Goal: Task Accomplishment & Management: Manage account settings

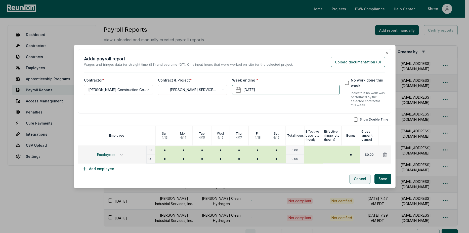
click at [364, 178] on button "Cancel" at bounding box center [359, 179] width 21 height 10
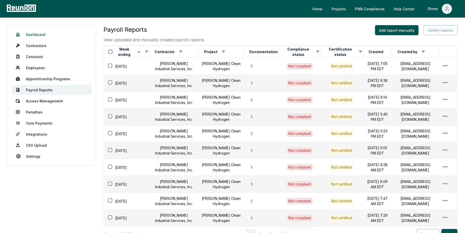
click at [37, 38] on link "Dashboard" at bounding box center [52, 34] width 80 height 10
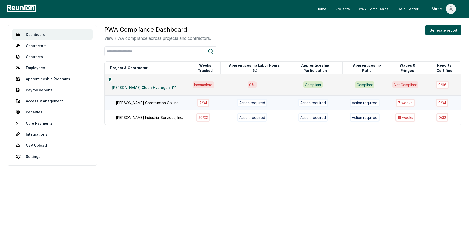
click at [141, 100] on div "[PERSON_NAME] Construction Co. Inc." at bounding box center [153, 102] width 75 height 5
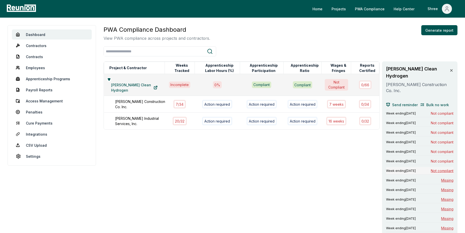
click at [433, 168] on span "Not compliant" at bounding box center [442, 170] width 23 height 5
click at [443, 177] on span "Missing" at bounding box center [447, 179] width 12 height 5
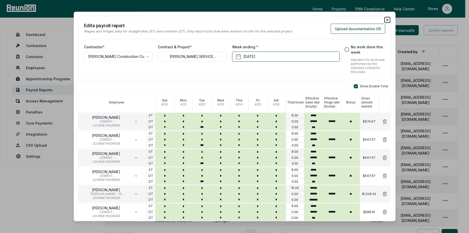
click at [385, 19] on icon "button" at bounding box center [387, 20] width 4 height 4
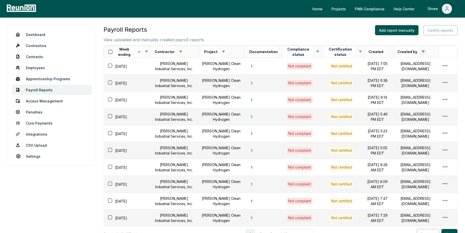
click at [424, 53] on html "Please visit us on your desktop We're working on making our marketplace mobile-…" at bounding box center [232, 144] width 465 height 289
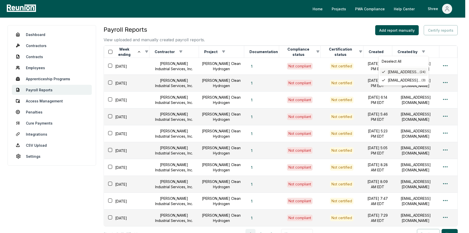
click at [404, 73] on span "[EMAIL_ADDRESS][DOMAIN_NAME]" at bounding box center [403, 71] width 32 height 5
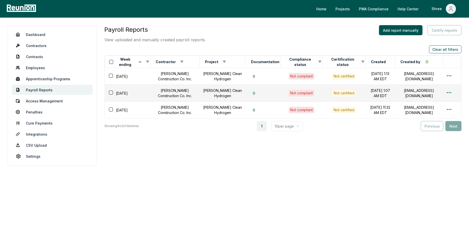
click at [369, 140] on div "Payroll Reports View uploaded and manually created payroll reports. Add report …" at bounding box center [282, 99] width 357 height 149
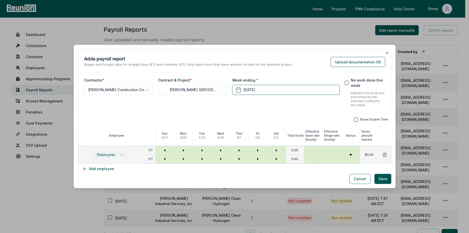
click at [104, 155] on span "Employees" at bounding box center [106, 155] width 18 height 4
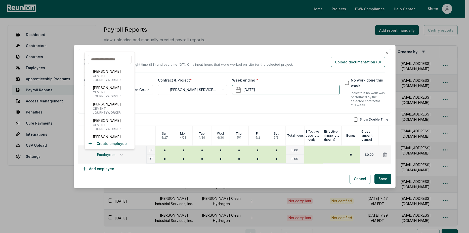
click at [119, 62] on input "text" at bounding box center [110, 59] width 44 height 9
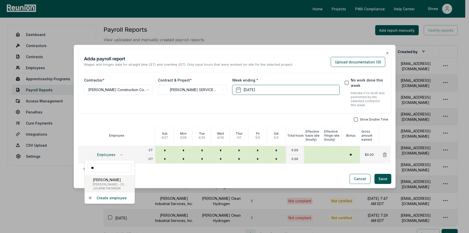
type input "**"
click at [112, 183] on span "[PERSON_NAME] - (1) [PERSON_NAME], Cabinet Installer, Insulation Installer, Har…" at bounding box center [113, 184] width 40 height 4
type input "******"
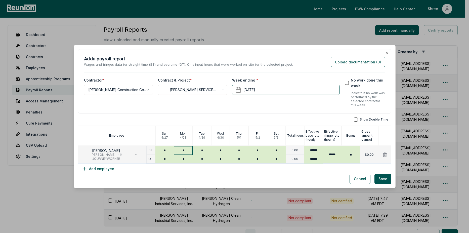
click at [181, 149] on input "*" at bounding box center [183, 150] width 19 height 9
type input "*"
click at [354, 119] on button "button" at bounding box center [356, 119] width 4 height 4
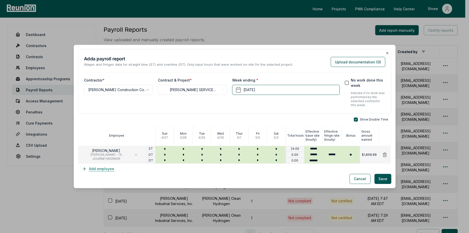
click at [89, 166] on button "Add employee" at bounding box center [98, 169] width 40 height 10
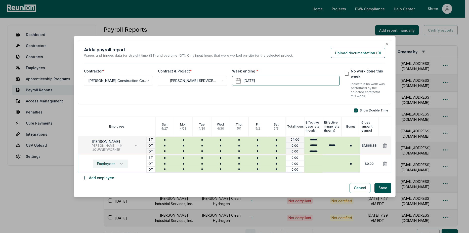
click at [106, 160] on button "Employees" at bounding box center [110, 163] width 35 height 9
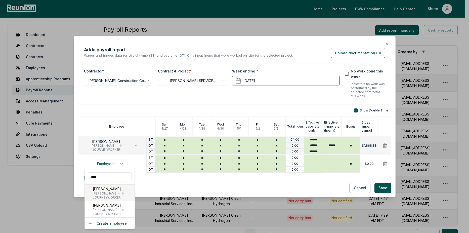
type input "****"
click at [97, 196] on span "JOURNEYWORKER" at bounding box center [113, 197] width 40 height 4
type input "******"
type input "*******"
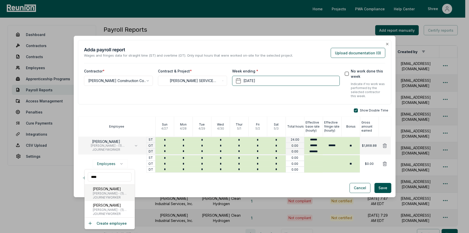
type input "*****"
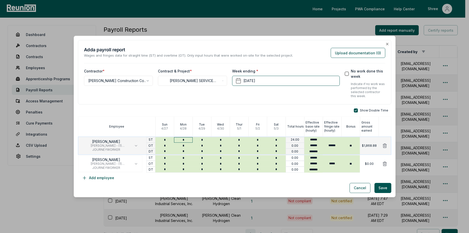
type input "*"
click at [183, 141] on input "*" at bounding box center [183, 140] width 19 height 6
type input "*"
click at [182, 162] on input "*" at bounding box center [183, 164] width 19 height 6
click at [184, 158] on input "*" at bounding box center [183, 158] width 19 height 6
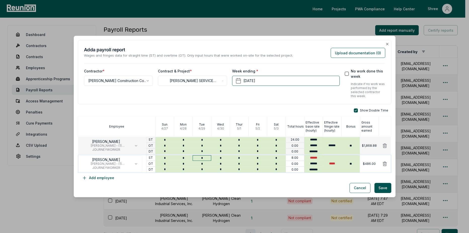
type input "*"
click at [205, 156] on input "*" at bounding box center [201, 158] width 19 height 6
type input "*"
click at [225, 157] on input "*" at bounding box center [220, 158] width 19 height 6
type input "*"
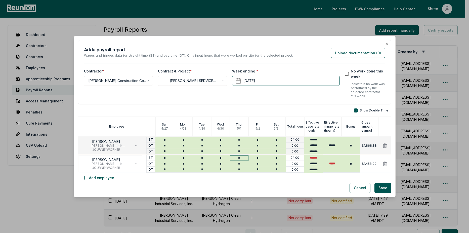
click at [244, 156] on input "*" at bounding box center [239, 158] width 19 height 6
type input "*"
click at [257, 156] on input "*" at bounding box center [257, 158] width 19 height 6
type input "*"
click at [181, 186] on div "Cancel Save" at bounding box center [234, 188] width 313 height 10
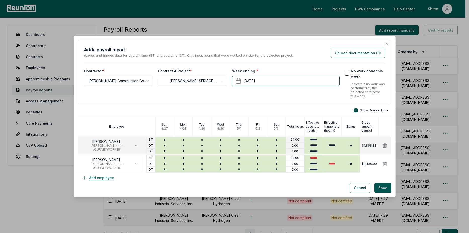
click at [109, 178] on button "Add employee" at bounding box center [98, 178] width 40 height 10
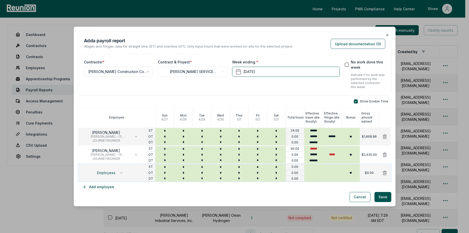
drag, startPoint x: 108, startPoint y: 165, endPoint x: 105, endPoint y: 169, distance: 5.0
click at [108, 165] on div "Employees" at bounding box center [112, 173] width 68 height 18
click at [103, 173] on span "Employees" at bounding box center [106, 173] width 18 height 4
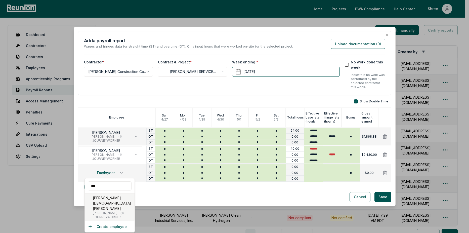
type input "***"
click at [104, 211] on span "[PERSON_NAME] - (1) [PERSON_NAME], Cabinet Installer, Insulation Installer, Har…" at bounding box center [113, 213] width 40 height 4
type input "******"
type input "*******"
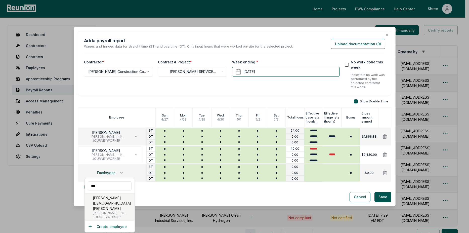
type input "*****"
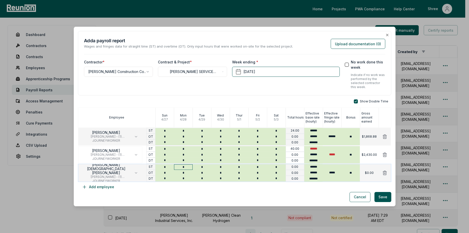
click at [181, 166] on input "*" at bounding box center [183, 167] width 19 height 6
type input "*"
click at [203, 168] on input "*" at bounding box center [201, 167] width 19 height 6
type input "*"
click at [224, 168] on input "*" at bounding box center [220, 167] width 19 height 6
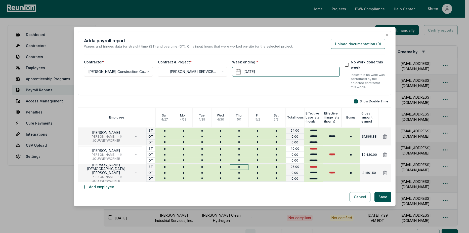
type input "*"
click at [242, 168] on input "*" at bounding box center [239, 167] width 19 height 6
type input "*"
click at [257, 168] on input "*" at bounding box center [257, 167] width 19 height 6
type input "*"
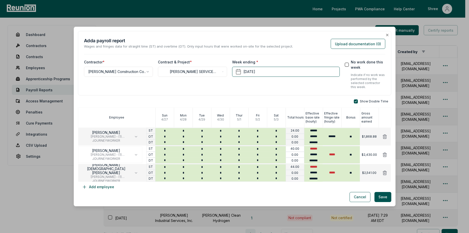
click at [246, 184] on div "Show Double Time Employee Sun 4 / 27 Mon 4 / 28 Tue 4 / 29 Wed 4 / 30 Thur 5 / …" at bounding box center [234, 145] width 313 height 92
click at [99, 187] on button "Add employee" at bounding box center [98, 187] width 40 height 10
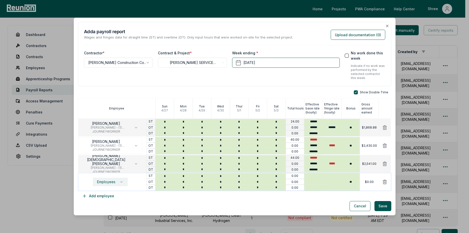
click at [110, 180] on span "Employees" at bounding box center [106, 182] width 18 height 4
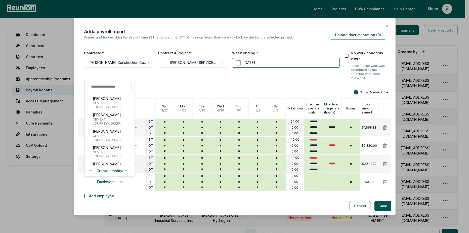
click at [108, 84] on input "text" at bounding box center [110, 86] width 44 height 9
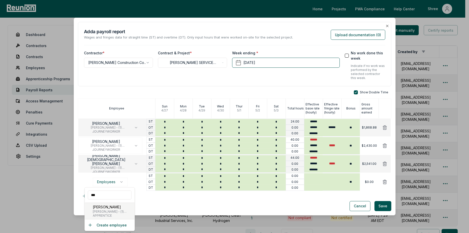
type input "***"
click at [100, 210] on span "[PERSON_NAME] - (1) [PERSON_NAME], Cabinet Installer, Insulation Installer, Har…" at bounding box center [113, 211] width 40 height 4
type input "******"
type input "*****"
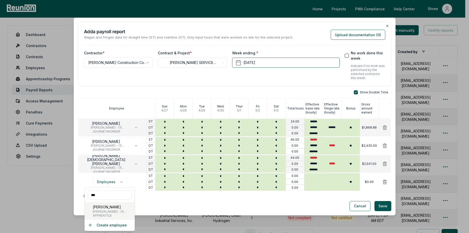
type input "*****"
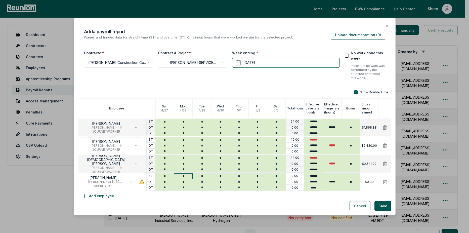
click at [186, 177] on input "*" at bounding box center [183, 176] width 19 height 6
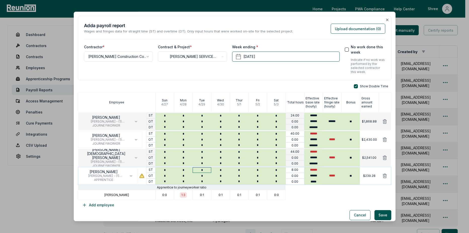
type input "*"
click at [202, 170] on input "*" at bounding box center [201, 170] width 19 height 6
type input "*"
click at [224, 169] on input "*" at bounding box center [220, 170] width 19 height 6
type input "*"
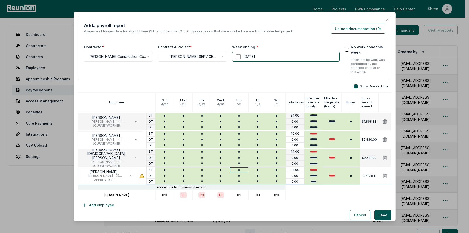
click at [245, 170] on input "*" at bounding box center [239, 170] width 19 height 6
type input "*"
click at [259, 169] on input "*" at bounding box center [257, 170] width 19 height 6
type input "*"
click at [180, 212] on div "Cancel Save" at bounding box center [234, 215] width 313 height 10
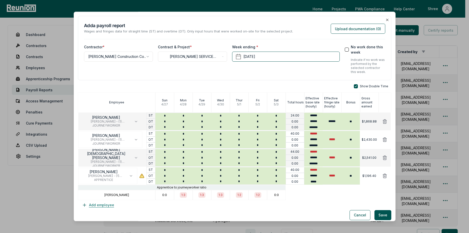
click at [93, 204] on button "Add employee" at bounding box center [98, 205] width 40 height 10
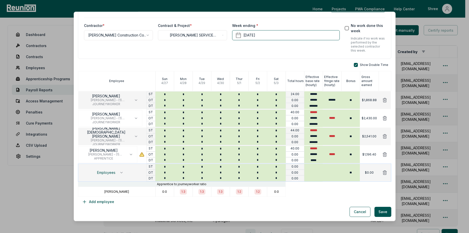
click at [378, 172] on button at bounding box center [384, 172] width 13 height 10
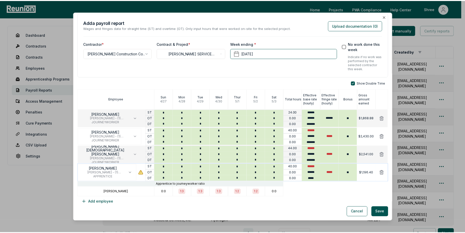
scroll to position [3, 0]
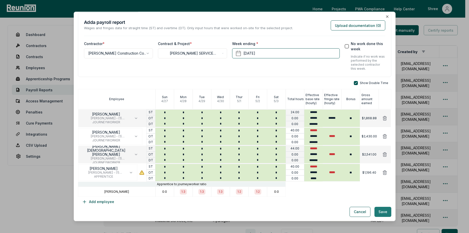
click at [374, 211] on button "Save" at bounding box center [382, 212] width 17 height 10
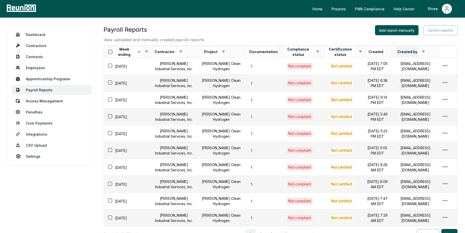
click at [416, 55] on button "Created by" at bounding box center [407, 52] width 22 height 10
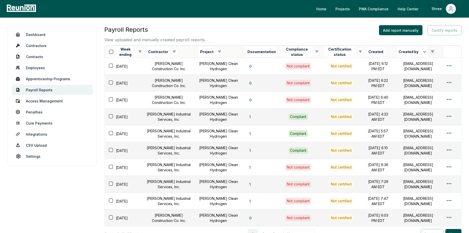
click at [434, 52] on html "Please visit us on your desktop We're working on making our marketplace mobile-…" at bounding box center [234, 144] width 469 height 289
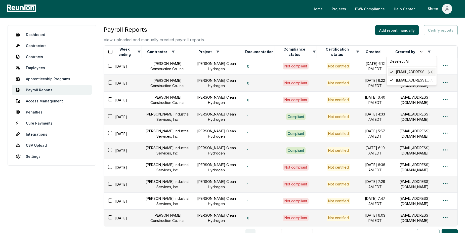
click at [420, 72] on span "[EMAIL_ADDRESS][DOMAIN_NAME]" at bounding box center [412, 71] width 32 height 5
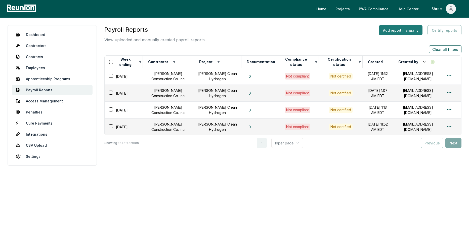
click at [387, 31] on button "Add report manually" at bounding box center [400, 30] width 43 height 10
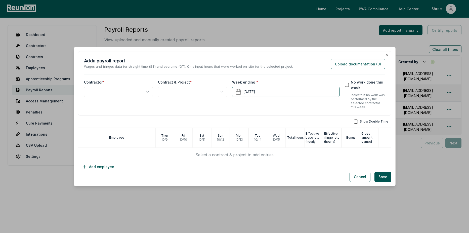
click at [114, 93] on body "Please visit us on your desktop We're working on making our marketplace mobile-…" at bounding box center [234, 116] width 469 height 233
click at [186, 96] on body "Please visit us on your desktop We're working on making our marketplace mobile-…" at bounding box center [234, 116] width 469 height 233
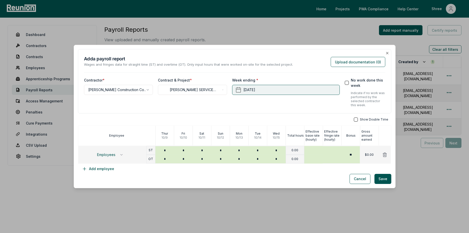
click at [266, 93] on button "October 15th, 2025" at bounding box center [286, 90] width 108 height 10
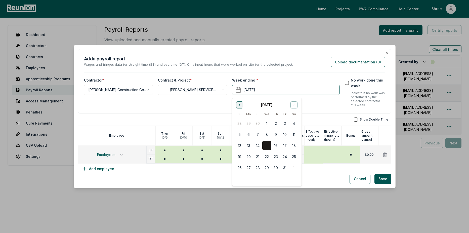
click at [236, 105] on button "Go to previous month" at bounding box center [239, 104] width 7 height 7
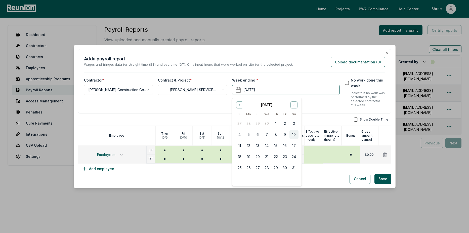
click at [293, 137] on button "10" at bounding box center [293, 134] width 9 height 9
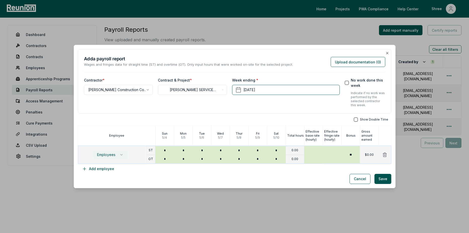
click at [95, 152] on button "Employees" at bounding box center [110, 154] width 35 height 9
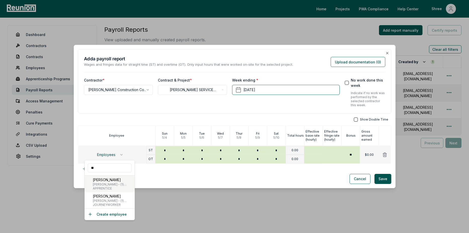
type input "**"
click at [97, 181] on p "[PERSON_NAME]" at bounding box center [113, 179] width 40 height 5
type input "******"
type input "*****"
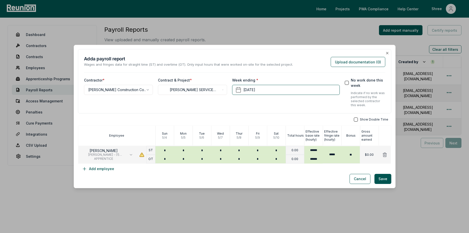
click at [354, 120] on button "button" at bounding box center [356, 119] width 4 height 4
click at [181, 148] on input "*" at bounding box center [183, 149] width 19 height 6
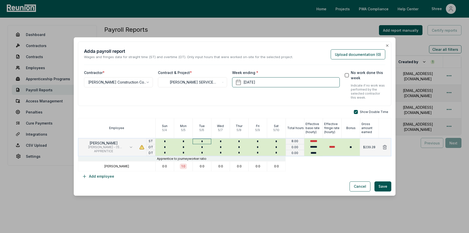
type input "*"
click at [203, 142] on input "*" at bounding box center [201, 141] width 19 height 6
type input "*"
click at [221, 140] on input "*" at bounding box center [220, 141] width 19 height 6
type input "*"
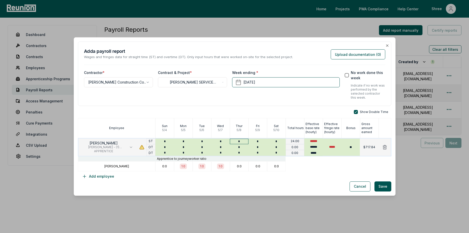
click at [239, 140] on input "*" at bounding box center [239, 141] width 19 height 6
type input "*"
click at [261, 143] on input "*" at bounding box center [257, 141] width 19 height 6
type input "*"
click at [162, 184] on div "Cancel Save" at bounding box center [234, 186] width 313 height 10
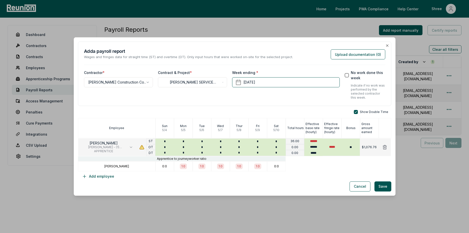
click at [121, 165] on p "[PERSON_NAME]" at bounding box center [116, 166] width 25 height 4
click at [98, 176] on button "Add employee" at bounding box center [98, 176] width 40 height 10
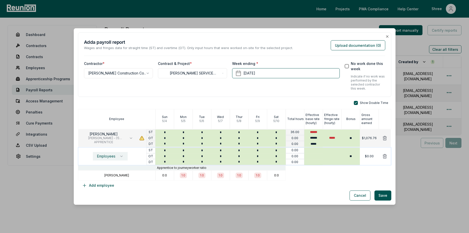
click at [98, 155] on span "Employees" at bounding box center [106, 156] width 18 height 4
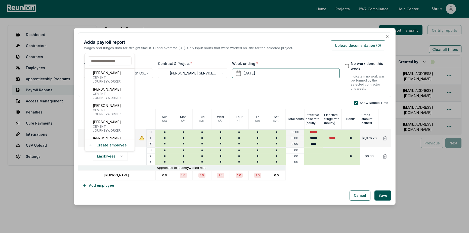
click at [105, 59] on input "text" at bounding box center [110, 60] width 44 height 9
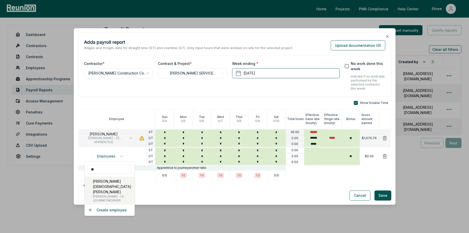
type input "**"
click at [105, 181] on p "[PERSON_NAME][DEMOGRAPHIC_DATA] [PERSON_NAME]" at bounding box center [113, 186] width 40 height 16
type input "******"
type input "*******"
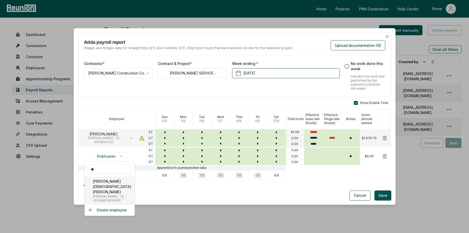
type input "*****"
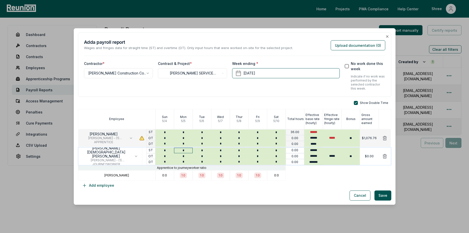
click at [183, 152] on input "*" at bounding box center [183, 151] width 19 height 6
type input "*"
click at [201, 149] on input "*" at bounding box center [201, 151] width 19 height 6
type input "*"
click at [223, 150] on input "*" at bounding box center [220, 151] width 19 height 6
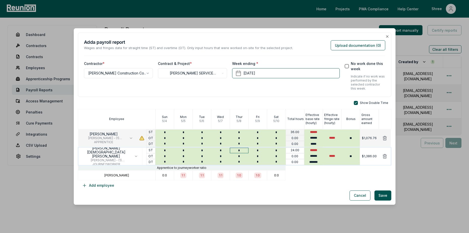
type input "*"
click at [241, 150] on input "*" at bounding box center [239, 151] width 19 height 6
type input "*"
click at [261, 152] on input "*" at bounding box center [257, 151] width 19 height 6
type input "*"
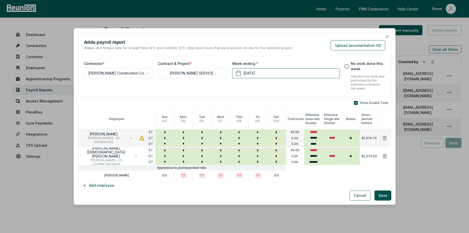
click at [210, 197] on div "Cancel Save" at bounding box center [234, 195] width 313 height 10
click at [89, 185] on button "Add employee" at bounding box center [98, 185] width 40 height 10
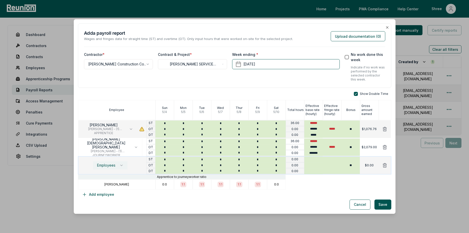
click at [111, 165] on span "Employees" at bounding box center [106, 165] width 18 height 4
type input "***"
click at [107, 193] on span "[PERSON_NAME] - (1) [PERSON_NAME], Cabinet Installer, Insulation Installer, Har…" at bounding box center [113, 195] width 40 height 4
type input "******"
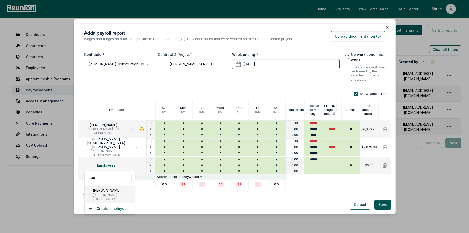
type input "******"
type input "*******"
type input "*****"
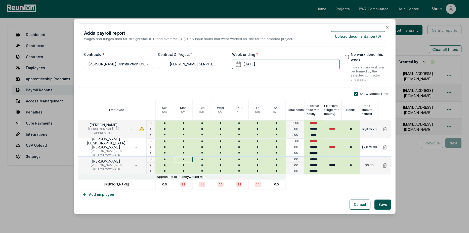
click at [179, 160] on input "*" at bounding box center [183, 160] width 19 height 6
type input "*"
click at [203, 157] on input "*" at bounding box center [201, 160] width 19 height 6
type input "*"
click at [223, 157] on input "*" at bounding box center [220, 160] width 19 height 6
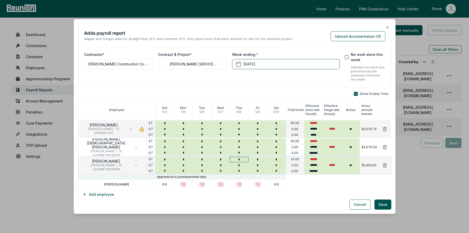
type input "*"
click at [239, 160] on input "*" at bounding box center [239, 160] width 19 height 6
type input "*"
click at [257, 160] on input "*" at bounding box center [257, 160] width 19 height 6
type input "*"
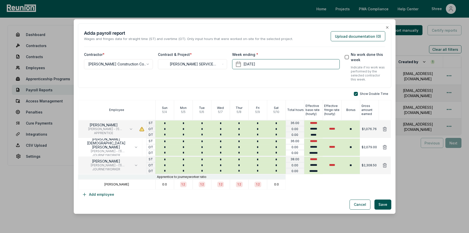
click at [225, 205] on div "Cancel Save" at bounding box center [234, 204] width 313 height 10
click at [108, 197] on button "Add employee" at bounding box center [98, 194] width 40 height 10
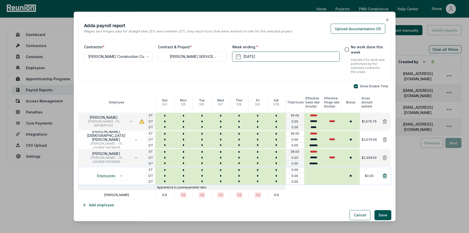
click at [383, 178] on icon at bounding box center [385, 176] width 4 height 4
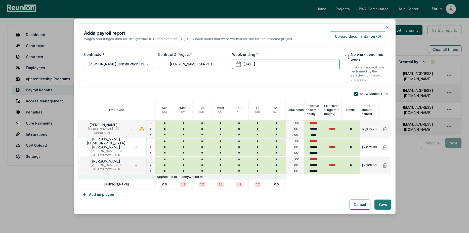
click at [381, 207] on button "Save" at bounding box center [382, 204] width 17 height 10
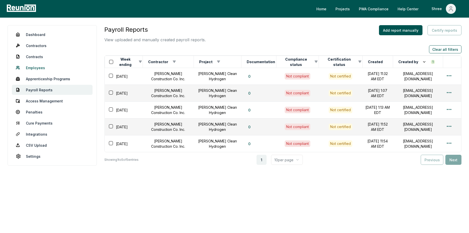
click at [37, 67] on link "Employees" at bounding box center [52, 68] width 81 height 10
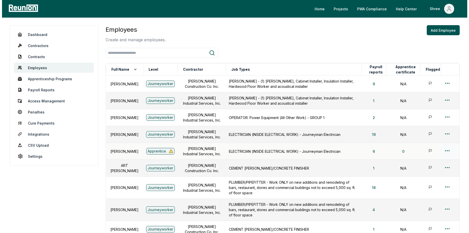
scroll to position [25, 0]
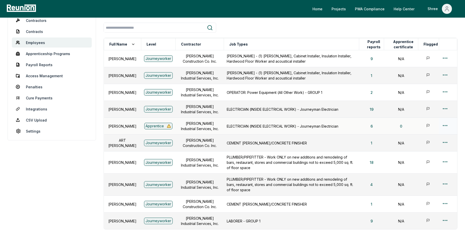
click at [162, 126] on div "Apprentice" at bounding box center [158, 126] width 28 height 7
click at [214, 130] on td "[PERSON_NAME] Industrial Services, Inc." at bounding box center [200, 126] width 48 height 17
click at [444, 126] on html "Please visit us on your desktop We're working on making our marketplace mobile-…" at bounding box center [234, 133] width 469 height 317
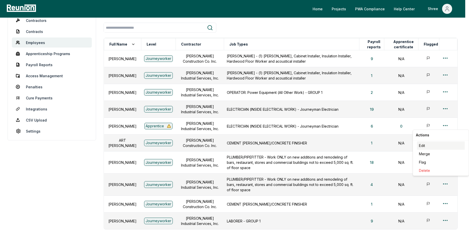
click at [419, 148] on div "Edit" at bounding box center [441, 145] width 48 height 8
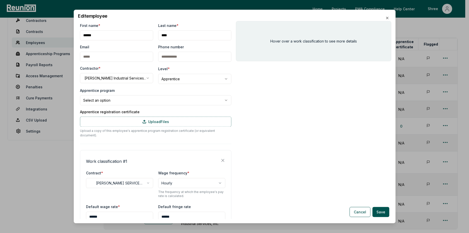
click at [329, 115] on div "Hover over a work classification to see more details" at bounding box center [313, 120] width 155 height 198
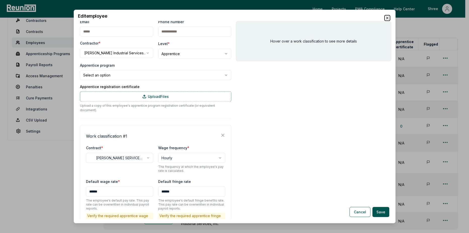
click at [387, 17] on icon "button" at bounding box center [387, 18] width 4 height 4
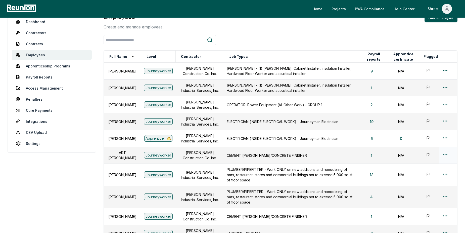
scroll to position [0, 0]
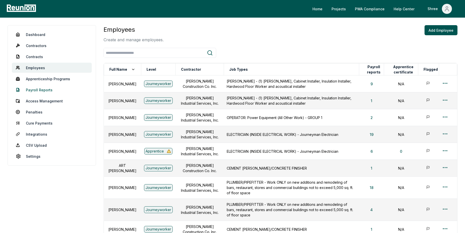
click at [47, 89] on link "Payroll Reports" at bounding box center [52, 90] width 80 height 10
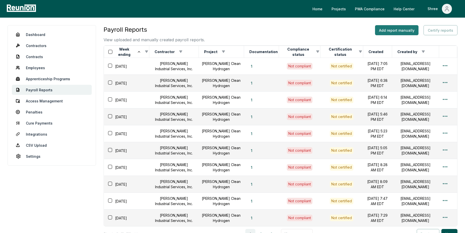
click at [392, 31] on button "Add report manually" at bounding box center [396, 30] width 43 height 10
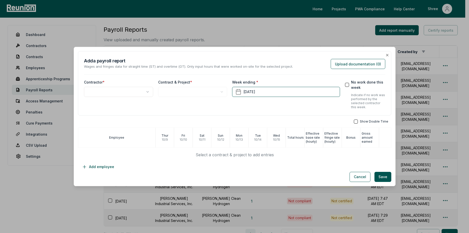
click at [132, 92] on body "Please visit us on your desktop We're working on making our marketplace mobile-…" at bounding box center [232, 144] width 465 height 289
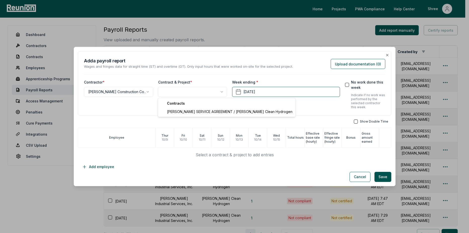
click at [162, 96] on body "Please visit us on your desktop We're working on making our marketplace mobile-…" at bounding box center [232, 144] width 465 height 289
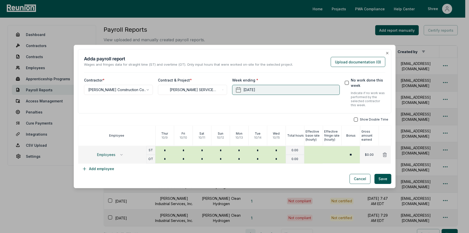
click at [259, 90] on button "October 15th, 2025" at bounding box center [286, 90] width 108 height 10
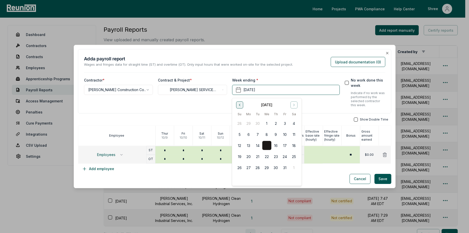
click at [240, 106] on icon "Go to previous month" at bounding box center [239, 105] width 4 height 4
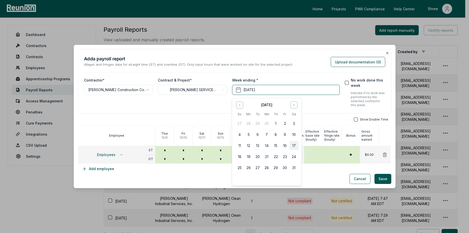
click at [291, 144] on button "17" at bounding box center [293, 145] width 9 height 9
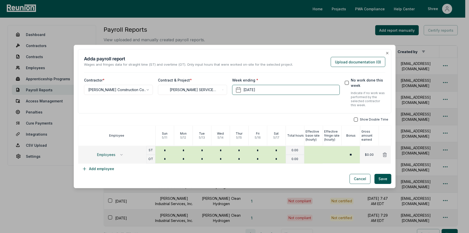
click at [212, 102] on div "**********" at bounding box center [192, 92] width 69 height 30
click at [113, 159] on div "Employees" at bounding box center [112, 155] width 68 height 18
click at [112, 156] on span "Employees" at bounding box center [106, 155] width 18 height 4
type input "***"
click at [105, 180] on p "[PERSON_NAME]" at bounding box center [113, 179] width 40 height 5
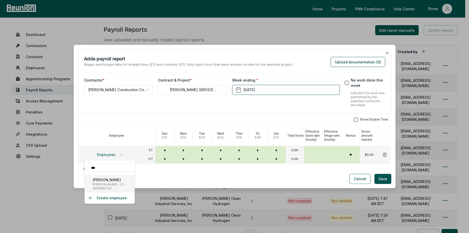
type input "******"
type input "*****"
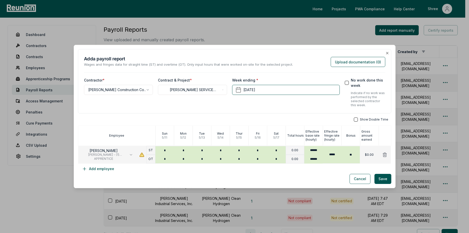
click at [355, 120] on div "Show Double Time" at bounding box center [234, 119] width 313 height 4
click at [354, 119] on button "button" at bounding box center [356, 119] width 4 height 4
click at [201, 149] on input "*" at bounding box center [201, 149] width 19 height 6
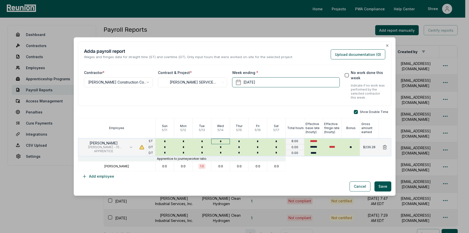
type input "*"
click at [223, 143] on input "*" at bounding box center [220, 141] width 19 height 6
type input "*"
click at [239, 142] on input "*" at bounding box center [239, 141] width 19 height 6
type input "*"
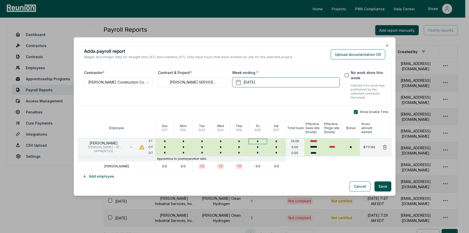
click at [257, 141] on input "*" at bounding box center [257, 141] width 19 height 6
type input "*"
click at [221, 180] on div "Show Double Time Employee Sun 5 / 11 Mon 5 / 12 Tue 5 / 13 Wed 5 / 14 Thur 5 / …" at bounding box center [234, 145] width 313 height 71
click at [108, 172] on button "Add employee" at bounding box center [98, 176] width 40 height 10
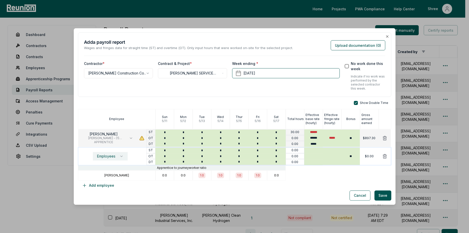
click at [111, 155] on span "Employees" at bounding box center [106, 156] width 18 height 4
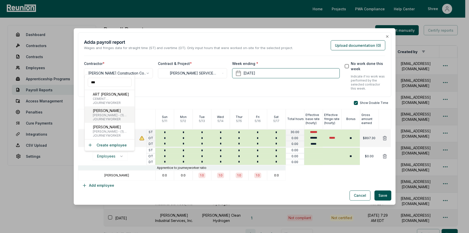
type input "***"
click at [107, 116] on span "[PERSON_NAME] - (1) [PERSON_NAME], Cabinet Installer, Insulation Installer, Har…" at bounding box center [113, 115] width 40 height 4
type input "******"
type input "*******"
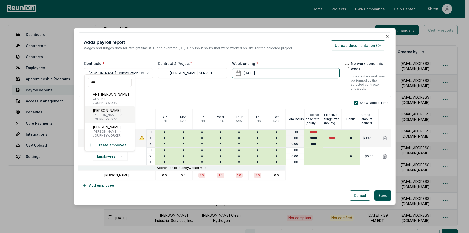
type input "*****"
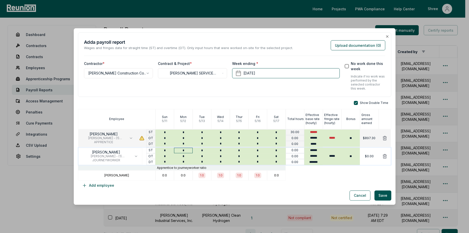
click at [184, 151] on input "*" at bounding box center [183, 151] width 19 height 6
type input "*"
click at [201, 151] on input "*" at bounding box center [201, 151] width 19 height 6
type input "*"
click at [222, 149] on input "*" at bounding box center [220, 151] width 19 height 6
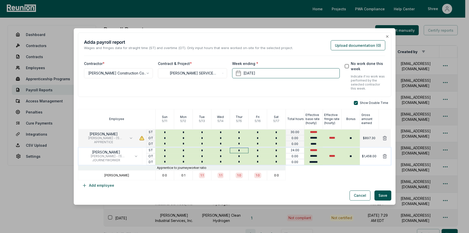
type input "*"
click at [235, 148] on input "*" at bounding box center [239, 151] width 19 height 6
type input "*"
click at [257, 148] on input "*" at bounding box center [257, 151] width 19 height 6
type input "*"
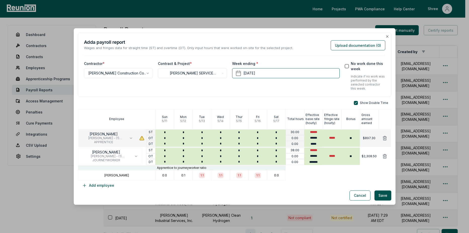
click at [298, 174] on div at bounding box center [337, 175] width 105 height 10
type input "*****"
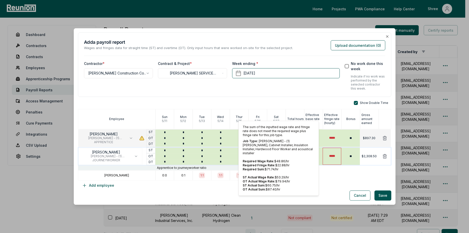
click at [328, 156] on input "*****" at bounding box center [331, 156] width 19 height 17
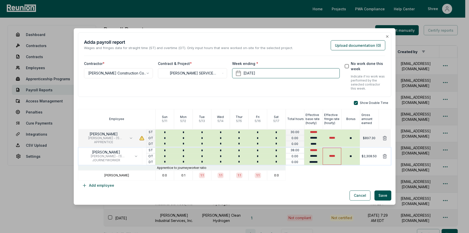
click at [328, 156] on input "*****" at bounding box center [331, 156] width 19 height 17
click at [326, 182] on div "Show Double Time Employee Sun 5 / 11 Mon 5 / 12 Tue 5 / 13 Wed 5 / 14 Thur 5 / …" at bounding box center [234, 145] width 313 height 89
click at [134, 157] on icon "button" at bounding box center [136, 156] width 4 height 4
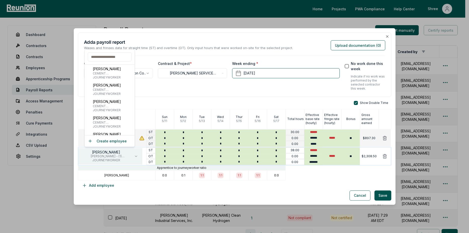
click at [134, 157] on icon "button" at bounding box center [136, 156] width 4 height 4
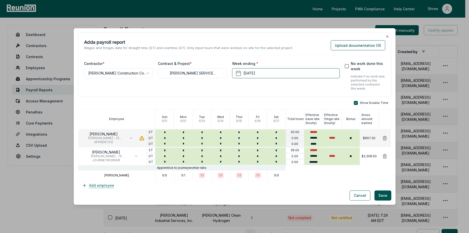
click at [93, 186] on button "Add employee" at bounding box center [98, 185] width 40 height 10
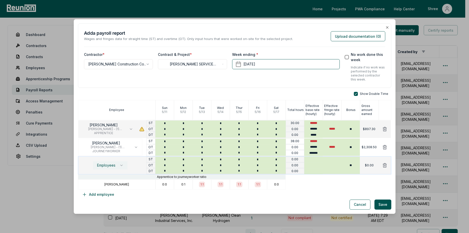
click at [112, 165] on span "Employees" at bounding box center [106, 165] width 18 height 4
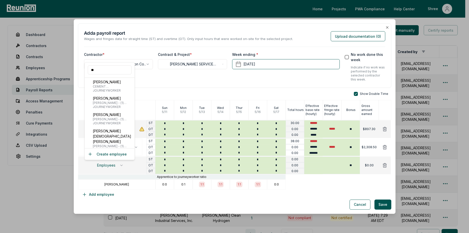
type input "*"
click at [106, 71] on input "*" at bounding box center [110, 69] width 44 height 9
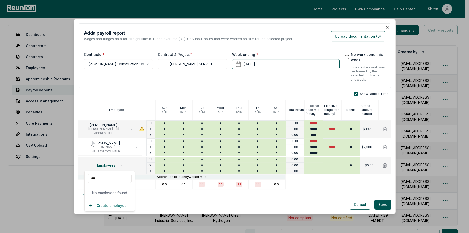
type input "***"
click at [115, 206] on button "Create employee" at bounding box center [107, 205] width 39 height 5
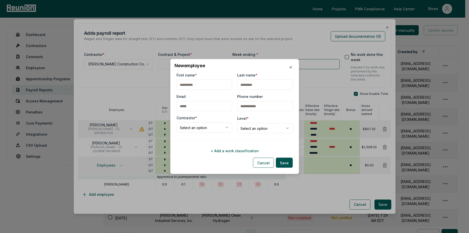
click at [195, 85] on input "First name *" at bounding box center [204, 85] width 56 height 10
type input "******"
click at [248, 82] on input "Last name *" at bounding box center [265, 85] width 56 height 10
type input "******"
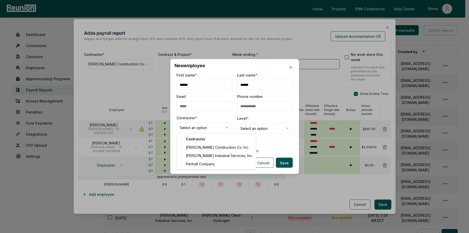
click at [204, 127] on body "Please visit us on your desktop We're working on making our marketplace mobile-…" at bounding box center [232, 144] width 465 height 289
select select "**********"
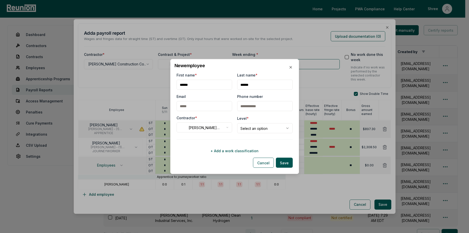
click at [247, 129] on body "Please visit us on your desktop We're working on making our marketplace mobile-…" at bounding box center [232, 144] width 465 height 289
select select "**********"
click at [226, 149] on button "+ Add a work classification" at bounding box center [234, 150] width 116 height 10
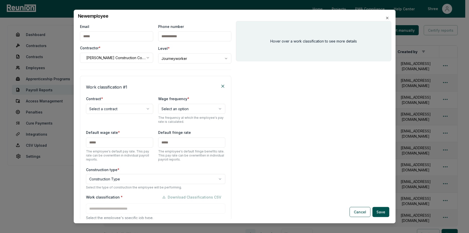
scroll to position [50, 0]
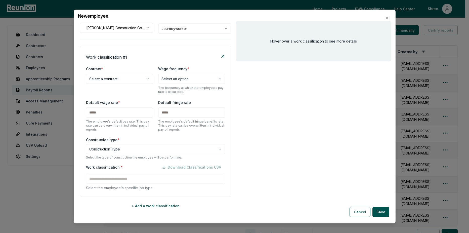
click at [109, 74] on body "Please visit us on your desktop We're working on making our marketplace mobile-…" at bounding box center [232, 144] width 465 height 289
select select "**********"
click at [182, 81] on body "Please visit us on your desktop We're working on making our marketplace mobile-…" at bounding box center [232, 144] width 465 height 289
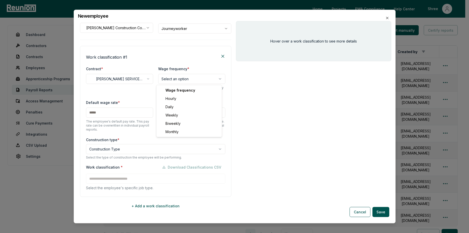
select select "******"
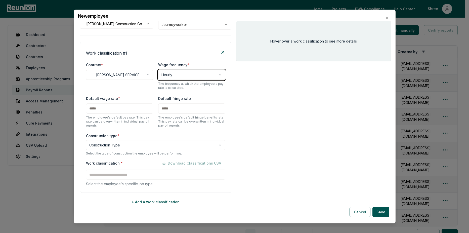
scroll to position [56, 0]
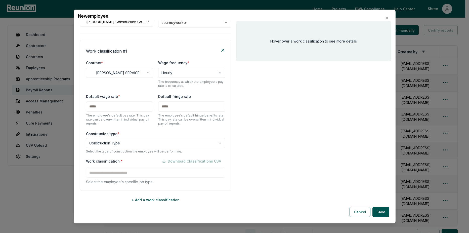
click at [108, 105] on input "text" at bounding box center [119, 106] width 67 height 10
click at [113, 108] on input "text" at bounding box center [119, 106] width 67 height 10
type input "******"
click at [170, 108] on input "text" at bounding box center [191, 106] width 67 height 10
type input "******"
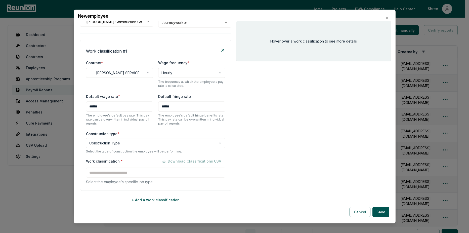
click at [96, 144] on body "Please visit us on your desktop We're working on making our marketplace mobile-…" at bounding box center [232, 144] width 465 height 289
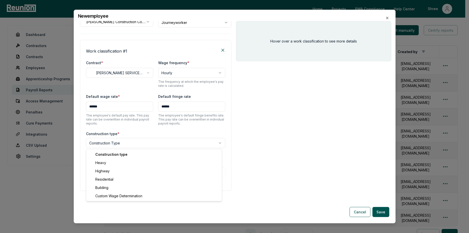
select select "*****"
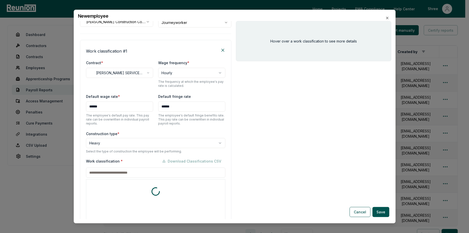
click at [104, 171] on input at bounding box center [155, 172] width 139 height 10
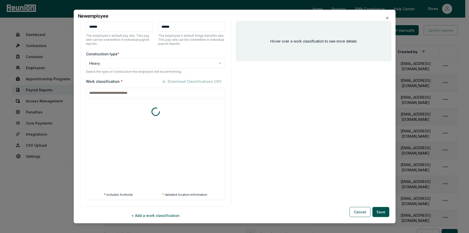
scroll to position [152, 0]
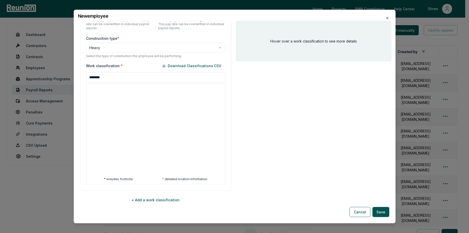
click at [100, 77] on input "********" at bounding box center [155, 77] width 139 height 10
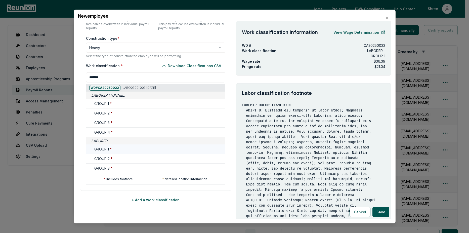
type input "*******"
click at [113, 146] on div "GROUP 1 *" at bounding box center [155, 149] width 139 height 10
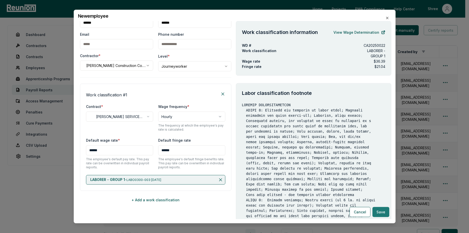
click at [378, 211] on button "Save" at bounding box center [380, 212] width 17 height 10
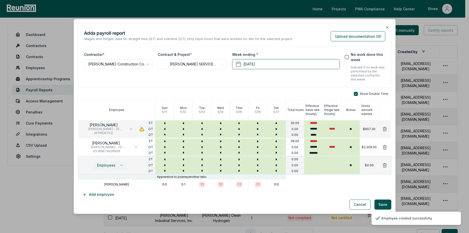
click at [109, 169] on button "Employees" at bounding box center [110, 165] width 35 height 9
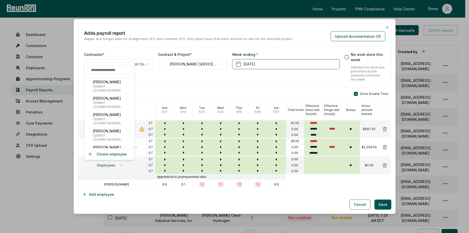
click at [109, 73] on input "text" at bounding box center [110, 69] width 44 height 9
type input "*"
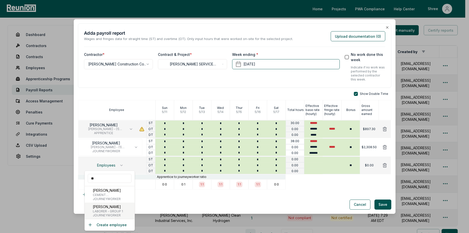
type input "**"
click at [100, 211] on span "LABORER - GROUP 1" at bounding box center [108, 211] width 30 height 4
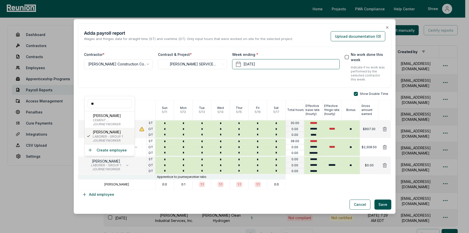
type input "******"
click at [201, 160] on input "*" at bounding box center [201, 160] width 19 height 6
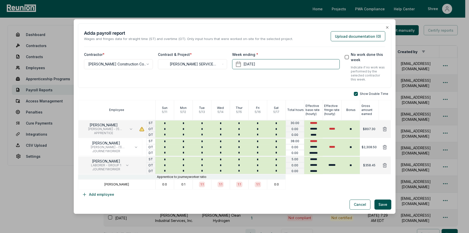
type input "*"
click at [199, 202] on div "Cancel Save" at bounding box center [234, 204] width 313 height 10
click at [103, 193] on button "Add employee" at bounding box center [98, 194] width 40 height 10
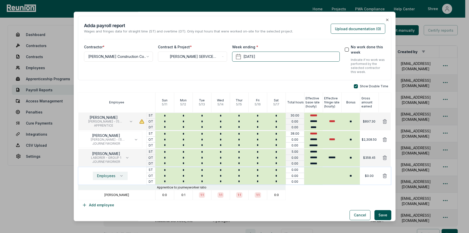
click at [113, 178] on button "Employees" at bounding box center [110, 175] width 35 height 9
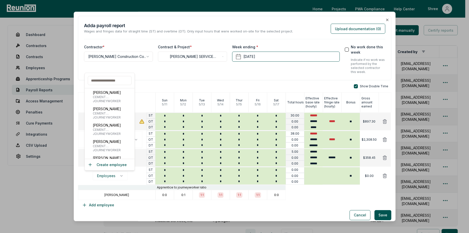
click at [113, 79] on input "text" at bounding box center [110, 80] width 44 height 9
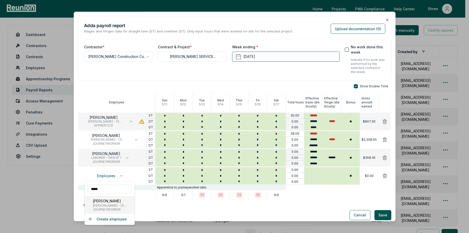
type input "*****"
click at [117, 204] on span "[PERSON_NAME] - (1) [PERSON_NAME], Cabinet Installer, Insulation Installer, Har…" at bounding box center [113, 205] width 40 height 4
type input "******"
type input "*******"
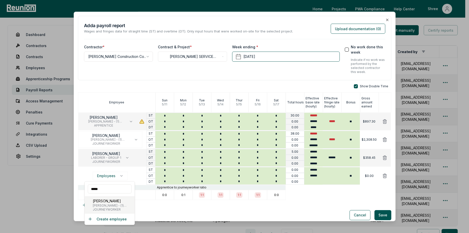
type input "*****"
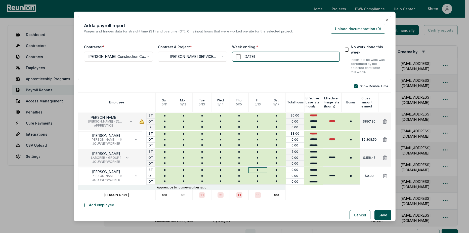
click at [258, 168] on input "*" at bounding box center [257, 170] width 19 height 6
type input "*"
click at [301, 203] on div "Show Double Time Employee Sun 5 / 11 Mon 5 / 12 Tue 5 / 13 Wed 5 / 14 Thur 5 / …" at bounding box center [234, 147] width 313 height 126
click at [104, 203] on button "Add employee" at bounding box center [98, 205] width 40 height 10
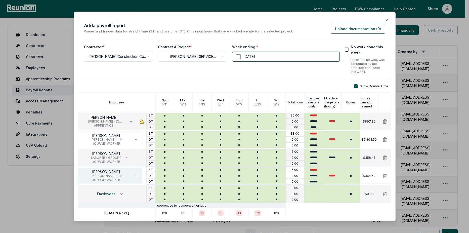
scroll to position [21, 0]
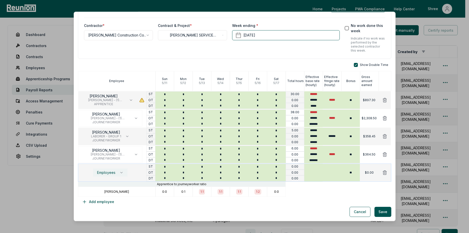
click at [108, 171] on span "Employees" at bounding box center [106, 172] width 18 height 4
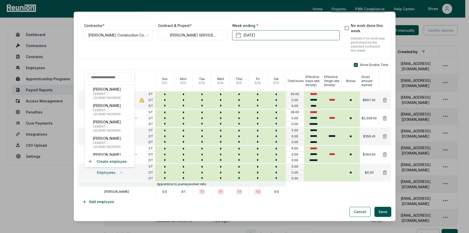
click at [109, 77] on input "text" at bounding box center [110, 77] width 44 height 9
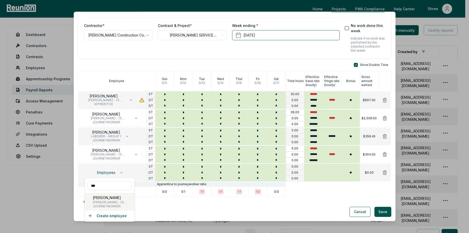
type input "***"
click at [105, 202] on span "[PERSON_NAME] - (1) [PERSON_NAME], Cabinet Installer, Insulation Installer, Har…" at bounding box center [113, 202] width 40 height 4
type input "******"
type input "*******"
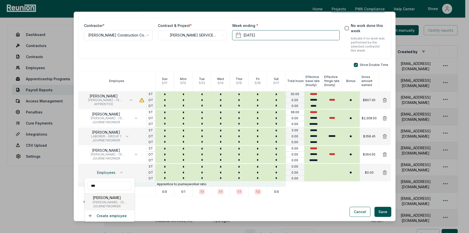
type input "*****"
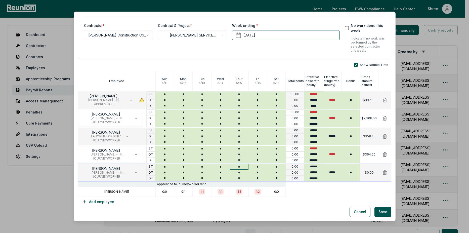
click at [238, 167] on input "*" at bounding box center [239, 167] width 19 height 6
type input "*"
click at [254, 167] on input "*" at bounding box center [257, 167] width 19 height 6
type input "*"
click at [97, 201] on button "Add employee" at bounding box center [98, 202] width 40 height 10
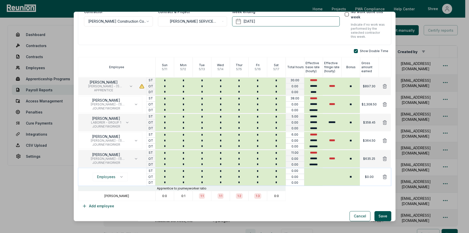
scroll to position [39, 0]
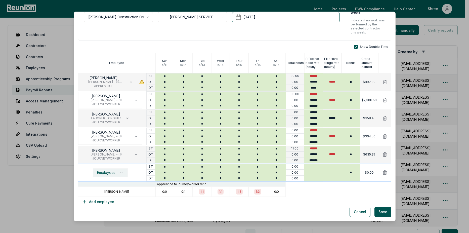
click at [112, 172] on span "Employees" at bounding box center [106, 172] width 18 height 4
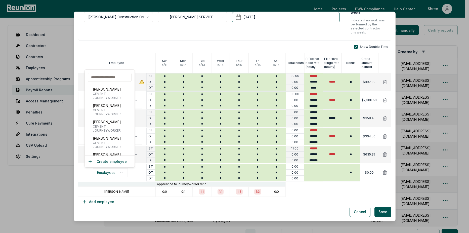
click at [109, 78] on input "text" at bounding box center [110, 77] width 44 height 9
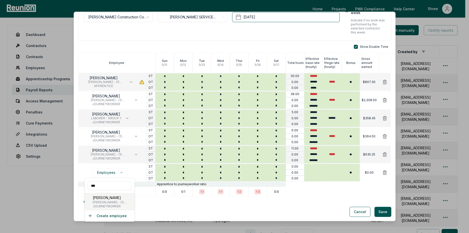
type input "***"
click at [112, 204] on span "[PERSON_NAME] - (1) [PERSON_NAME], Cabinet Installer, Insulation Installer, Har…" at bounding box center [113, 202] width 40 height 4
type input "******"
type input "*******"
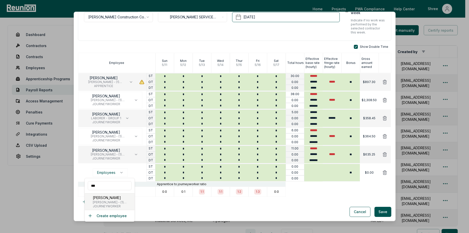
type input "*****"
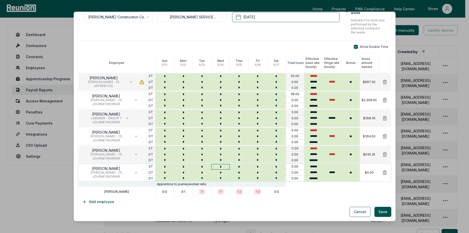
click at [221, 168] on input "*" at bounding box center [220, 167] width 19 height 6
type input "*"
click at [244, 165] on input "*" at bounding box center [239, 167] width 19 height 6
type input "*"
click at [259, 166] on input "*" at bounding box center [257, 167] width 19 height 6
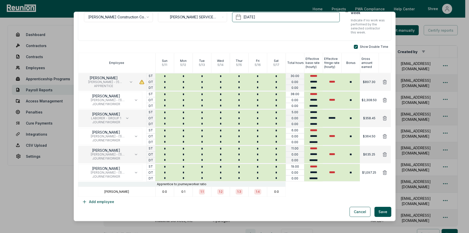
type input "*"
click at [153, 213] on div "Cancel Save" at bounding box center [234, 212] width 313 height 10
click at [110, 203] on button "Add employee" at bounding box center [98, 202] width 40 height 10
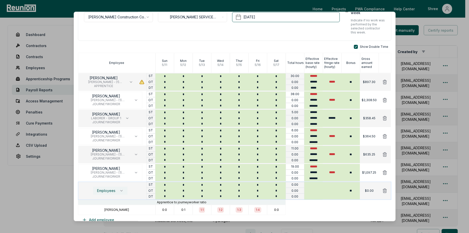
click at [105, 191] on span "Employees" at bounding box center [106, 190] width 18 height 4
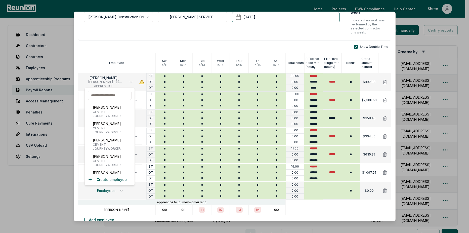
click at [117, 96] on input "text" at bounding box center [110, 95] width 44 height 9
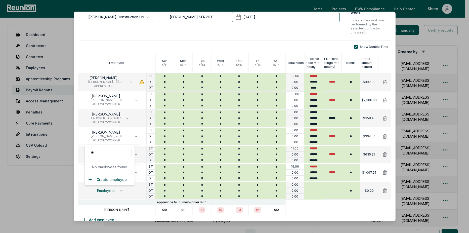
type input "*"
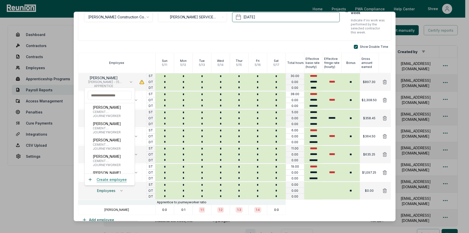
click at [111, 179] on button "Create employee" at bounding box center [107, 179] width 39 height 5
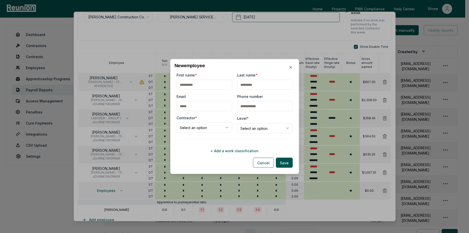
click at [194, 88] on input "First name *" at bounding box center [204, 85] width 56 height 10
type input "*"
type input "*****"
click at [187, 84] on input "First name *" at bounding box center [204, 85] width 56 height 10
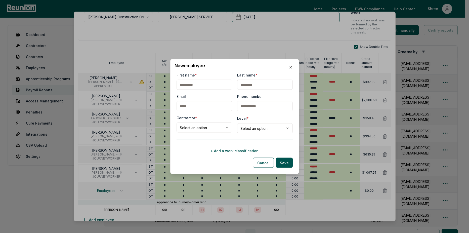
click at [261, 85] on input "Last name *" at bounding box center [265, 85] width 56 height 10
paste input "*****"
type input "*****"
click at [191, 86] on input "First name *" at bounding box center [204, 85] width 56 height 10
type input "*"
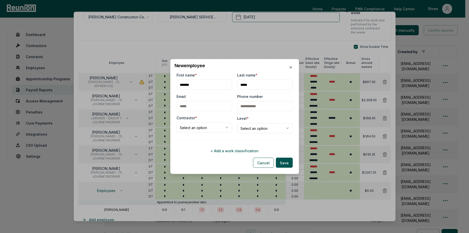
type input "*******"
click at [205, 129] on body "Please visit us on your desktop We're working on making our marketplace mobile-…" at bounding box center [232, 144] width 465 height 289
select select "**********"
click at [263, 133] on body "Please visit us on your desktop We're working on making our marketplace mobile-…" at bounding box center [232, 144] width 465 height 289
select select "**********"
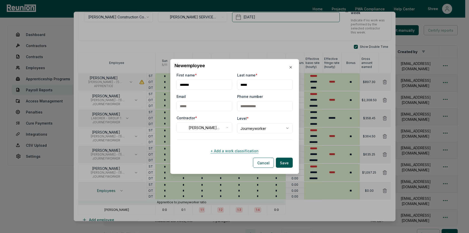
click at [235, 150] on button "+ Add a work classification" at bounding box center [234, 150] width 116 height 10
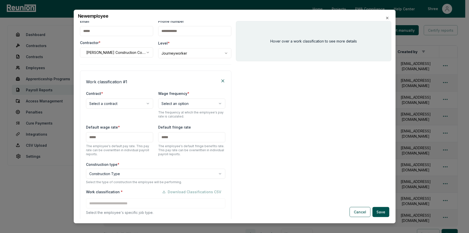
scroll to position [56, 0]
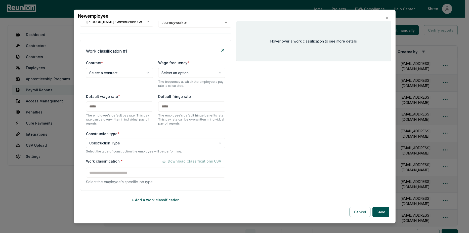
click at [119, 74] on body "Please visit us on your desktop We're working on making our marketplace mobile-…" at bounding box center [232, 144] width 465 height 289
select select "**********"
click at [188, 78] on div "Wage frequency * Select an option ****** ***** ****** ******** ******* The freq…" at bounding box center [191, 74] width 67 height 28
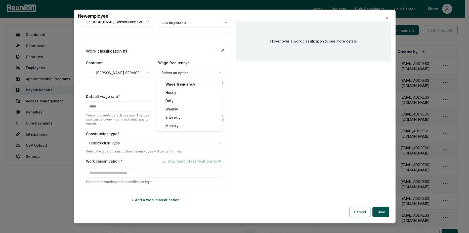
click at [188, 72] on body "Please visit us on your desktop We're working on making our marketplace mobile-…" at bounding box center [232, 144] width 465 height 289
select select "******"
click at [117, 110] on input "text" at bounding box center [119, 106] width 67 height 10
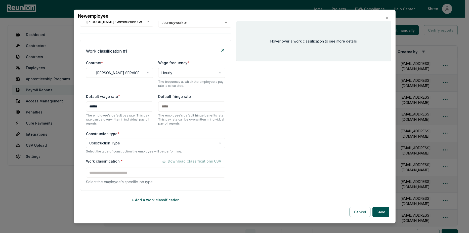
type input "******"
click at [147, 127] on div "**********" at bounding box center [155, 115] width 151 height 151
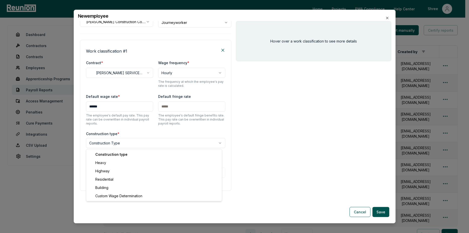
click at [156, 144] on body "Please visit us on your desktop We're working on making our marketplace mobile-…" at bounding box center [232, 144] width 465 height 289
select select "*****"
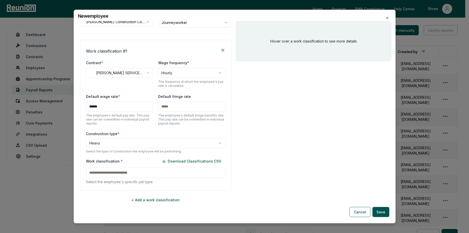
click at [178, 108] on input "text" at bounding box center [191, 106] width 67 height 10
type input "******"
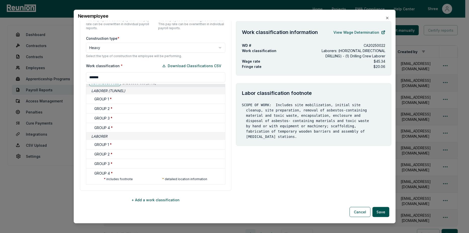
scroll to position [0, 0]
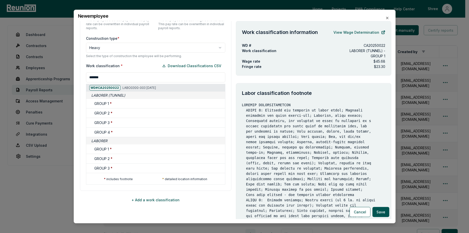
click at [125, 78] on input "*******" at bounding box center [155, 77] width 139 height 10
type input "*"
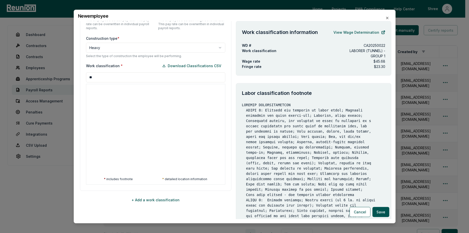
type input "*"
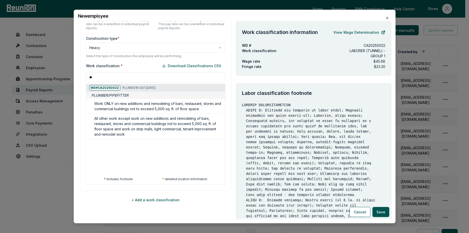
type input "*"
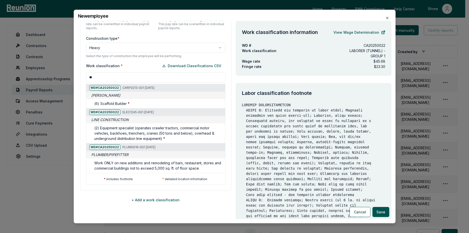
type input "*"
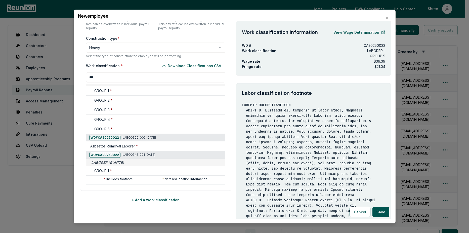
type input "***"
click at [303, 165] on div at bounding box center [85, 187] width 469 height 233
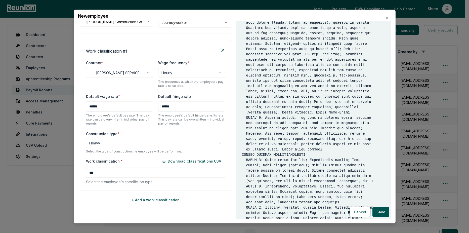
scroll to position [363, 0]
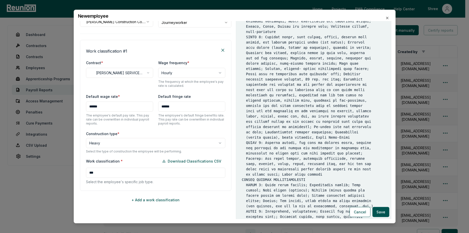
click at [117, 172] on div "Work classification * Download Classifications CSV *** Select the employee's sp…" at bounding box center [155, 170] width 139 height 28
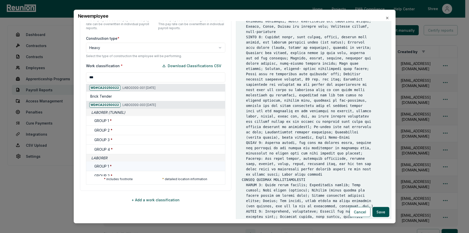
click at [103, 164] on h5 "GROUP 1 *" at bounding box center [102, 166] width 17 height 5
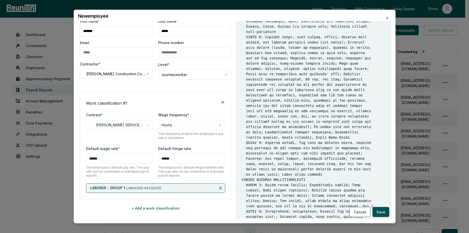
scroll to position [0, 0]
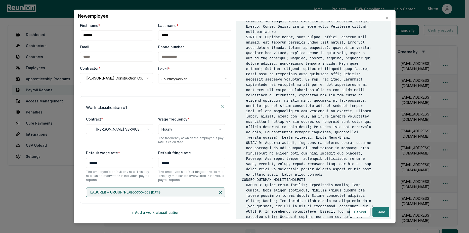
click at [380, 211] on button "Save" at bounding box center [380, 212] width 17 height 10
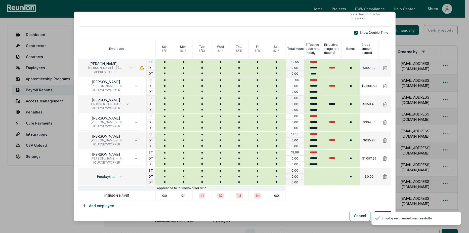
scroll to position [58, 0]
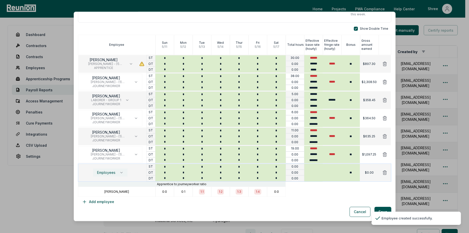
click at [114, 173] on span "Employees" at bounding box center [106, 172] width 18 height 4
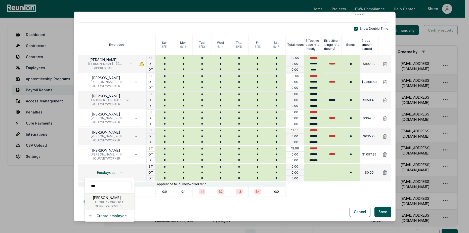
type input "***"
click at [107, 205] on span "JOURNEYWORKER" at bounding box center [108, 206] width 30 height 4
type input "******"
type input "*******"
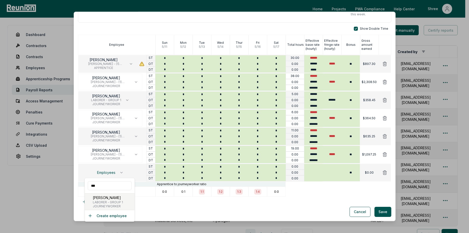
type input "******"
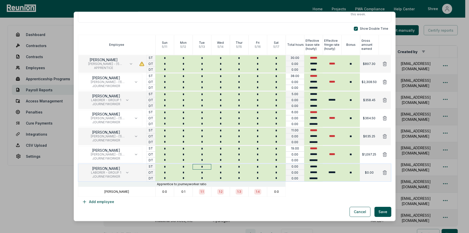
click at [201, 167] on input "*" at bounding box center [201, 167] width 19 height 6
type input "*"
click at [109, 201] on button "Add employee" at bounding box center [98, 202] width 40 height 10
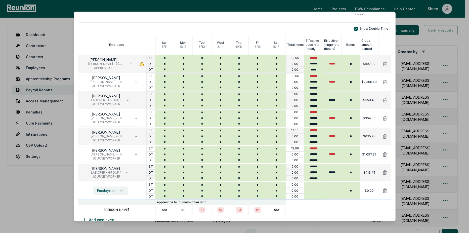
scroll to position [76, 0]
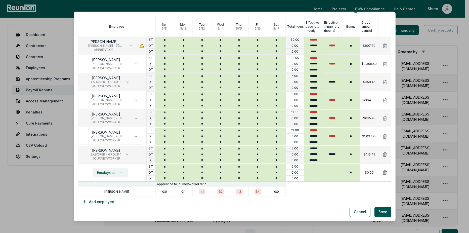
click at [103, 173] on span "Employees" at bounding box center [106, 172] width 18 height 4
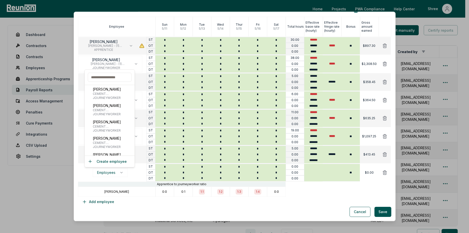
click at [106, 78] on input "text" at bounding box center [110, 77] width 44 height 9
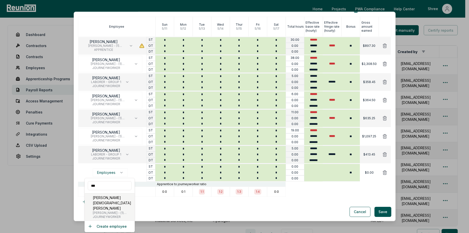
type input "***"
click at [101, 205] on p "[PERSON_NAME][DEMOGRAPHIC_DATA] [PERSON_NAME]" at bounding box center [113, 203] width 40 height 16
type input "******"
type input "*******"
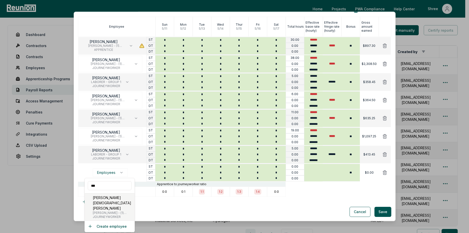
type input "*****"
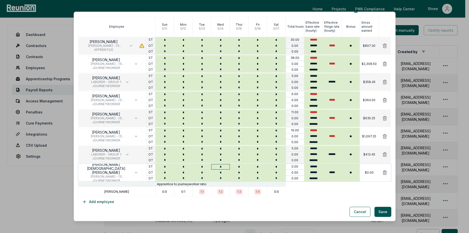
click at [221, 165] on input "*" at bounding box center [220, 167] width 19 height 6
type input "*"
click at [235, 165] on input "*" at bounding box center [239, 167] width 19 height 6
click at [240, 208] on div "Cancel Save" at bounding box center [234, 212] width 313 height 10
click at [241, 165] on input "**" at bounding box center [239, 167] width 19 height 6
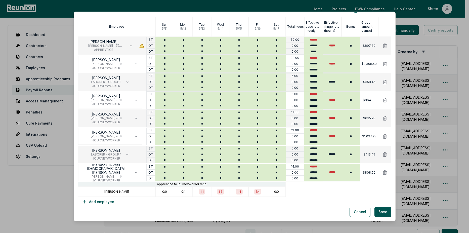
click at [225, 200] on div "Show Double Time Employee Sun 5 / 11 Mon 5 / 12 Tue 5 / 13 Wed 5 / 14 Thur 5 / …" at bounding box center [234, 108] width 313 height 198
click at [241, 166] on input "*" at bounding box center [239, 167] width 19 height 6
type input "**"
type input "*"
click at [263, 165] on input "*" at bounding box center [257, 167] width 19 height 6
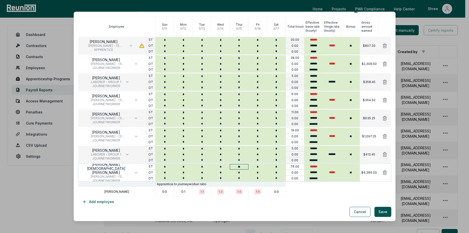
click at [241, 167] on input "**" at bounding box center [239, 167] width 19 height 6
type input "*"
click at [255, 166] on input "*" at bounding box center [257, 167] width 19 height 6
type input "*"
click at [297, 202] on div "Show Double Time Employee Sun 5 / 11 Mon 5 / 12 Tue 5 / 13 Wed 5 / 14 Thur 5 / …" at bounding box center [234, 108] width 313 height 198
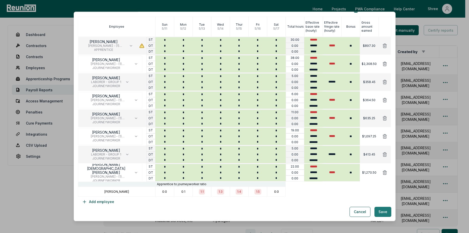
click at [382, 213] on button "Save" at bounding box center [382, 212] width 17 height 10
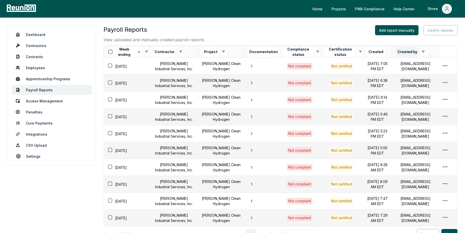
click at [415, 54] on button "Created by" at bounding box center [407, 52] width 22 height 10
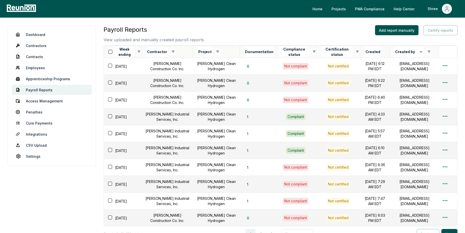
click at [415, 54] on button "Created by" at bounding box center [409, 52] width 30 height 10
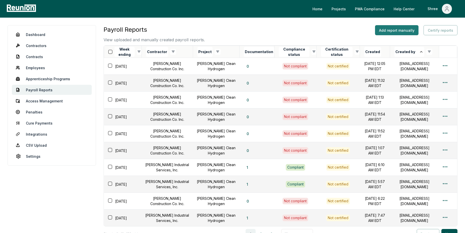
click at [382, 29] on button "Add report manually" at bounding box center [396, 30] width 43 height 10
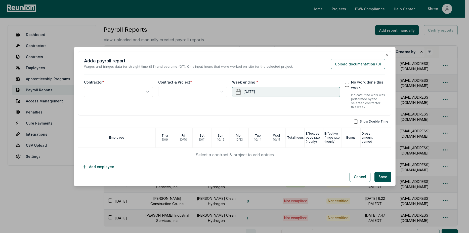
click at [261, 94] on button "October 15th, 2025" at bounding box center [286, 92] width 108 height 10
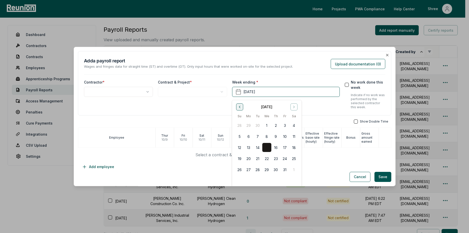
click at [240, 109] on icon "Go to previous month" at bounding box center [239, 107] width 4 height 4
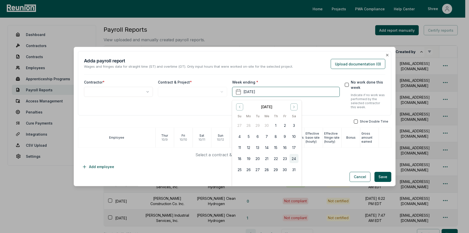
click at [294, 158] on button "24" at bounding box center [293, 158] width 9 height 9
click at [354, 120] on button "button" at bounding box center [356, 121] width 4 height 4
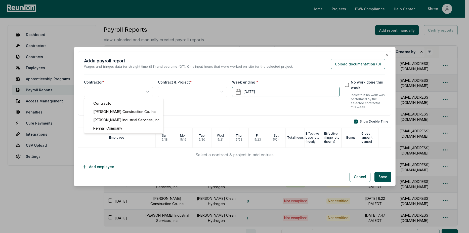
click at [115, 90] on body "Please visit us on your desktop We're working on making our marketplace mobile-…" at bounding box center [232, 144] width 465 height 289
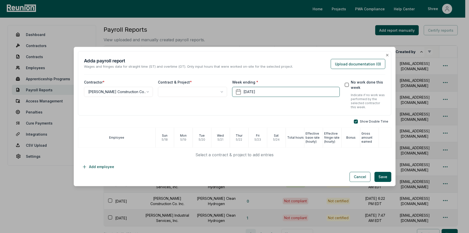
click at [165, 93] on body "Please visit us on your desktop We're working on making our marketplace mobile-…" at bounding box center [232, 144] width 465 height 289
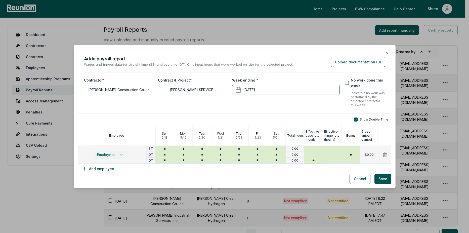
click at [107, 155] on span "Employees" at bounding box center [106, 155] width 18 height 4
type input "***"
click at [102, 186] on span "CEMENT [PERSON_NAME]/CONCRETE FINISHER" at bounding box center [114, 184] width 43 height 4
type input "*****"
type input "******"
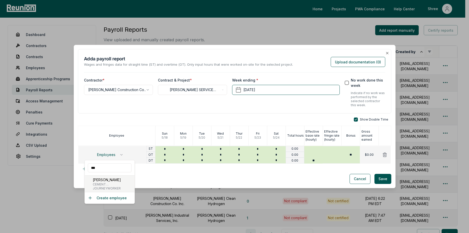
type input "******"
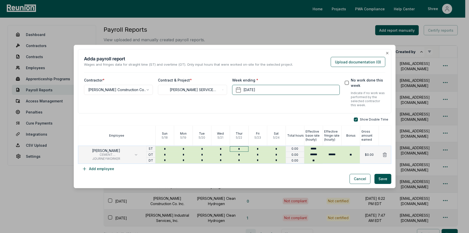
click at [240, 150] on input "*" at bounding box center [239, 149] width 19 height 6
type input "*"
click at [105, 171] on button "Add employee" at bounding box center [98, 169] width 40 height 10
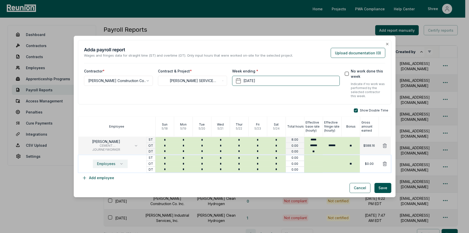
click at [105, 165] on span "Employees" at bounding box center [106, 164] width 18 height 4
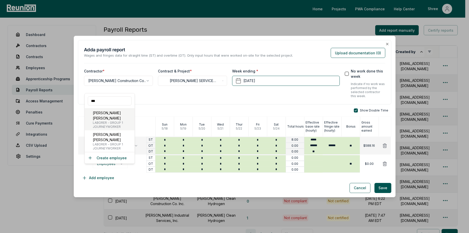
type input "***"
click at [113, 113] on p "[PERSON_NAME] [PERSON_NAME]" at bounding box center [113, 115] width 40 height 11
type input "******"
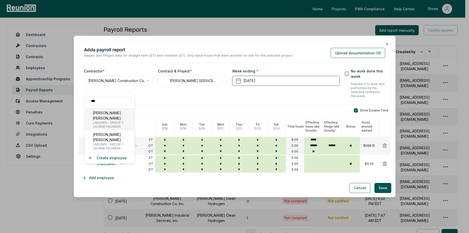
type input "******"
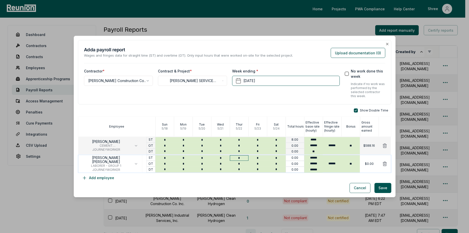
click at [237, 157] on input "*" at bounding box center [239, 158] width 19 height 6
type input "*"
click at [110, 180] on button "Add employee" at bounding box center [98, 178] width 40 height 10
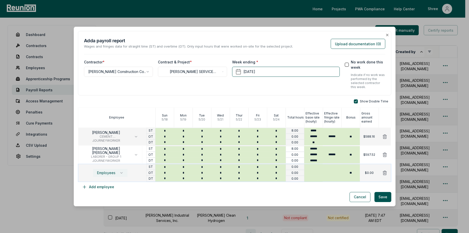
click at [103, 172] on span "Employees" at bounding box center [106, 173] width 18 height 4
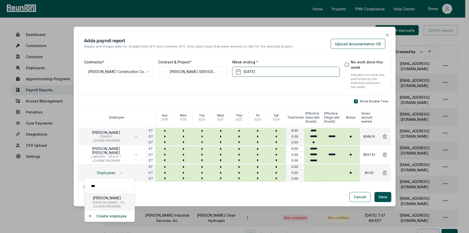
type input "***"
click at [106, 204] on span "[PERSON_NAME] - (1) [PERSON_NAME], Cabinet Installer, Insulation Installer, Har…" at bounding box center [113, 202] width 40 height 4
type input "******"
type input "*******"
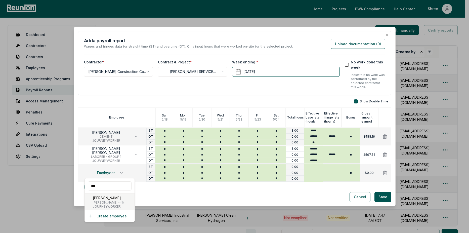
type input "*****"
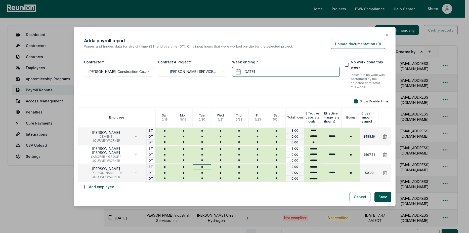
click at [201, 168] on input "*" at bounding box center [201, 167] width 19 height 6
type input "*"
click at [221, 167] on input "*" at bounding box center [220, 167] width 19 height 6
type input "*"
click at [239, 165] on input "*" at bounding box center [239, 167] width 19 height 6
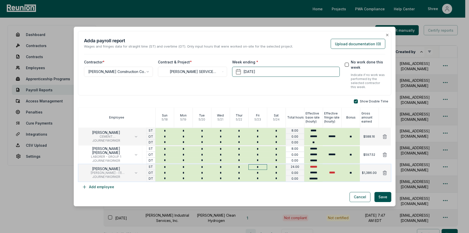
type input "*"
click at [256, 168] on input "*" at bounding box center [257, 167] width 19 height 6
type input "*"
click at [260, 197] on div "Cancel Save" at bounding box center [234, 197] width 313 height 10
click at [101, 186] on button "Add employee" at bounding box center [98, 187] width 40 height 10
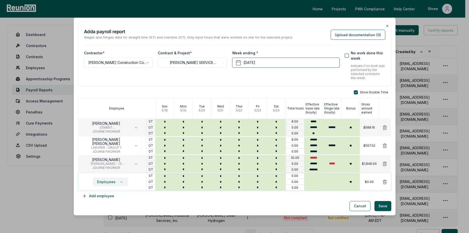
click at [105, 183] on span "Employees" at bounding box center [106, 182] width 18 height 4
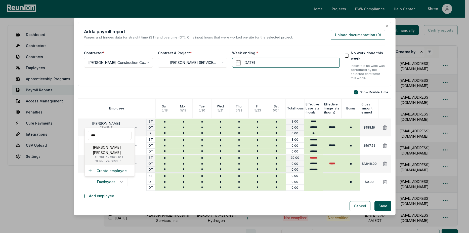
type input "***"
drag, startPoint x: 103, startPoint y: 152, endPoint x: 100, endPoint y: 153, distance: 3.6
click at [103, 153] on p "[PERSON_NAME] [PERSON_NAME]" at bounding box center [113, 149] width 40 height 11
type input "******"
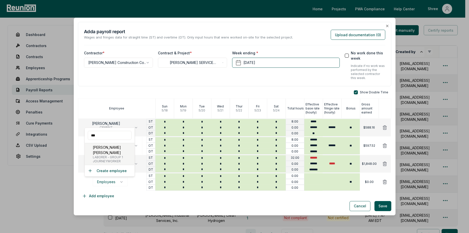
type input "******"
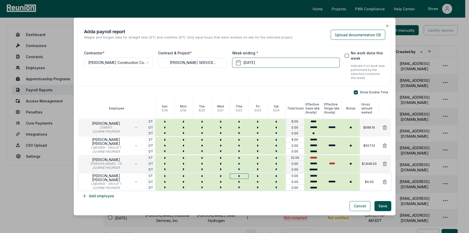
click at [238, 175] on input "*" at bounding box center [239, 176] width 19 height 6
type input "*"
click at [104, 197] on button "Add employee" at bounding box center [98, 196] width 40 height 10
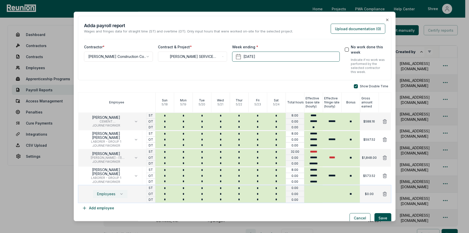
click at [104, 195] on span "Employees" at bounding box center [106, 194] width 18 height 4
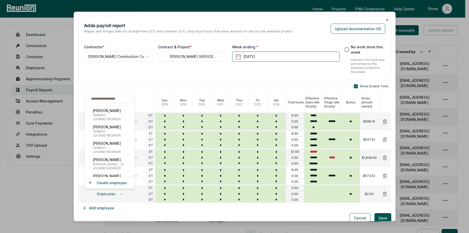
click at [106, 98] on input "text" at bounding box center [110, 98] width 44 height 9
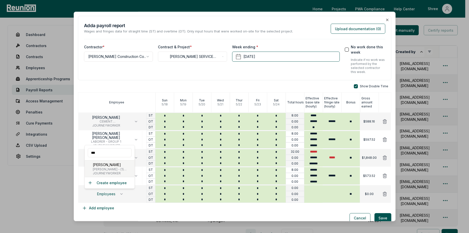
type input "***"
click at [114, 163] on p "[PERSON_NAME]" at bounding box center [113, 164] width 40 height 5
type input "******"
type input "*******"
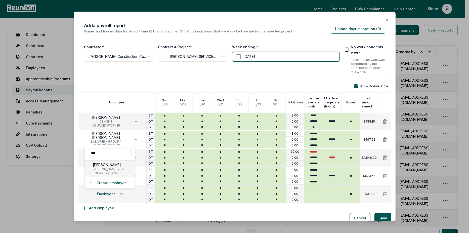
type input "*****"
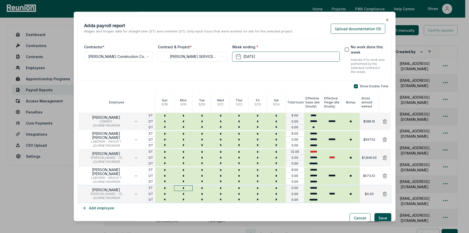
click at [183, 185] on input "*" at bounding box center [183, 188] width 19 height 6
type input "*"
click at [206, 188] on input "*" at bounding box center [201, 188] width 19 height 6
type input "*"
click at [222, 188] on input "*" at bounding box center [220, 188] width 19 height 6
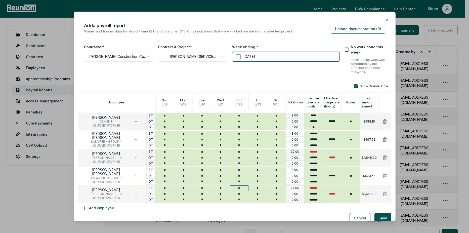
type input "*"
click at [241, 186] on input "*" at bounding box center [239, 188] width 19 height 6
type input "*"
click at [259, 188] on input "*" at bounding box center [257, 188] width 19 height 6
type input "*"
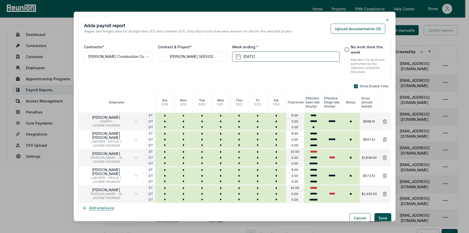
click at [89, 210] on button "Add employee" at bounding box center [98, 208] width 40 height 10
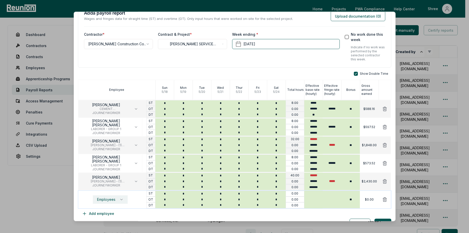
scroll to position [24, 0]
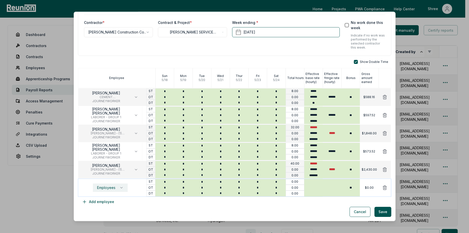
click at [101, 189] on span "Employees" at bounding box center [106, 187] width 18 height 4
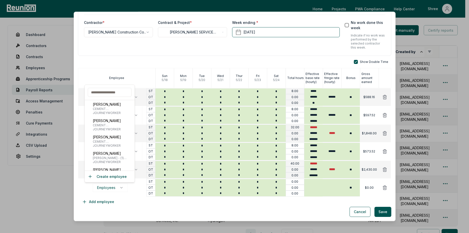
click at [105, 91] on input "text" at bounding box center [110, 92] width 44 height 9
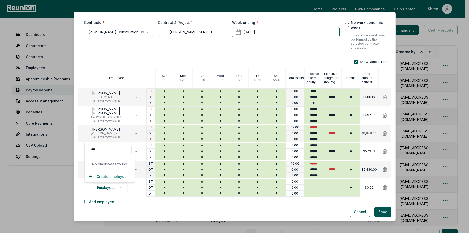
type input "***"
click at [100, 175] on button "Create employee" at bounding box center [107, 176] width 39 height 5
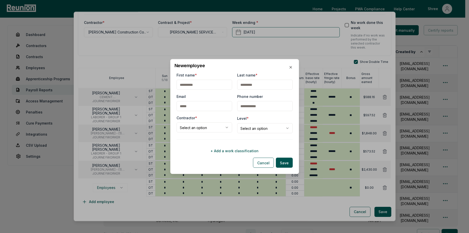
click at [199, 85] on input "First name *" at bounding box center [204, 85] width 56 height 10
click at [249, 84] on input "Last name *" at bounding box center [265, 85] width 56 height 10
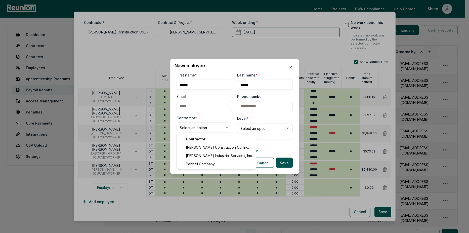
click at [213, 127] on body "Please visit us on your desktop We're working on making our marketplace mobile-…" at bounding box center [232, 144] width 465 height 289
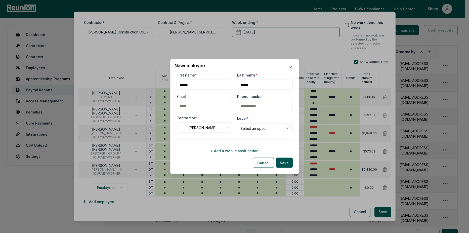
click at [270, 121] on div "**********" at bounding box center [265, 124] width 56 height 18
click at [262, 131] on body "Please visit us on your desktop We're working on making our marketplace mobile-…" at bounding box center [232, 144] width 465 height 289
click at [241, 154] on button "+ Add a work classification" at bounding box center [234, 150] width 116 height 10
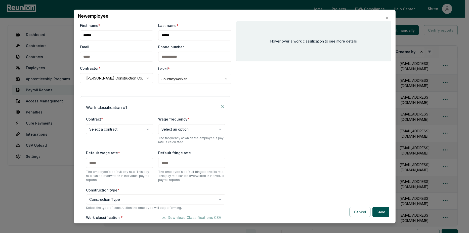
scroll to position [56, 0]
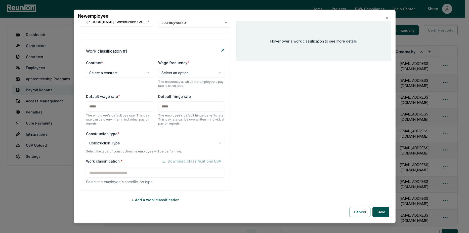
click at [117, 71] on body "Please visit us on your desktop We're working on making our marketplace mobile-…" at bounding box center [232, 144] width 465 height 289
click at [187, 75] on body "Please visit us on your desktop We're working on making our marketplace mobile-…" at bounding box center [232, 144] width 465 height 289
drag, startPoint x: 122, startPoint y: 110, endPoint x: 118, endPoint y: 112, distance: 4.8
click at [118, 112] on div "Default wage rate * The employee's default pay rate. This pay rate can be overw…" at bounding box center [119, 109] width 67 height 32
drag, startPoint x: 178, startPoint y: 106, endPoint x: 186, endPoint y: 109, distance: 8.8
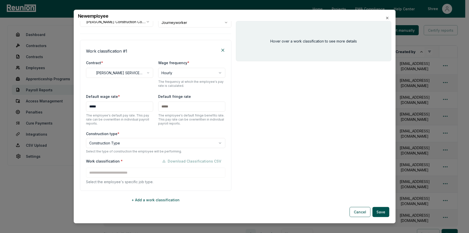
click at [178, 106] on input "text" at bounding box center [191, 106] width 67 height 10
click at [162, 110] on input "text" at bounding box center [191, 106] width 67 height 10
click at [130, 142] on body "Please visit us on your desktop We're working on making our marketplace mobile-…" at bounding box center [232, 144] width 465 height 289
click at [129, 171] on input at bounding box center [155, 172] width 139 height 10
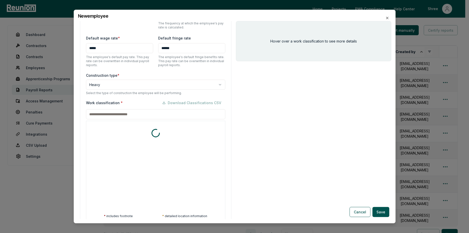
scroll to position [152, 0]
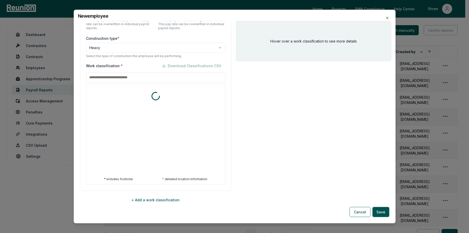
click at [134, 79] on input at bounding box center [155, 77] width 139 height 10
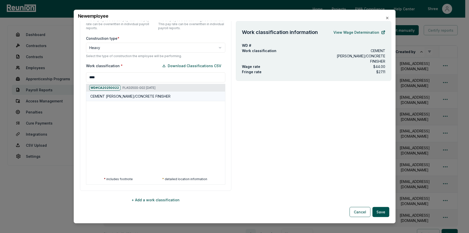
click at [133, 94] on h5 "CEMENT [PERSON_NAME]/CONCRETE FINISHER" at bounding box center [130, 96] width 80 height 5
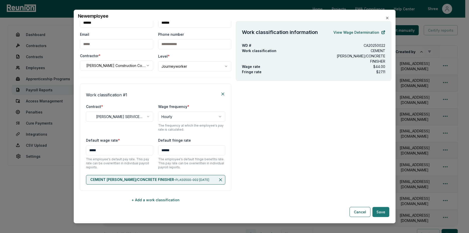
click at [382, 209] on button "Save" at bounding box center [380, 212] width 17 height 10
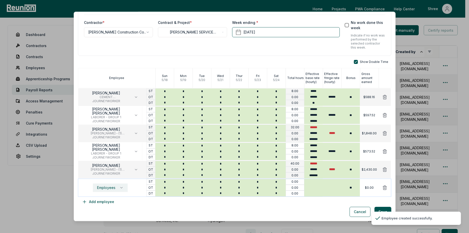
click at [114, 188] on span "Employees" at bounding box center [106, 187] width 18 height 4
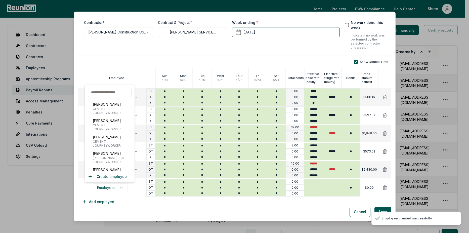
click at [107, 94] on input "text" at bounding box center [110, 92] width 44 height 9
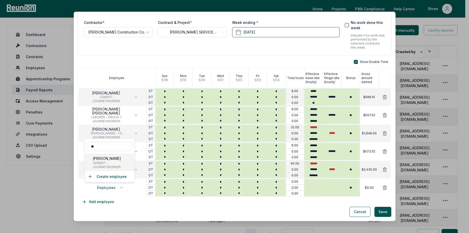
click at [106, 156] on p "[PERSON_NAME]" at bounding box center [114, 158] width 43 height 5
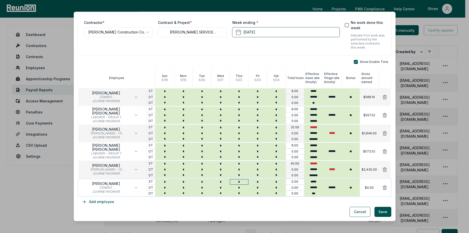
click at [237, 183] on input "*" at bounding box center [239, 182] width 19 height 6
click at [241, 194] on input "*" at bounding box center [239, 193] width 19 height 6
click at [236, 200] on div "Show Double Time Employee Sun 5 / 18 Mon 5 / 19 Tue 5 / 20 Wed 5 / 21 Thur 5 / …" at bounding box center [234, 133] width 313 height 147
click at [109, 203] on button "Add employee" at bounding box center [98, 202] width 40 height 10
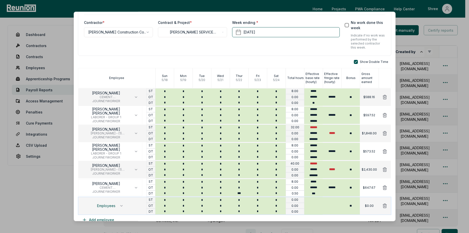
scroll to position [42, 0]
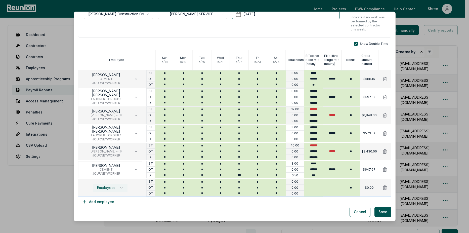
click at [110, 188] on span "Employees" at bounding box center [106, 187] width 18 height 4
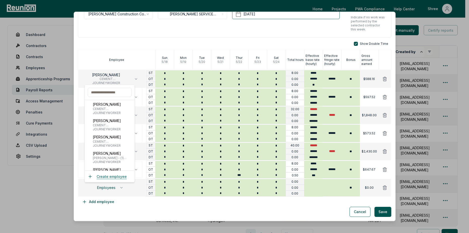
click at [112, 177] on button "Create employee" at bounding box center [107, 176] width 39 height 5
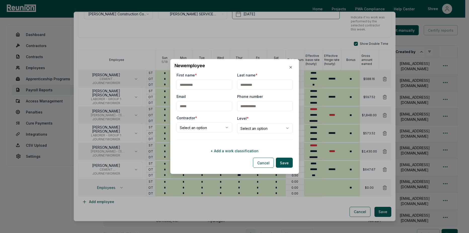
click at [214, 85] on input "First name *" at bounding box center [204, 85] width 56 height 10
click at [253, 84] on input "Last name *" at bounding box center [265, 85] width 56 height 10
click at [197, 130] on body "Please visit us on your desktop We're working on making our marketplace mobile-…" at bounding box center [232, 144] width 465 height 289
click at [254, 131] on body "Please visit us on your desktop We're working on making our marketplace mobile-…" at bounding box center [232, 144] width 465 height 289
click at [232, 152] on button "+ Add a work classification" at bounding box center [234, 150] width 116 height 10
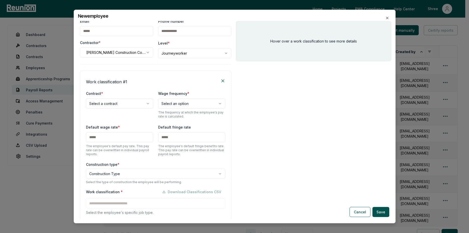
scroll to position [56, 0]
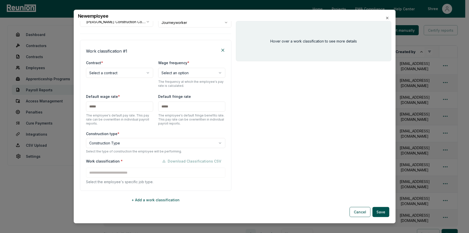
click at [122, 113] on p "The employee's default pay rate. This pay rate can be overwritten in individual…" at bounding box center [119, 119] width 67 height 12
click at [116, 110] on input "text" at bounding box center [119, 106] width 67 height 10
click at [129, 140] on body "Please visit us on your desktop We're working on making our marketplace mobile-…" at bounding box center [232, 144] width 465 height 289
click at [123, 68] on body "Please visit us on your desktop We're working on making our marketplace mobile-…" at bounding box center [232, 144] width 465 height 289
click at [171, 80] on p "The frequency at which the employee's pay rate is calculated." at bounding box center [191, 84] width 67 height 8
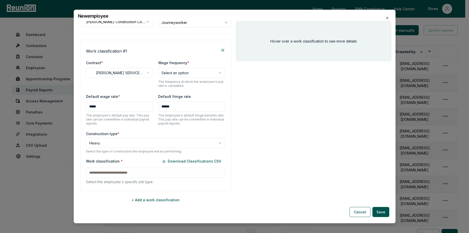
click at [176, 76] on body "Please visit us on your desktop We're working on making our marketplace mobile-…" at bounding box center [232, 144] width 465 height 289
click at [119, 173] on input at bounding box center [155, 172] width 139 height 10
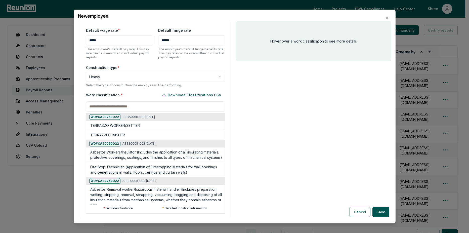
scroll to position [152, 0]
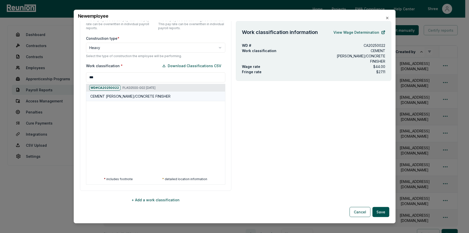
click at [193, 94] on div "CEMENT [PERSON_NAME]/CONCRETE FINISHER" at bounding box center [156, 96] width 133 height 5
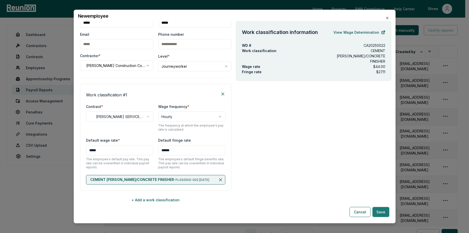
click at [376, 213] on button "Save" at bounding box center [380, 212] width 17 height 10
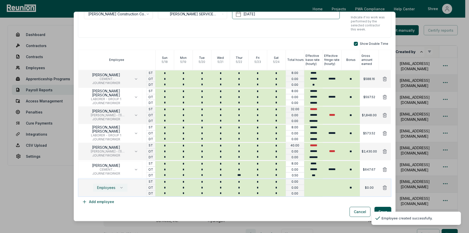
click at [100, 183] on button "Employees" at bounding box center [110, 187] width 35 height 9
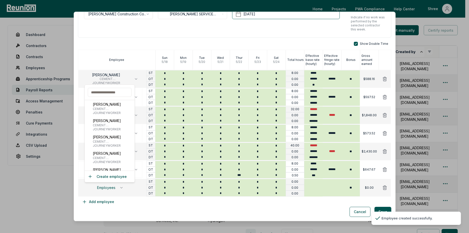
click at [108, 95] on input "text" at bounding box center [110, 92] width 44 height 9
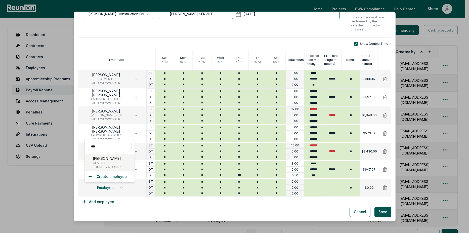
click at [101, 168] on span "JOURNEYWORKER" at bounding box center [114, 167] width 43 height 4
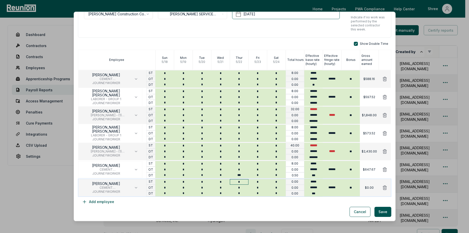
click at [244, 181] on input "*" at bounding box center [239, 182] width 19 height 6
click at [239, 193] on input "*" at bounding box center [239, 193] width 19 height 6
click at [99, 202] on button "Add employee" at bounding box center [98, 202] width 40 height 10
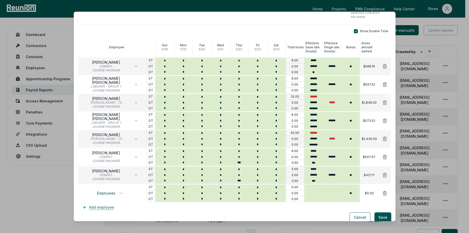
scroll to position [61, 0]
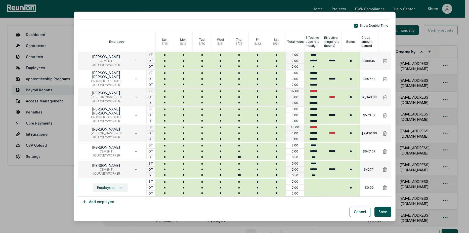
click at [105, 186] on span "Employees" at bounding box center [106, 187] width 18 height 4
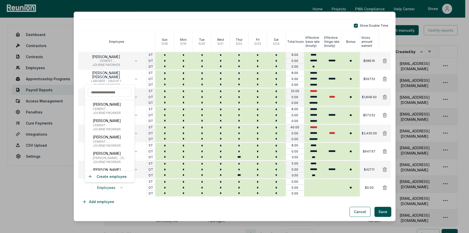
click at [104, 92] on input "text" at bounding box center [110, 92] width 44 height 9
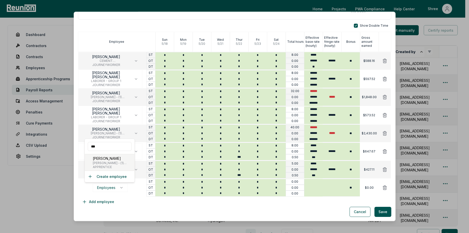
click at [107, 162] on span "[PERSON_NAME] - (1) [PERSON_NAME], Cabinet Installer, Insulation Installer, Har…" at bounding box center [113, 163] width 40 height 4
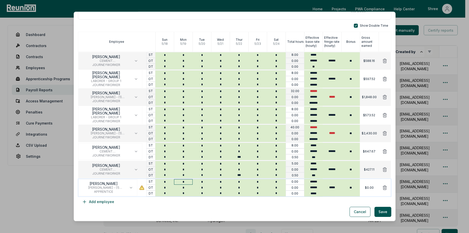
click at [178, 182] on input "*" at bounding box center [183, 182] width 19 height 6
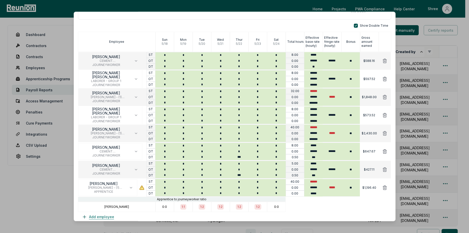
click at [105, 213] on button "Add employee" at bounding box center [98, 217] width 40 height 10
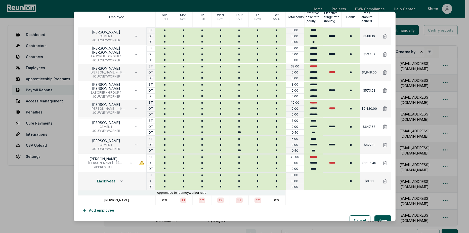
scroll to position [94, 0]
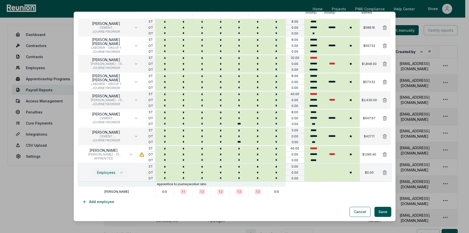
click at [109, 174] on span "Employees" at bounding box center [106, 172] width 18 height 4
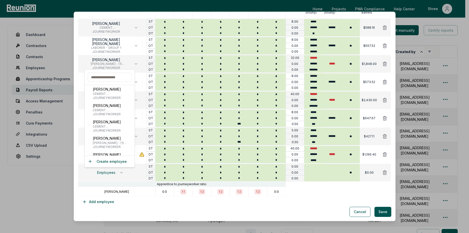
click at [100, 78] on input "text" at bounding box center [110, 77] width 44 height 9
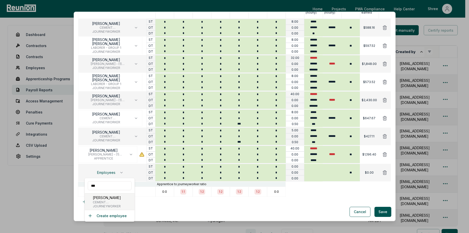
click at [97, 202] on span "CEMENT [PERSON_NAME]/CONCRETE FINISHER" at bounding box center [114, 202] width 43 height 4
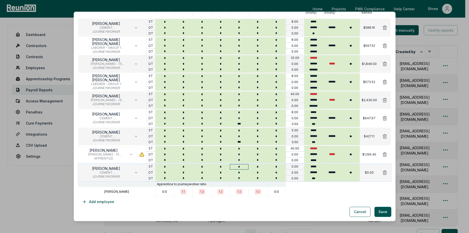
click at [238, 166] on input "*" at bounding box center [239, 167] width 19 height 6
click at [242, 176] on input "*" at bounding box center [239, 178] width 19 height 6
click at [101, 201] on button "Add employee" at bounding box center [98, 202] width 40 height 10
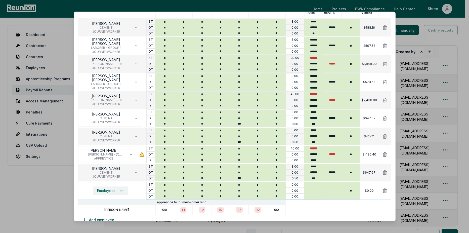
click at [99, 189] on span "Employees" at bounding box center [106, 190] width 18 height 4
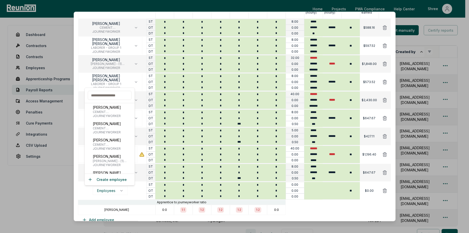
click at [104, 97] on input "text" at bounding box center [110, 95] width 44 height 9
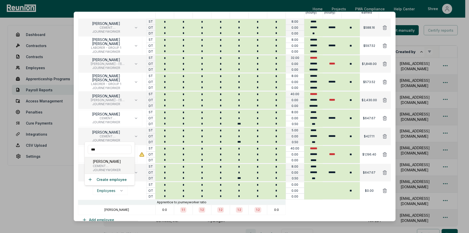
click at [105, 171] on span "JOURNEYWORKER" at bounding box center [114, 170] width 43 height 4
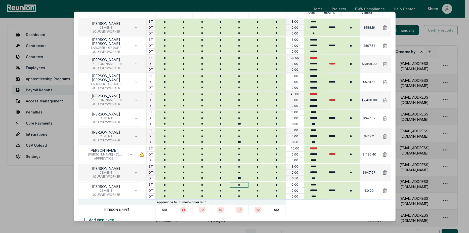
click at [239, 185] on input "*" at bounding box center [239, 185] width 19 height 6
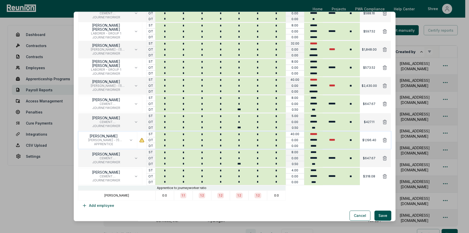
scroll to position [112, 0]
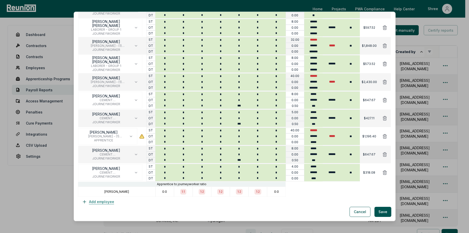
click at [102, 200] on button "Add employee" at bounding box center [98, 202] width 40 height 10
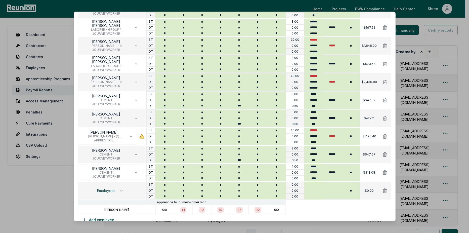
scroll to position [130, 0]
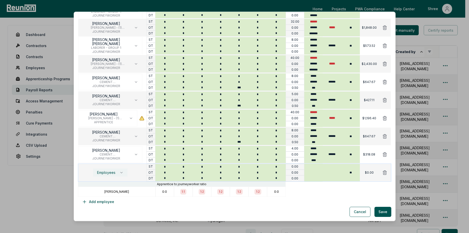
click at [111, 172] on span "Employees" at bounding box center [106, 172] width 18 height 4
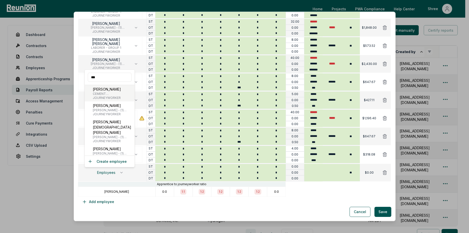
click at [109, 86] on p "[PERSON_NAME]" at bounding box center [114, 88] width 43 height 5
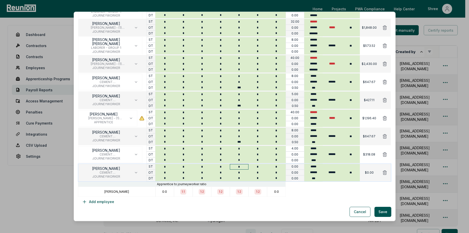
click at [236, 167] on input "*" at bounding box center [239, 167] width 19 height 6
click at [239, 176] on input "*" at bounding box center [239, 178] width 19 height 6
click at [110, 204] on button "Add employee" at bounding box center [98, 202] width 40 height 10
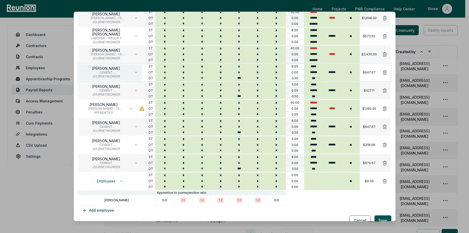
scroll to position [148, 0]
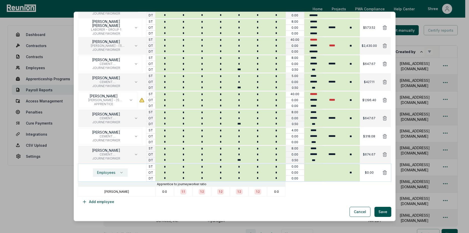
click at [109, 172] on span "Employees" at bounding box center [106, 172] width 18 height 4
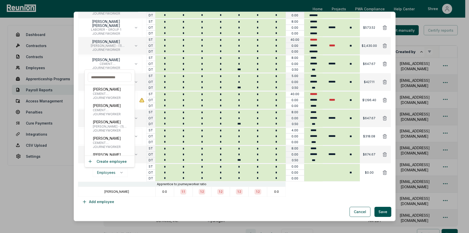
click at [113, 80] on input "text" at bounding box center [110, 77] width 44 height 9
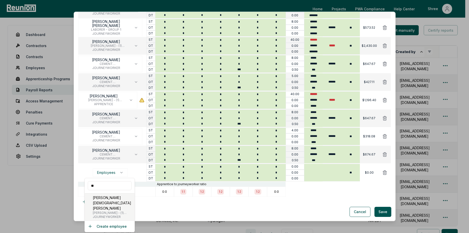
click at [104, 203] on p "[PERSON_NAME][DEMOGRAPHIC_DATA] [PERSON_NAME]" at bounding box center [113, 203] width 40 height 16
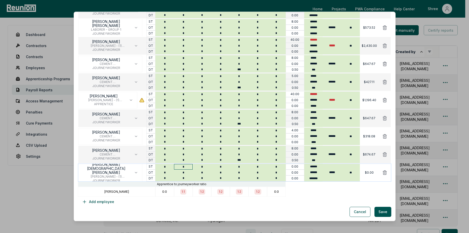
click at [180, 168] on input "*" at bounding box center [183, 167] width 19 height 6
click at [377, 210] on button "Save" at bounding box center [382, 212] width 17 height 10
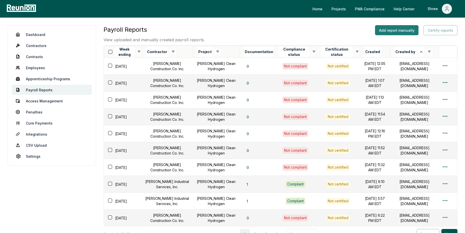
click at [403, 29] on button "Add report manually" at bounding box center [396, 30] width 43 height 10
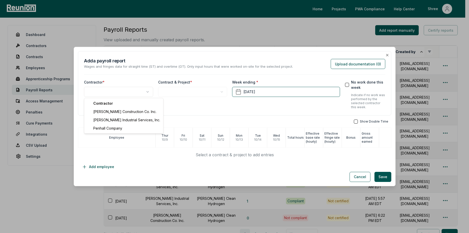
click at [102, 88] on body "Please visit us on your desktop We're working on making our marketplace mobile-…" at bounding box center [232, 144] width 465 height 289
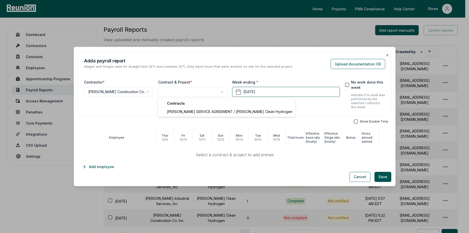
click at [199, 93] on body "Please visit us on your desktop We're working on making our marketplace mobile-…" at bounding box center [232, 144] width 465 height 289
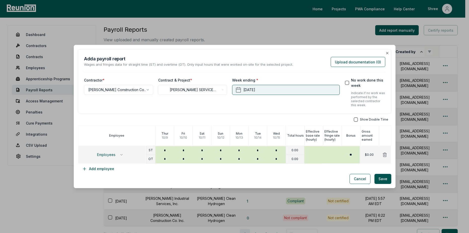
click at [293, 86] on button "October 15th, 2025" at bounding box center [286, 90] width 108 height 10
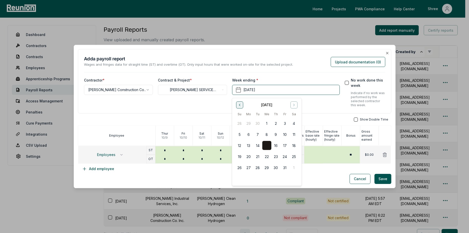
click at [241, 105] on icon "Go to previous month" at bounding box center [239, 105] width 4 height 4
click at [295, 102] on button "Go to next month" at bounding box center [293, 104] width 7 height 7
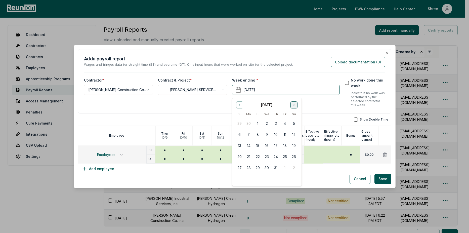
click at [295, 102] on button "Go to next month" at bounding box center [293, 104] width 7 height 7
click at [237, 105] on icon "Go to previous month" at bounding box center [239, 105] width 4 height 4
click at [238, 101] on div "June 2025" at bounding box center [266, 104] width 63 height 6
click at [238, 102] on button "Go to previous month" at bounding box center [239, 104] width 7 height 7
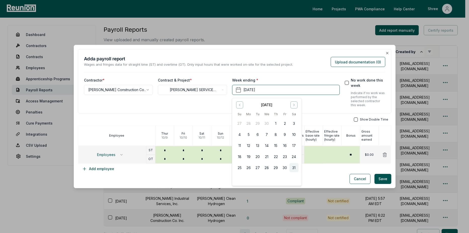
click at [294, 168] on button "31" at bounding box center [293, 167] width 9 height 9
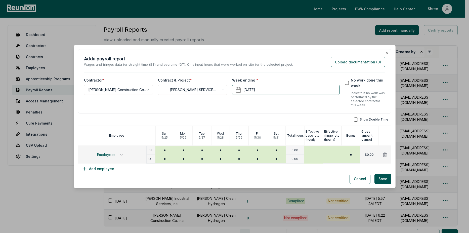
click at [354, 118] on button "button" at bounding box center [356, 119] width 4 height 4
click at [115, 157] on button "Employees" at bounding box center [110, 154] width 35 height 9
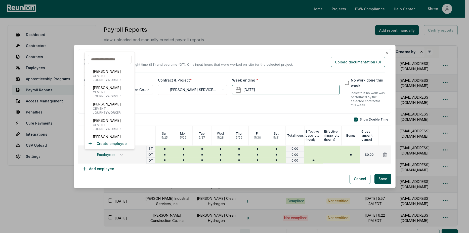
click at [97, 59] on input "text" at bounding box center [110, 59] width 44 height 9
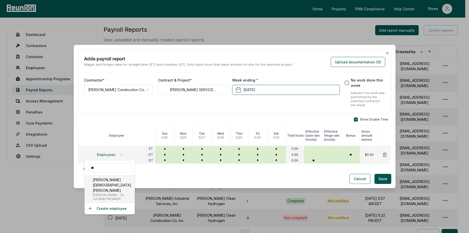
click at [106, 193] on span "[PERSON_NAME] - (1) [PERSON_NAME], Cabinet Installer, Insulation Installer, Har…" at bounding box center [113, 195] width 40 height 4
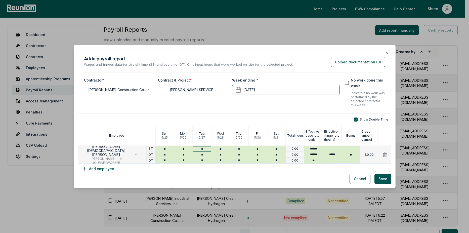
click at [202, 149] on input "*" at bounding box center [201, 149] width 19 height 6
click at [104, 168] on button "Add employee" at bounding box center [98, 169] width 40 height 10
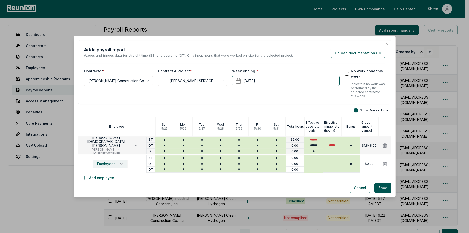
click at [101, 164] on span "Employees" at bounding box center [106, 164] width 18 height 4
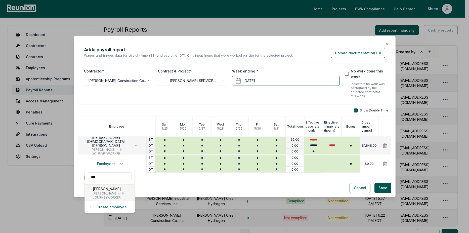
click at [118, 187] on p "[PERSON_NAME]" at bounding box center [113, 188] width 40 height 5
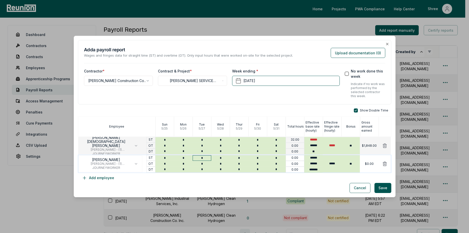
click at [202, 160] on input "*" at bounding box center [201, 158] width 19 height 6
click at [96, 174] on button "Add employee" at bounding box center [98, 178] width 40 height 10
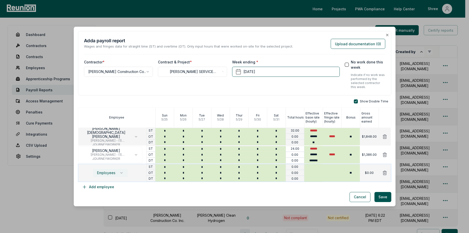
click at [114, 174] on span "Employees" at bounding box center [106, 173] width 18 height 4
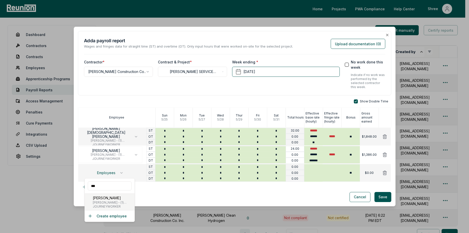
click at [99, 200] on p "[PERSON_NAME]" at bounding box center [113, 197] width 40 height 5
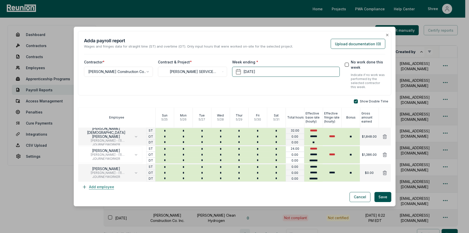
click at [114, 186] on button "Add employee" at bounding box center [98, 187] width 40 height 10
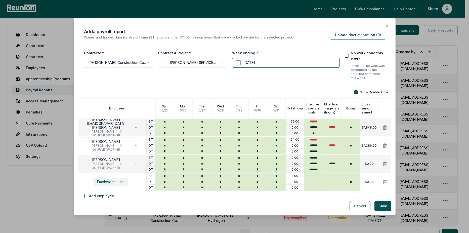
click at [107, 186] on button "Employees" at bounding box center [110, 181] width 35 height 9
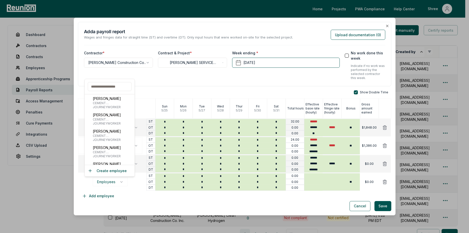
click at [107, 86] on input "text" at bounding box center [110, 86] width 44 height 9
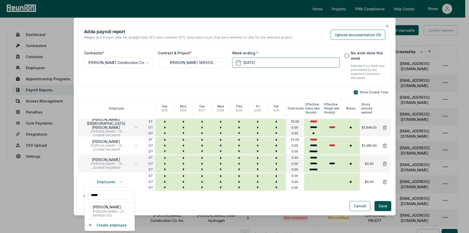
drag, startPoint x: 105, startPoint y: 207, endPoint x: 103, endPoint y: 199, distance: 8.6
click at [106, 207] on p "[PERSON_NAME]" at bounding box center [113, 206] width 40 height 5
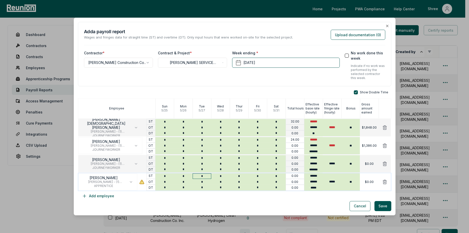
click at [204, 174] on input "*" at bounding box center [201, 176] width 19 height 6
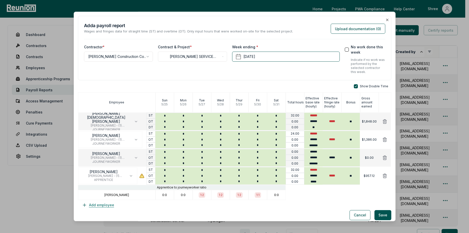
click at [109, 204] on button "Add employee" at bounding box center [98, 205] width 40 height 10
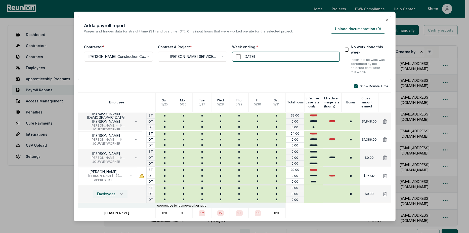
click at [109, 194] on span "Employees" at bounding box center [106, 194] width 18 height 4
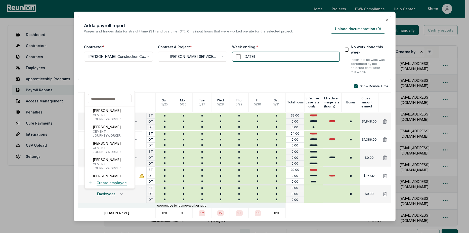
click at [109, 184] on button "Create employee" at bounding box center [107, 182] width 39 height 5
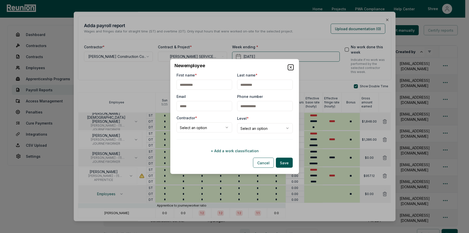
click at [291, 68] on icon "button" at bounding box center [290, 67] width 2 height 2
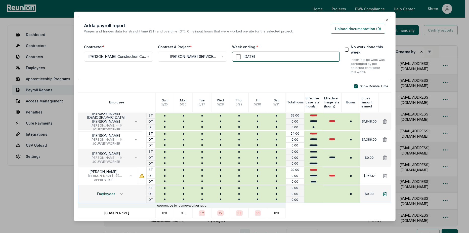
click at [383, 196] on icon at bounding box center [385, 194] width 4 height 4
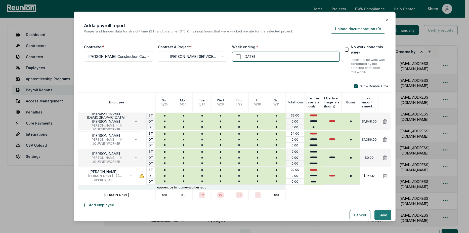
click at [380, 214] on button "Save" at bounding box center [382, 215] width 17 height 10
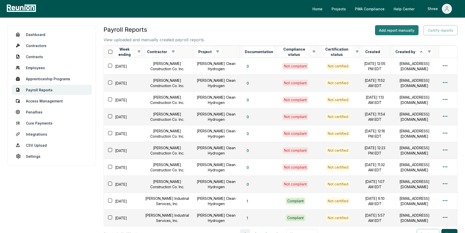
click at [409, 27] on button "Add report manually" at bounding box center [396, 30] width 43 height 10
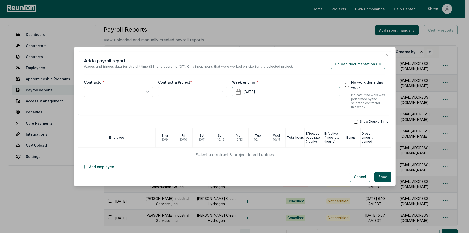
click at [135, 94] on body "Please visit us on your desktop We're working on making our marketplace mobile-…" at bounding box center [232, 144] width 465 height 289
click at [184, 90] on body "Please visit us on your desktop We're working on making our marketplace mobile-…" at bounding box center [232, 144] width 465 height 289
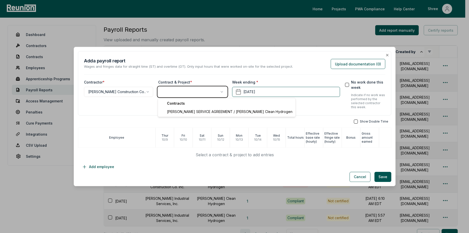
click at [174, 117] on body "Please visit us on your desktop We're working on making our marketplace mobile-…" at bounding box center [232, 144] width 465 height 289
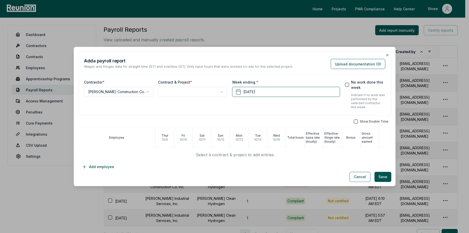
click at [184, 94] on body "Please visit us on your desktop We're working on making our marketplace mobile-…" at bounding box center [232, 144] width 465 height 289
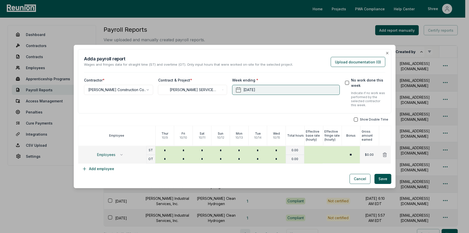
click at [263, 87] on button "October 15th, 2025" at bounding box center [286, 90] width 108 height 10
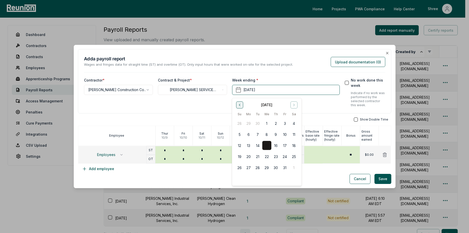
click at [239, 102] on button "Go to previous month" at bounding box center [239, 104] width 7 height 7
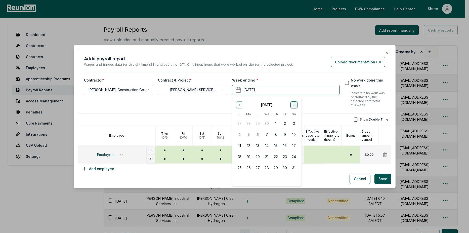
click at [294, 104] on icon "Go to next month" at bounding box center [293, 105] width 1 height 2
click at [291, 124] on button "7" at bounding box center [293, 123] width 9 height 9
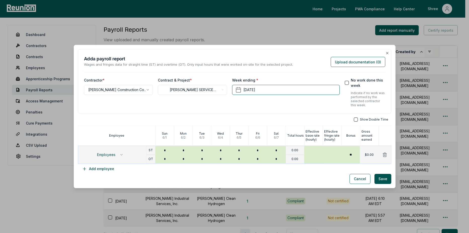
click at [104, 150] on button "Employees" at bounding box center [110, 154] width 35 height 9
click at [106, 188] on span "JOURNEYWORKER" at bounding box center [108, 188] width 30 height 4
click at [354, 119] on button "button" at bounding box center [356, 119] width 4 height 4
click at [241, 149] on input "*" at bounding box center [239, 149] width 19 height 6
click at [258, 149] on input "*" at bounding box center [257, 149] width 19 height 6
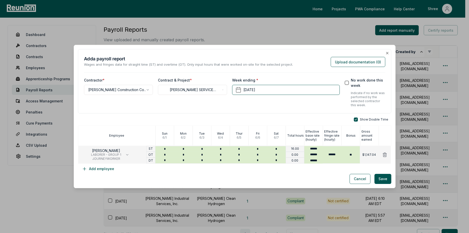
click at [253, 178] on div "Cancel Save" at bounding box center [234, 179] width 313 height 10
click at [96, 169] on button "Add employee" at bounding box center [98, 169] width 40 height 10
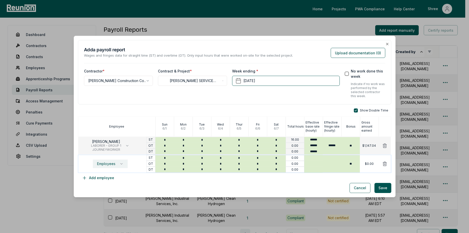
click at [114, 165] on span "Employees" at bounding box center [106, 164] width 18 height 4
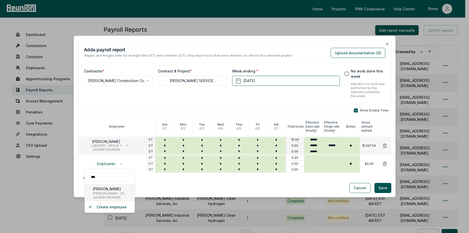
click at [112, 187] on p "[PERSON_NAME]" at bounding box center [113, 188] width 40 height 5
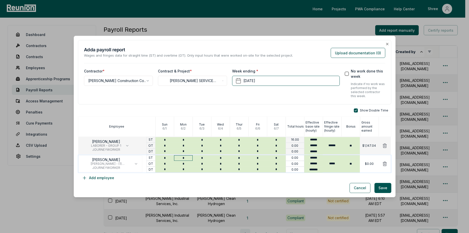
click at [189, 159] on input "*" at bounding box center [183, 158] width 19 height 6
click at [206, 159] on input "*" at bounding box center [201, 158] width 19 height 6
click at [219, 159] on input "*" at bounding box center [220, 158] width 19 height 6
click at [237, 157] on input "*" at bounding box center [239, 158] width 19 height 6
click at [259, 157] on input "*" at bounding box center [257, 158] width 19 height 6
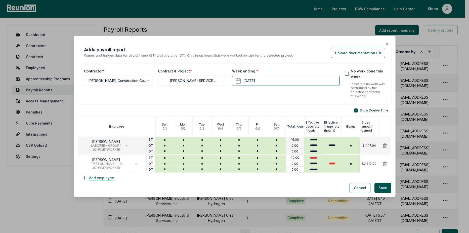
click at [112, 177] on button "Add employee" at bounding box center [98, 178] width 40 height 10
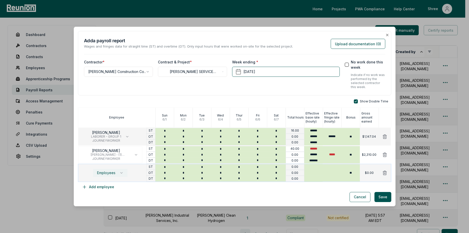
click at [106, 172] on span "Employees" at bounding box center [106, 173] width 18 height 4
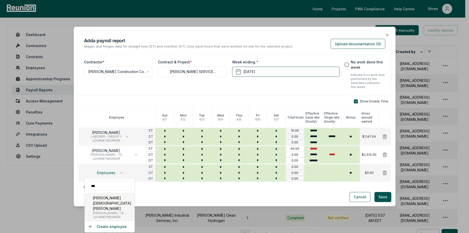
click at [106, 203] on p "[PERSON_NAME][DEMOGRAPHIC_DATA] [PERSON_NAME]" at bounding box center [113, 203] width 40 height 16
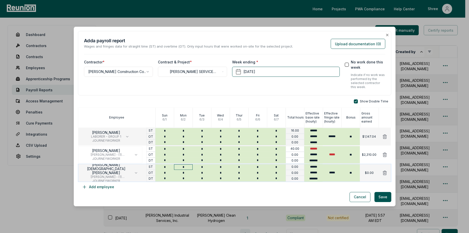
click at [184, 167] on input "*" at bounding box center [183, 167] width 19 height 6
click at [202, 168] on input "*" at bounding box center [201, 167] width 19 height 6
click at [222, 168] on input "*" at bounding box center [220, 167] width 19 height 6
click at [241, 168] on input "*" at bounding box center [239, 167] width 19 height 6
click at [255, 167] on input "*" at bounding box center [257, 167] width 19 height 6
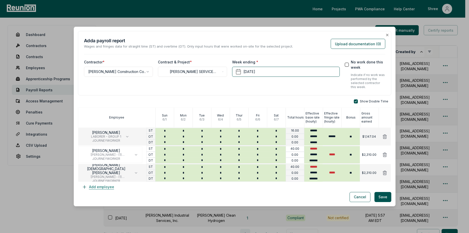
click at [104, 190] on button "Add employee" at bounding box center [98, 187] width 40 height 10
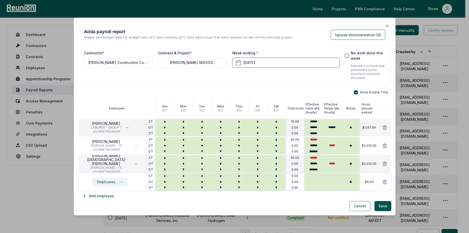
click at [97, 181] on span "Employees" at bounding box center [106, 182] width 18 height 4
click at [157, 212] on div "**********" at bounding box center [235, 117] width 322 height 198
click at [108, 184] on button "Employees" at bounding box center [110, 181] width 35 height 9
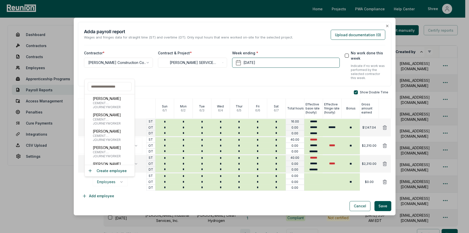
click at [109, 84] on input "text" at bounding box center [110, 86] width 44 height 9
click at [142, 205] on div "Cancel Save" at bounding box center [234, 206] width 313 height 10
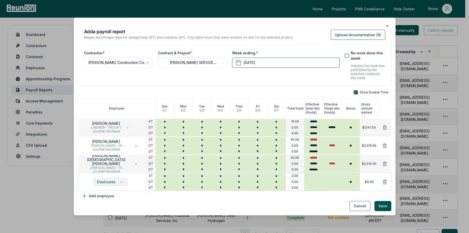
click at [104, 183] on span "Employees" at bounding box center [106, 182] width 18 height 4
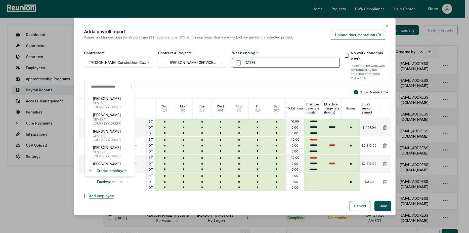
click at [102, 196] on button "Add employee" at bounding box center [98, 196] width 40 height 10
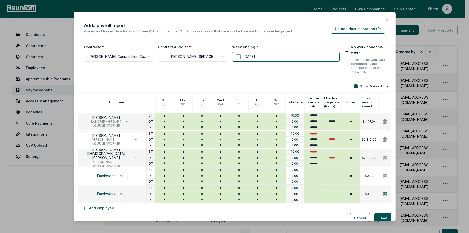
click at [383, 196] on icon at bounding box center [385, 194] width 4 height 4
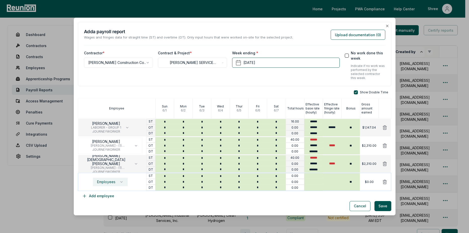
click at [114, 183] on span "Employees" at bounding box center [106, 182] width 18 height 4
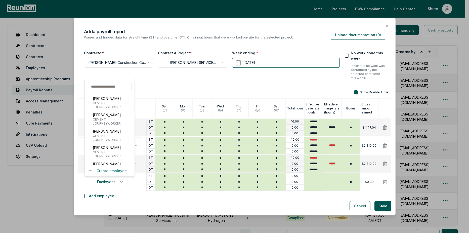
click at [112, 171] on button "Create employee" at bounding box center [107, 170] width 39 height 5
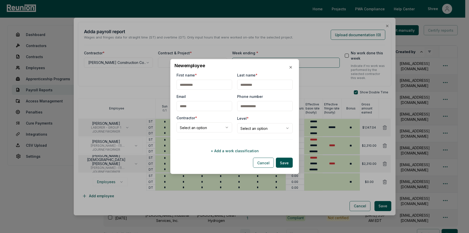
click at [193, 81] on input "First name *" at bounding box center [204, 85] width 56 height 10
click at [240, 86] on input "Last name *" at bounding box center [265, 85] width 56 height 10
click at [200, 127] on body "Please visit us on your desktop We're working on making our marketplace mobile-…" at bounding box center [232, 144] width 465 height 289
click at [243, 130] on body "Please visit us on your desktop We're working on making our marketplace mobile-…" at bounding box center [232, 144] width 465 height 289
click at [239, 155] on form "**********" at bounding box center [234, 119] width 116 height 95
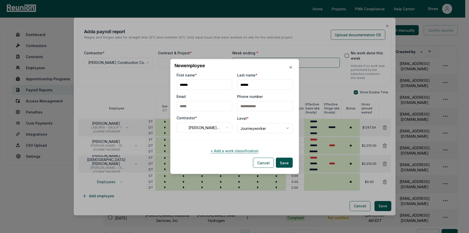
click at [241, 150] on button "+ Add a work classification" at bounding box center [234, 150] width 116 height 10
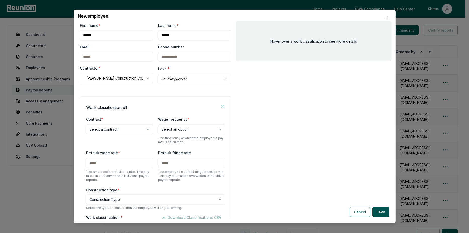
scroll to position [56, 0]
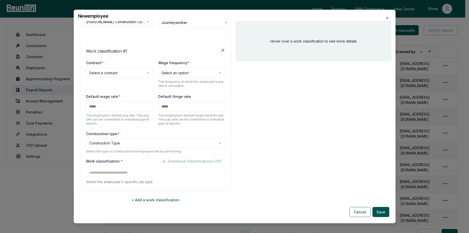
click at [123, 70] on body "Please visit us on your desktop We're working on making our marketplace mobile-…" at bounding box center [232, 144] width 465 height 289
click at [173, 77] on body "Please visit us on your desktop We're working on making our marketplace mobile-…" at bounding box center [232, 144] width 465 height 289
click at [124, 107] on input "text" at bounding box center [119, 106] width 67 height 10
click at [113, 134] on label "Construction type *" at bounding box center [155, 133] width 139 height 5
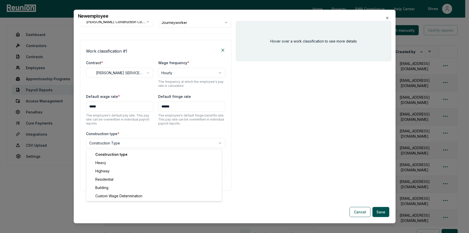
click at [112, 142] on body "Please visit us on your desktop We're working on making our marketplace mobile-…" at bounding box center [232, 144] width 465 height 289
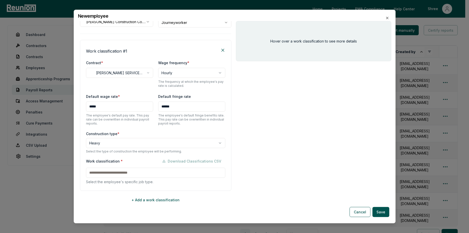
click at [103, 165] on div "Work classification * Download Classifications CSV" at bounding box center [155, 161] width 139 height 10
click at [103, 172] on input at bounding box center [155, 172] width 139 height 10
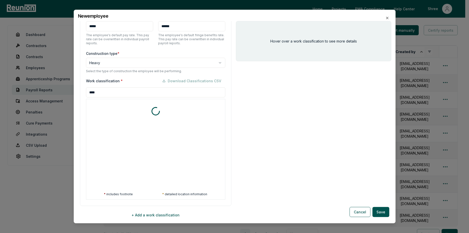
scroll to position [152, 0]
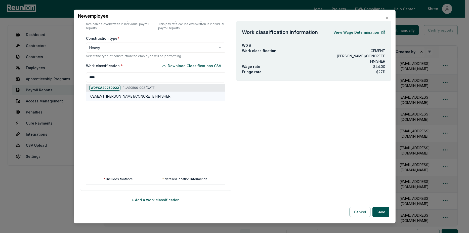
click at [142, 96] on h5 "CEMENT [PERSON_NAME]/CONCRETE FINISHER" at bounding box center [130, 96] width 80 height 5
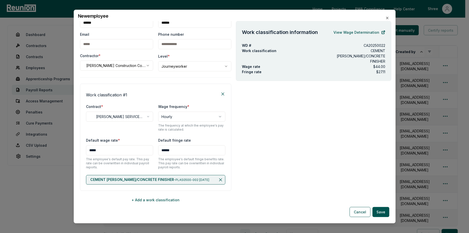
scroll to position [13, 0]
click at [379, 214] on button "Save" at bounding box center [380, 212] width 17 height 10
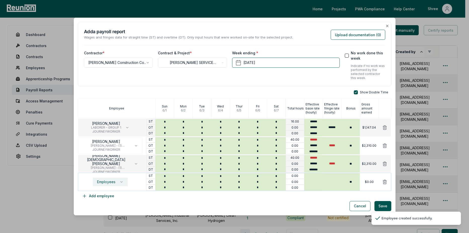
click at [96, 180] on button "Employees" at bounding box center [110, 181] width 35 height 9
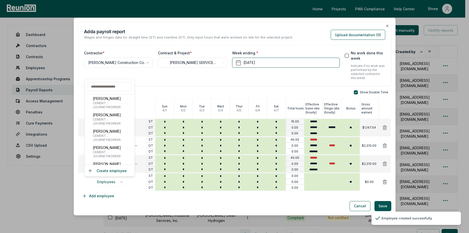
click at [108, 90] on input "text" at bounding box center [110, 86] width 44 height 9
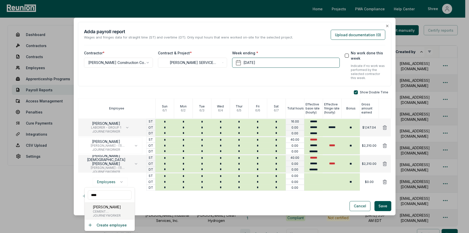
click at [97, 208] on p "[PERSON_NAME]" at bounding box center [114, 206] width 43 height 5
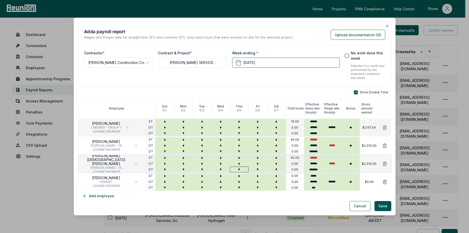
click at [241, 172] on input "*" at bounding box center [239, 169] width 19 height 6
click at [241, 197] on div "Show Double Time Employee Sun 6 / 1 Mon 6 / 2 Tue 6 / 3 Wed 6 / 4 Thur 6 / 5 Fr…" at bounding box center [234, 145] width 313 height 111
click at [243, 178] on input "*" at bounding box center [239, 176] width 19 height 6
click at [247, 203] on div "Cancel Save" at bounding box center [234, 206] width 313 height 10
click at [239, 181] on input "*" at bounding box center [239, 182] width 19 height 6
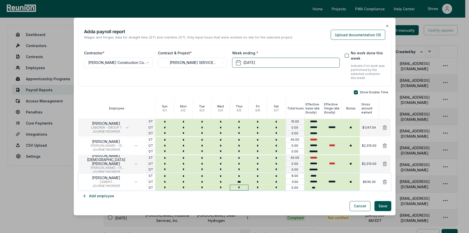
click at [237, 188] on input "*" at bounding box center [239, 187] width 19 height 6
click at [269, 203] on div "Cancel Save" at bounding box center [234, 206] width 313 height 10
click at [89, 196] on button "Add employee" at bounding box center [98, 196] width 40 height 10
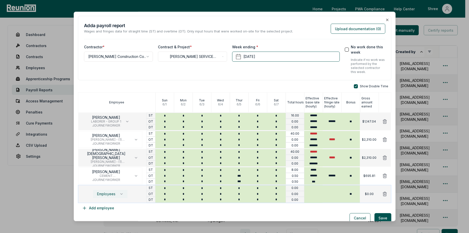
click at [110, 196] on button "Employees" at bounding box center [110, 193] width 35 height 9
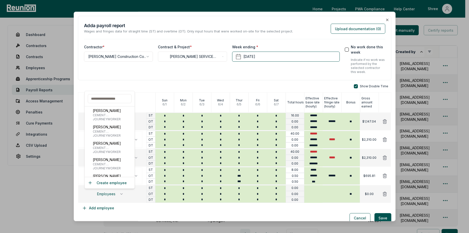
click at [108, 100] on input "text" at bounding box center [110, 98] width 44 height 9
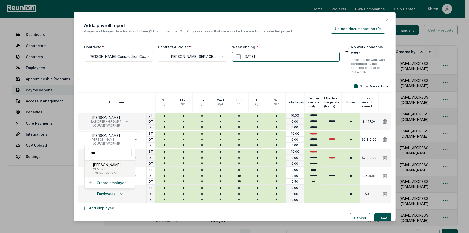
click at [102, 163] on p "[PERSON_NAME]" at bounding box center [114, 164] width 43 height 5
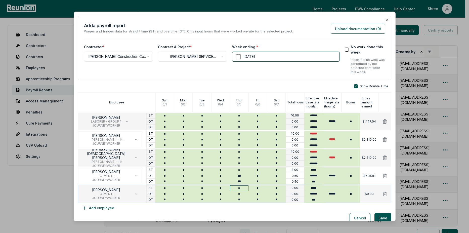
click at [242, 189] on input "*" at bounding box center [239, 188] width 19 height 6
click at [229, 214] on div "Cancel Save" at bounding box center [234, 218] width 313 height 10
click at [238, 199] on input "*" at bounding box center [239, 200] width 19 height 6
click at [185, 214] on div "Cancel Save" at bounding box center [234, 218] width 313 height 10
click at [110, 209] on button "Add employee" at bounding box center [98, 208] width 40 height 10
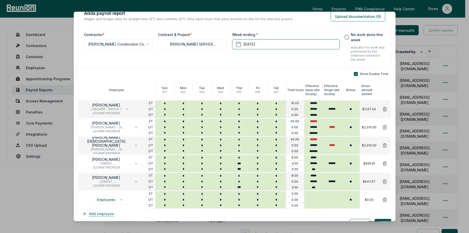
scroll to position [24, 0]
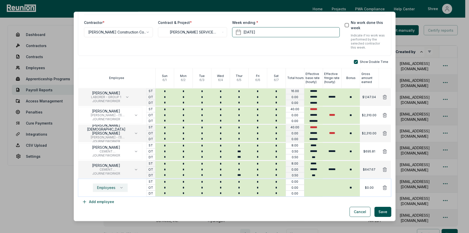
click at [112, 189] on span "Employees" at bounding box center [106, 187] width 18 height 4
click at [113, 161] on p "[PERSON_NAME]" at bounding box center [114, 158] width 43 height 5
click at [147, 203] on div "Show Double Time Employee Sun 6 / 1 Mon 6 / 2 Tue 6 / 3 Wed 6 / 4 Thur 6 / 5 Fr…" at bounding box center [234, 133] width 313 height 147
click at [242, 179] on input "*" at bounding box center [239, 182] width 19 height 6
click at [218, 220] on div "**********" at bounding box center [235, 116] width 322 height 209
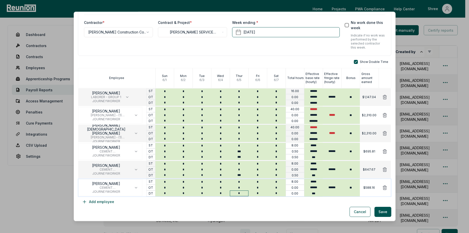
click at [240, 195] on input "*" at bounding box center [239, 193] width 19 height 6
click at [85, 201] on icon at bounding box center [84, 201] width 5 height 5
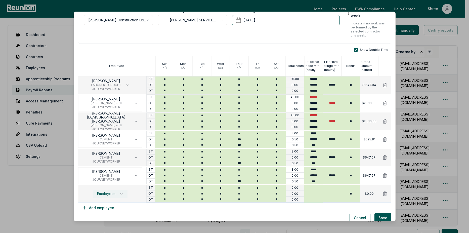
scroll to position [42, 0]
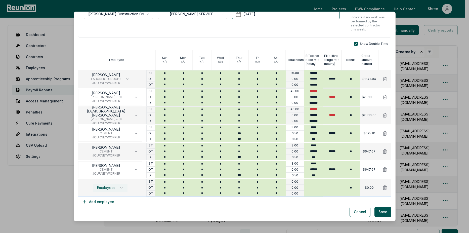
click at [105, 186] on span "Employees" at bounding box center [106, 187] width 18 height 4
click at [116, 161] on span "CEMENT [PERSON_NAME]/CONCRETE FINISHER" at bounding box center [114, 163] width 43 height 4
click at [237, 181] on input "*" at bounding box center [239, 182] width 19 height 6
click at [228, 211] on div "Cancel Save" at bounding box center [234, 212] width 313 height 10
click at [98, 202] on button "Add employee" at bounding box center [98, 202] width 40 height 10
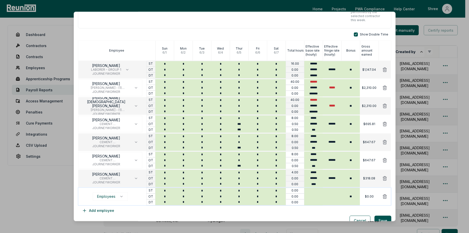
scroll to position [61, 0]
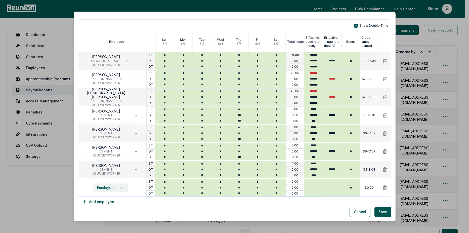
click at [111, 189] on span "Employees" at bounding box center [106, 187] width 18 height 4
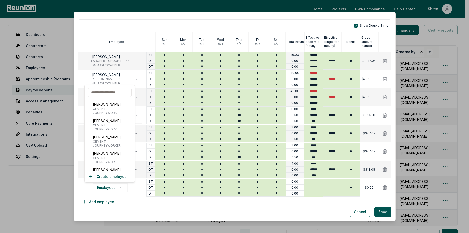
click at [113, 94] on input "text" at bounding box center [110, 92] width 44 height 9
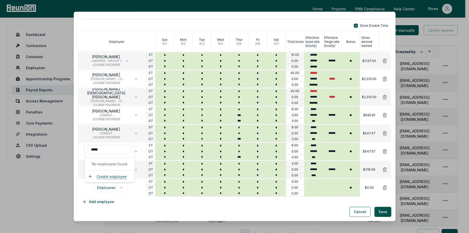
click at [102, 179] on button "Create employee" at bounding box center [107, 176] width 39 height 5
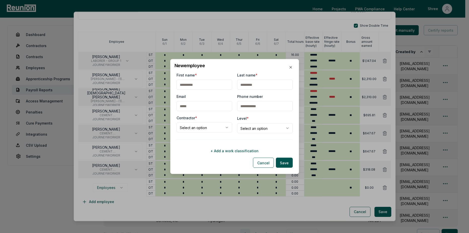
click at [201, 82] on input "First name *" at bounding box center [204, 85] width 56 height 10
click at [240, 87] on input "Last name *" at bounding box center [265, 85] width 56 height 10
click at [201, 122] on div "**********" at bounding box center [204, 124] width 56 height 18
click at [203, 127] on body "Please visit us on your desktop We're working on making our marketplace mobile-…" at bounding box center [232, 144] width 465 height 289
click at [240, 130] on body "Please visit us on your desktop We're working on making our marketplace mobile-…" at bounding box center [232, 144] width 465 height 289
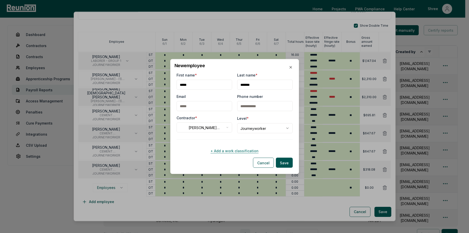
click at [233, 152] on button "+ Add a work classification" at bounding box center [234, 150] width 116 height 10
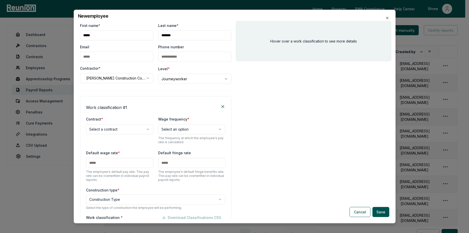
scroll to position [56, 0]
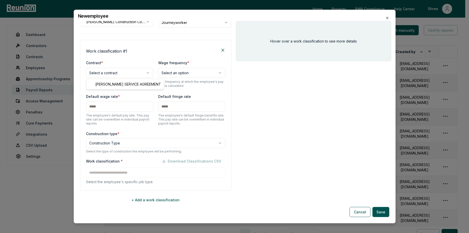
click at [114, 69] on body "Please visit us on your desktop We're working on making our marketplace mobile-…" at bounding box center [232, 144] width 465 height 289
click at [168, 66] on div "Wage frequency * Select an option ****** ***** ****** ******** ******* The freq…" at bounding box center [191, 74] width 67 height 28
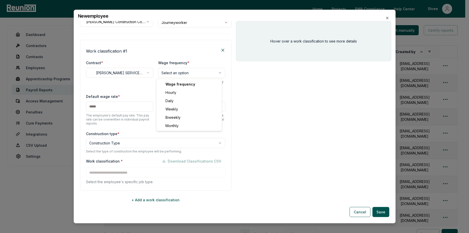
click at [169, 75] on body "Please visit us on your desktop We're working on making our marketplace mobile-…" at bounding box center [232, 144] width 465 height 289
click at [95, 109] on input "text" at bounding box center [119, 106] width 67 height 10
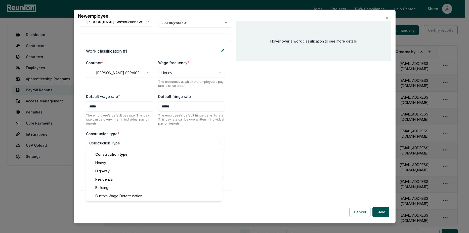
click at [136, 144] on body "Please visit us on your desktop We're working on making our marketplace mobile-…" at bounding box center [232, 144] width 465 height 289
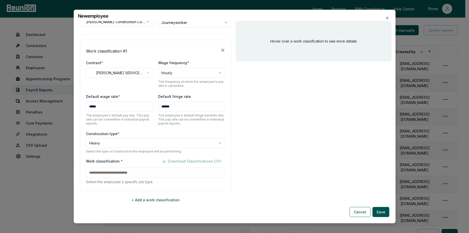
click at [114, 167] on div "Work classification * Download Classifications CSV Select the employee's specif…" at bounding box center [155, 170] width 139 height 28
click at [113, 174] on input at bounding box center [155, 172] width 139 height 10
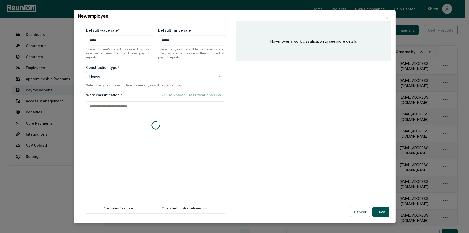
scroll to position [152, 0]
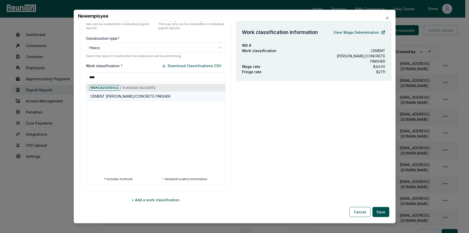
click at [108, 97] on h5 "CEMENT [PERSON_NAME]/CONCRETE FINISHER" at bounding box center [130, 96] width 80 height 5
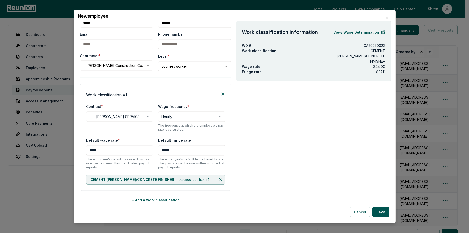
click at [345, 98] on div "Work classification information View Wage Determination WD # CA20250022 Work cl…" at bounding box center [313, 120] width 155 height 198
click at [385, 213] on button "Save" at bounding box center [380, 212] width 17 height 10
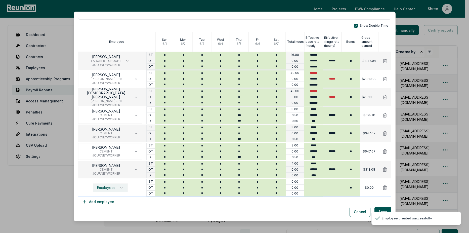
click at [108, 187] on span "Employees" at bounding box center [106, 187] width 18 height 4
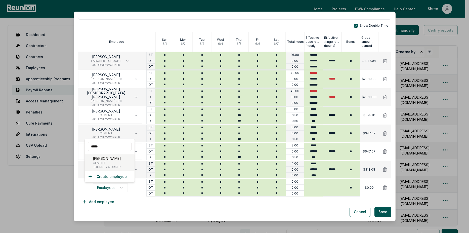
click at [113, 163] on span "CEMENT [PERSON_NAME]/CONCRETE FINISHER" at bounding box center [114, 163] width 43 height 4
click at [161, 207] on div "Cancel Save" at bounding box center [234, 212] width 313 height 10
click at [236, 183] on input "*" at bounding box center [239, 182] width 19 height 6
click at [208, 207] on div "Cancel Save" at bounding box center [234, 212] width 313 height 10
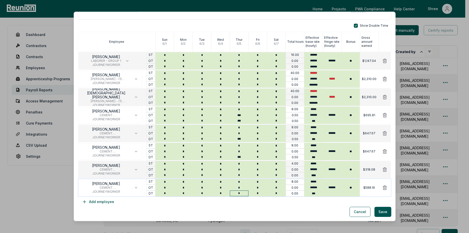
click at [240, 192] on input "*" at bounding box center [239, 193] width 19 height 6
click at [241, 201] on div "Show Double Time Employee Sun 6 / 1 Mon 6 / 2 Tue 6 / 3 Wed 6 / 4 Thur 6 / 5 Fr…" at bounding box center [234, 115] width 313 height 183
click at [95, 202] on button "Add employee" at bounding box center [98, 202] width 40 height 10
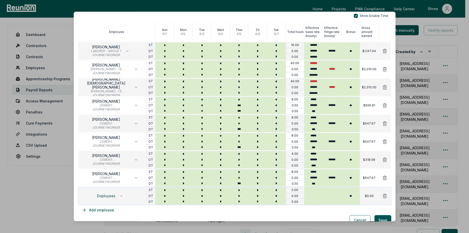
scroll to position [79, 0]
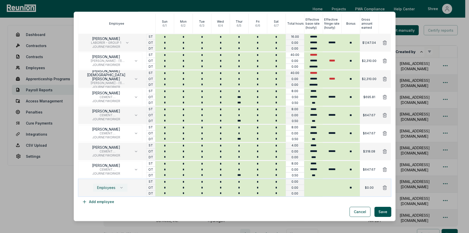
click at [111, 188] on span "Employees" at bounding box center [106, 187] width 18 height 4
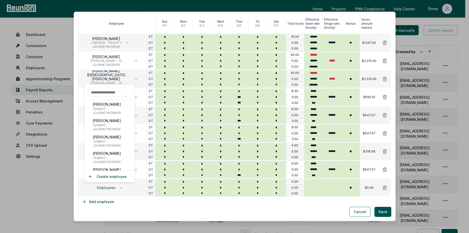
click at [104, 89] on input "text" at bounding box center [110, 92] width 44 height 9
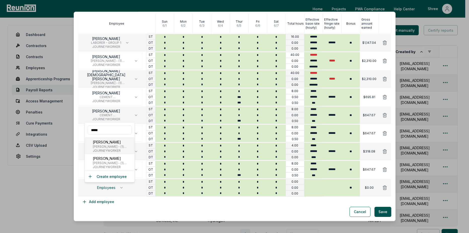
click at [104, 150] on span "JOURNEYWORKER" at bounding box center [113, 151] width 40 height 4
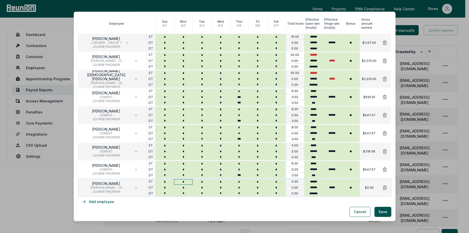
click at [185, 181] on input "*" at bounding box center [183, 182] width 19 height 6
click at [207, 183] on input "*" at bounding box center [201, 182] width 19 height 6
click at [216, 182] on input "*" at bounding box center [220, 182] width 19 height 6
click at [235, 182] on input "*" at bounding box center [239, 182] width 19 height 6
click at [260, 184] on input "*" at bounding box center [257, 182] width 19 height 6
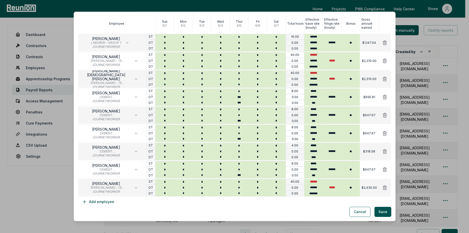
click at [251, 208] on div "Cancel Save" at bounding box center [234, 212] width 313 height 10
click at [222, 189] on input "*" at bounding box center [220, 188] width 19 height 6
click at [87, 205] on button "Add employee" at bounding box center [98, 202] width 40 height 10
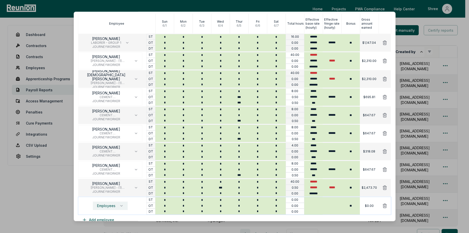
click at [109, 204] on span "Employees" at bounding box center [106, 206] width 18 height 4
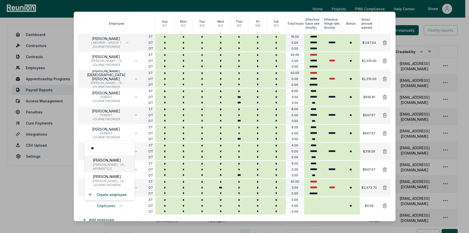
click at [103, 167] on span "APPRENTICE" at bounding box center [113, 169] width 40 height 4
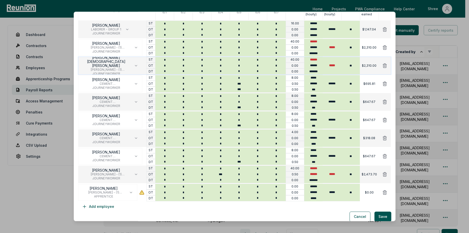
scroll to position [97, 0]
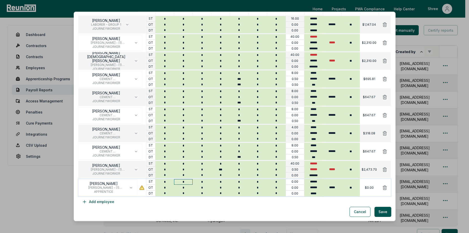
click at [180, 180] on input "*" at bounding box center [183, 182] width 19 height 6
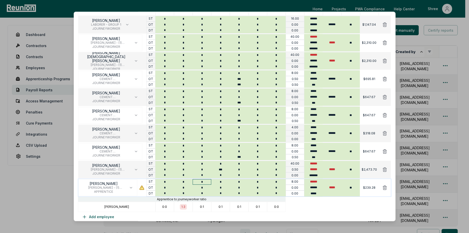
click at [204, 180] on input "*" at bounding box center [201, 182] width 19 height 6
click at [225, 181] on input "*" at bounding box center [220, 182] width 19 height 6
click at [232, 179] on input "*" at bounding box center [239, 182] width 19 height 6
click at [220, 209] on p "1:3" at bounding box center [220, 207] width 4 height 4
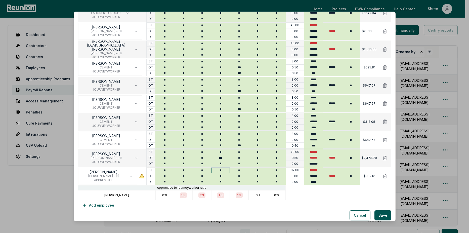
scroll to position [112, 0]
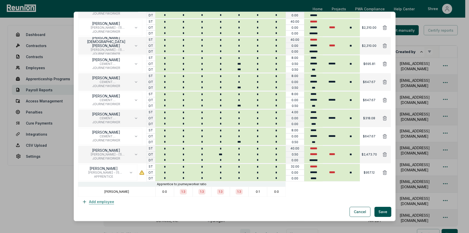
click at [107, 202] on button "Add employee" at bounding box center [98, 202] width 40 height 10
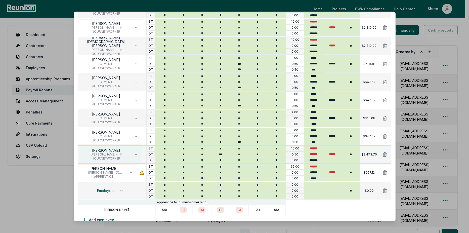
scroll to position [130, 0]
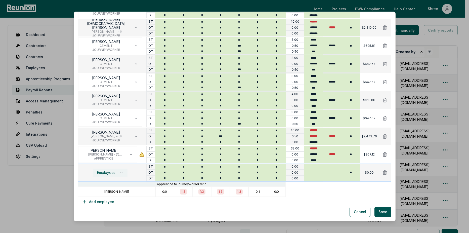
click at [107, 173] on span "Employees" at bounding box center [106, 172] width 18 height 4
click at [104, 208] on div "ANTONIO PEREZ LABORER - GROUP 1 JOURNEYWORKER" at bounding box center [110, 201] width 50 height 16
click at [239, 168] on input "*" at bounding box center [239, 167] width 19 height 6
click at [315, 203] on div "Show Double Time Employee Sun 6 / 1 Mon 6 / 2 Tue 6 / 3 Wed 6 / 4 Thur 6 / 5 Fr…" at bounding box center [234, 80] width 313 height 252
click at [382, 215] on button "Save" at bounding box center [382, 212] width 17 height 10
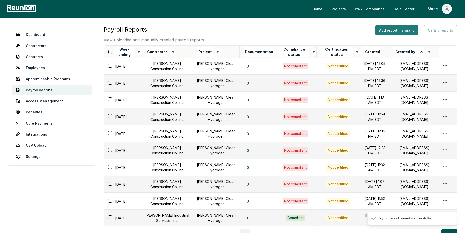
click at [383, 28] on button "Add report manually" at bounding box center [396, 30] width 43 height 10
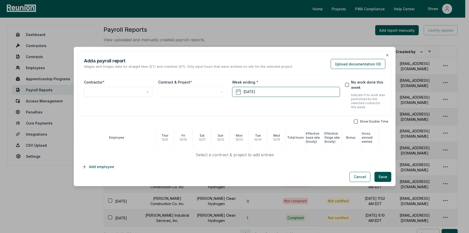
click at [148, 92] on body "Please visit us on your desktop We're working on making our marketplace mobile-…" at bounding box center [232, 144] width 465 height 289
click at [208, 96] on body "Please visit us on your desktop We're working on making our marketplace mobile-…" at bounding box center [232, 144] width 465 height 289
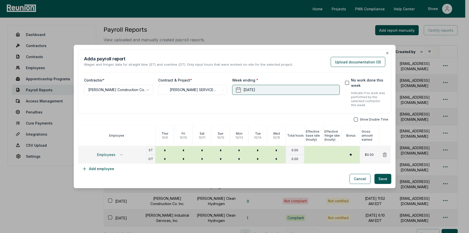
click at [262, 90] on button "October 15th, 2025" at bounding box center [286, 90] width 108 height 10
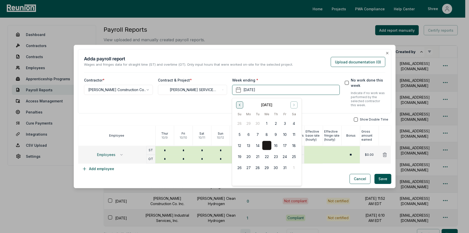
click at [240, 104] on icon "Go to previous month" at bounding box center [239, 105] width 4 height 4
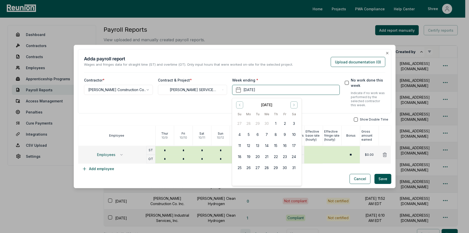
click at [290, 102] on div "May 2025" at bounding box center [266, 104] width 63 height 6
click at [293, 104] on icon "Go to next month" at bounding box center [294, 105] width 4 height 4
click at [294, 136] on button "14" at bounding box center [293, 134] width 9 height 9
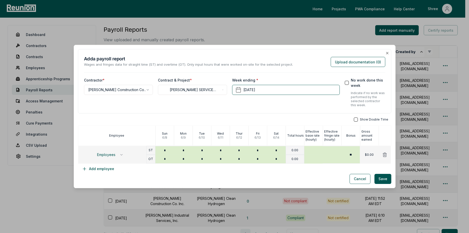
click at [354, 121] on button "button" at bounding box center [356, 119] width 4 height 4
click at [114, 159] on div "Employees" at bounding box center [112, 155] width 68 height 18
click at [110, 156] on span "Employees" at bounding box center [106, 155] width 18 height 4
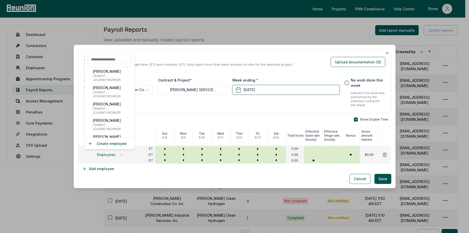
click at [99, 55] on input "text" at bounding box center [110, 59] width 44 height 9
click at [99, 60] on input "text" at bounding box center [110, 59] width 44 height 9
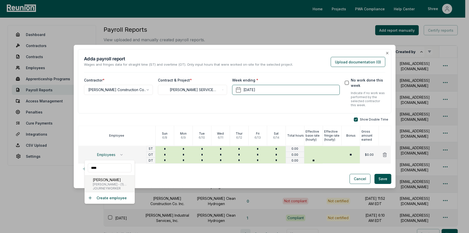
click at [106, 178] on p "[PERSON_NAME]" at bounding box center [113, 179] width 40 height 5
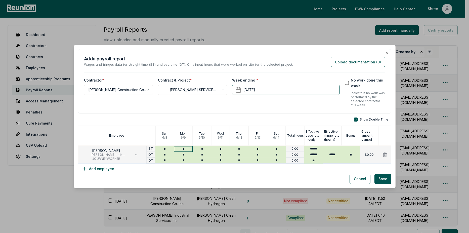
click at [180, 150] on input "*" at bounding box center [183, 149] width 19 height 6
click at [204, 149] on input "*" at bounding box center [201, 149] width 19 height 6
click at [221, 148] on input "*" at bounding box center [220, 149] width 19 height 6
click at [237, 148] on input "*" at bounding box center [239, 149] width 19 height 6
click at [256, 148] on input "*" at bounding box center [257, 149] width 19 height 6
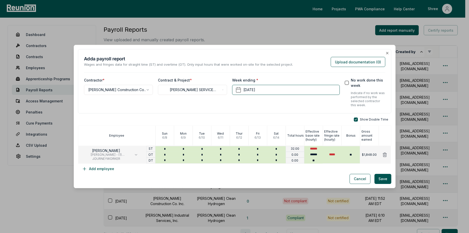
click at [248, 178] on div "Cancel Save" at bounding box center [234, 179] width 313 height 10
click at [104, 171] on button "Add employee" at bounding box center [98, 169] width 40 height 10
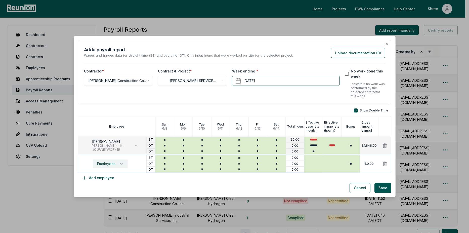
click at [115, 160] on button "Employees" at bounding box center [110, 163] width 35 height 9
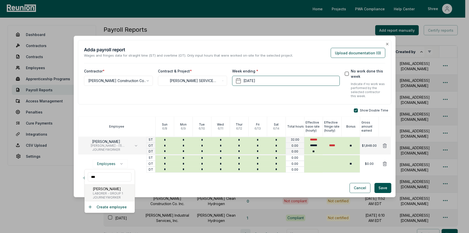
click at [90, 192] on div "ANTONIO PEREZ LABORER - GROUP 1 JOURNEYWORKER" at bounding box center [110, 192] width 50 height 16
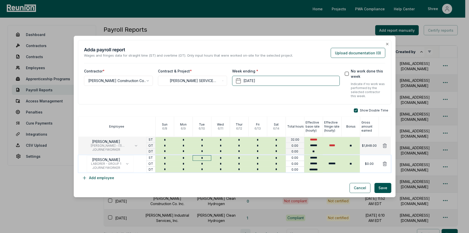
click at [202, 157] on input "*" at bounding box center [201, 158] width 19 height 6
click at [257, 158] on input "*" at bounding box center [257, 158] width 19 height 6
click at [213, 180] on div "Show Double Time Employee Sun 6 / 8 Mon 6 / 9 Tue 6 / 10 Wed 6 / 11 Thur 6 / 12…" at bounding box center [234, 145] width 313 height 74
click at [100, 180] on button "Add employee" at bounding box center [98, 178] width 40 height 10
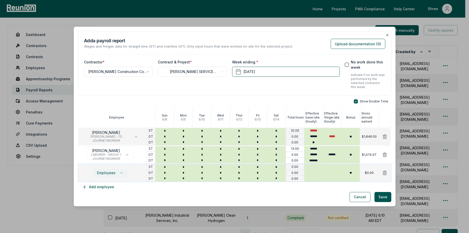
click at [102, 173] on span "Employees" at bounding box center [106, 173] width 18 height 4
click at [102, 130] on span "LABORER - GROUP 1" at bounding box center [113, 132] width 40 height 4
click at [258, 167] on input "*" at bounding box center [257, 167] width 19 height 6
click at [94, 186] on button "Add employee" at bounding box center [98, 187] width 40 height 10
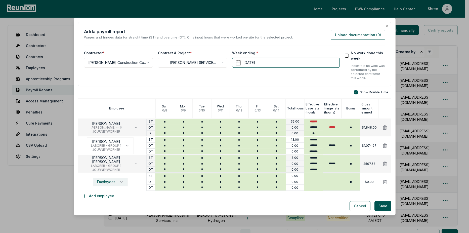
click at [101, 178] on button "Employees" at bounding box center [110, 181] width 35 height 9
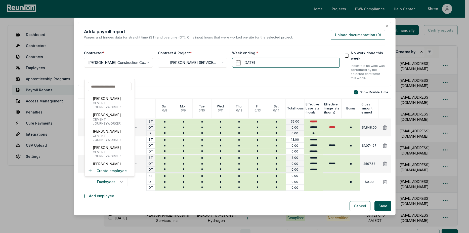
click at [112, 88] on input "text" at bounding box center [110, 86] width 44 height 9
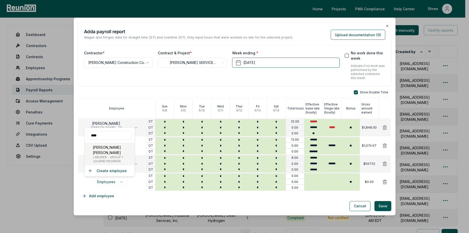
click at [100, 153] on p "[PERSON_NAME] [PERSON_NAME]" at bounding box center [113, 149] width 40 height 11
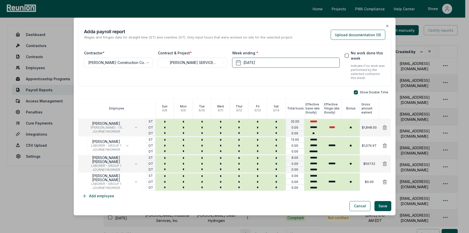
click at [199, 203] on div "Cancel Save" at bounding box center [234, 206] width 313 height 10
click at [255, 177] on input "*" at bounding box center [257, 176] width 19 height 6
click at [239, 205] on div "Cancel Save" at bounding box center [234, 206] width 313 height 10
click at [106, 199] on button "Add employee" at bounding box center [98, 196] width 40 height 10
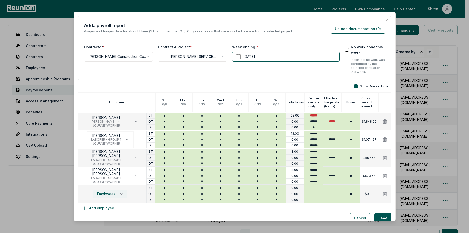
click at [111, 196] on span "Employees" at bounding box center [106, 194] width 18 height 4
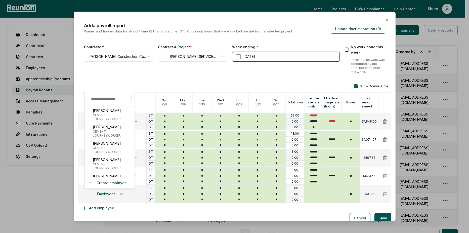
click at [101, 98] on input "text" at bounding box center [110, 98] width 44 height 9
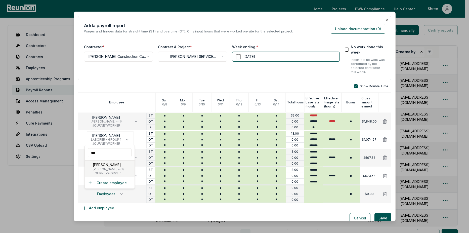
click at [110, 166] on p "[PERSON_NAME]" at bounding box center [113, 164] width 40 height 5
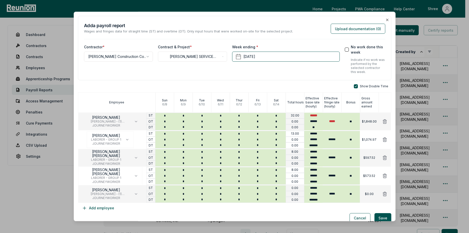
click at [157, 212] on div "Show Double Time Employee Sun 6 / 8 Mon 6 / 9 Tue 6 / 10 Wed 6 / 11 Thur 6 / 12…" at bounding box center [234, 148] width 313 height 129
click at [204, 189] on input "*" at bounding box center [201, 188] width 19 height 6
click at [223, 190] on input "*" at bounding box center [220, 188] width 19 height 6
click at [238, 189] on input "*" at bounding box center [239, 188] width 19 height 6
click at [257, 188] on input "*" at bounding box center [257, 188] width 19 height 6
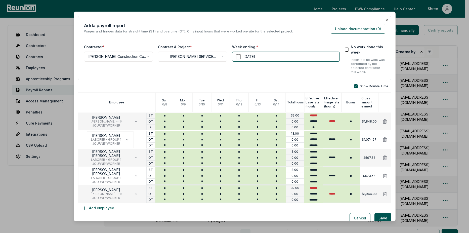
click at [251, 206] on div "Show Double Time Employee Sun 6 / 8 Mon 6 / 9 Tue 6 / 10 Wed 6 / 11 Thur 6 / 12…" at bounding box center [234, 148] width 313 height 129
click at [96, 209] on button "Add employee" at bounding box center [98, 208] width 40 height 10
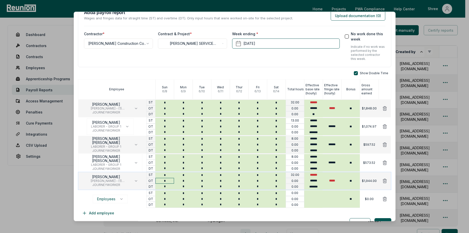
scroll to position [24, 0]
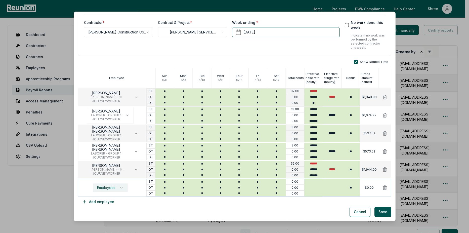
click at [108, 188] on span "Employees" at bounding box center [106, 187] width 18 height 4
click at [107, 162] on span "[PERSON_NAME] - (1) [PERSON_NAME], Cabinet Installer, Insulation Installer, Har…" at bounding box center [113, 163] width 40 height 4
click at [149, 210] on div "Cancel Save" at bounding box center [234, 212] width 313 height 10
click at [183, 181] on input "*" at bounding box center [183, 182] width 19 height 6
click at [207, 181] on input "*" at bounding box center [201, 182] width 19 height 6
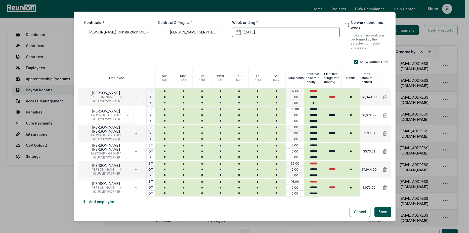
click at [185, 213] on div "Cancel Save" at bounding box center [234, 212] width 313 height 10
click at [105, 206] on button "Add employee" at bounding box center [98, 202] width 40 height 10
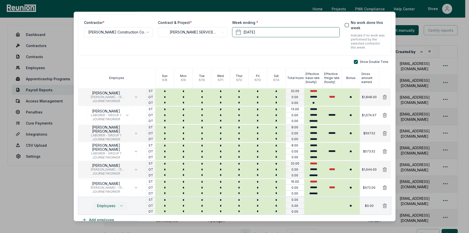
click at [109, 205] on span "Employees" at bounding box center [106, 206] width 18 height 4
click at [116, 180] on span "[PERSON_NAME] - (1) [PERSON_NAME], Cabinet Installer, Insulation Installer, Har…" at bounding box center [113, 181] width 40 height 4
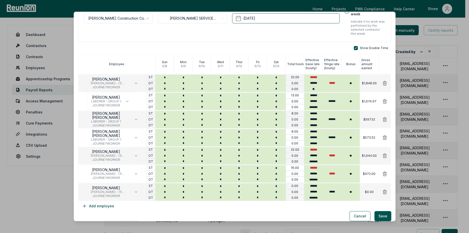
scroll to position [42, 0]
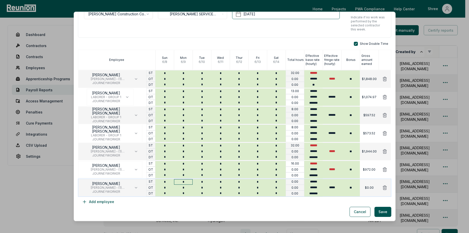
click at [188, 183] on input "*" at bounding box center [183, 182] width 19 height 6
click at [204, 183] on input "*" at bounding box center [201, 182] width 19 height 6
click at [221, 183] on input "*" at bounding box center [220, 182] width 19 height 6
drag, startPoint x: 236, startPoint y: 181, endPoint x: 246, endPoint y: 182, distance: 9.6
click at [236, 181] on input "*" at bounding box center [239, 182] width 19 height 6
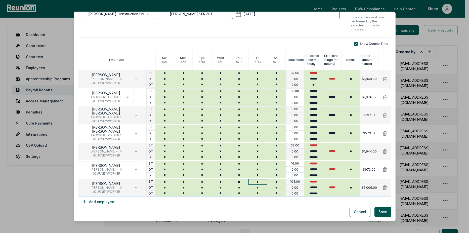
click at [256, 181] on input "*" at bounding box center [257, 182] width 19 height 6
click at [242, 181] on input "**" at bounding box center [239, 182] width 19 height 6
click at [258, 182] on input "*" at bounding box center [257, 182] width 19 height 6
click at [240, 213] on div "Cancel Save" at bounding box center [234, 212] width 313 height 10
click at [103, 203] on button "Add employee" at bounding box center [98, 202] width 40 height 10
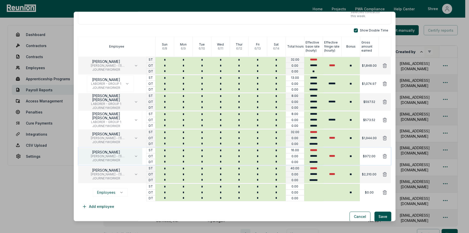
scroll to position [61, 0]
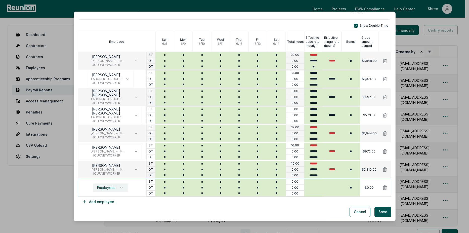
click at [112, 187] on span "Employees" at bounding box center [106, 187] width 18 height 4
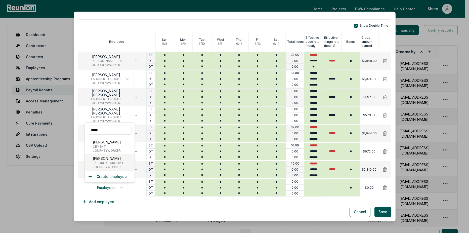
click at [107, 161] on span "LABORER - GROUP 1" at bounding box center [108, 163] width 30 height 4
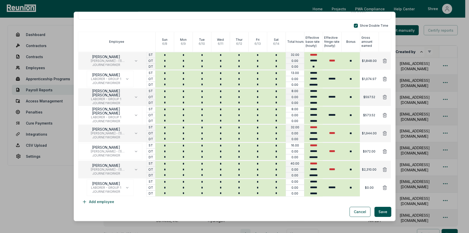
click at [157, 204] on div "Show Double Time Employee Sun 6 / 8 Mon 6 / 9 Tue 6 / 10 Wed 6 / 11 Thur 6 / 12…" at bounding box center [234, 115] width 313 height 183
click at [202, 181] on input "*" at bounding box center [201, 182] width 19 height 6
click at [224, 183] on input "*" at bounding box center [220, 182] width 19 height 6
click at [259, 183] on input "*" at bounding box center [257, 182] width 19 height 6
click at [252, 209] on div "Cancel Save" at bounding box center [234, 212] width 313 height 10
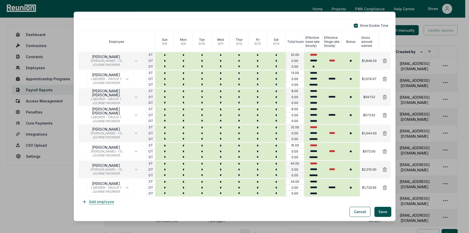
click at [98, 203] on button "Add employee" at bounding box center [98, 202] width 40 height 10
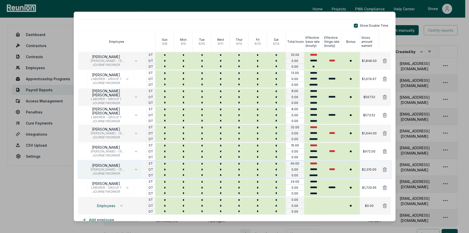
scroll to position [79, 0]
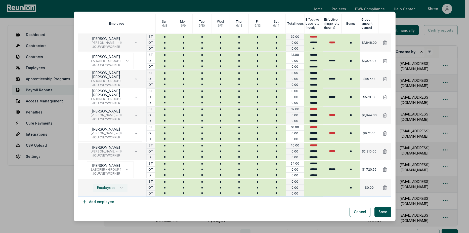
click at [104, 190] on button "Employees" at bounding box center [110, 187] width 35 height 9
click at [105, 155] on p "[PERSON_NAME][DEMOGRAPHIC_DATA] [PERSON_NAME]" at bounding box center [113, 158] width 40 height 16
click at [157, 209] on div "Cancel Save" at bounding box center [234, 212] width 313 height 10
click at [183, 183] on input "*" at bounding box center [183, 182] width 19 height 6
click at [203, 181] on input "*" at bounding box center [201, 182] width 19 height 6
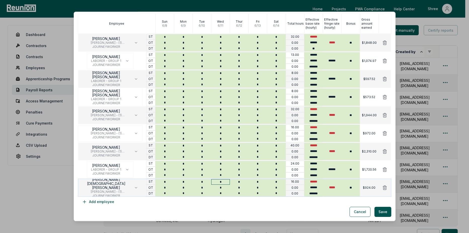
click at [223, 181] on input "*" at bounding box center [220, 182] width 19 height 6
click at [240, 182] on input "*" at bounding box center [239, 182] width 19 height 6
click at [259, 182] on input "*" at bounding box center [257, 182] width 19 height 6
click at [231, 209] on div "Cancel Save" at bounding box center [234, 212] width 313 height 10
click at [89, 200] on button "Add employee" at bounding box center [98, 202] width 40 height 10
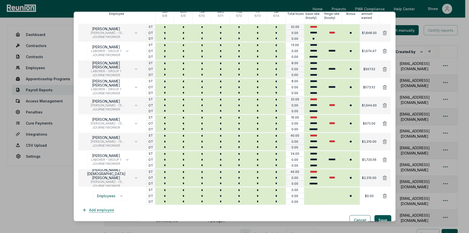
scroll to position [97, 0]
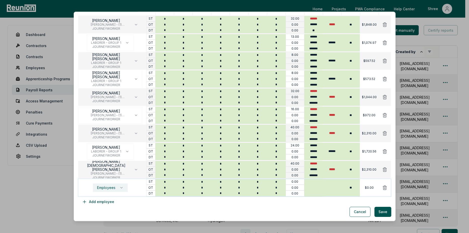
click at [107, 184] on button "Employees" at bounding box center [110, 187] width 35 height 9
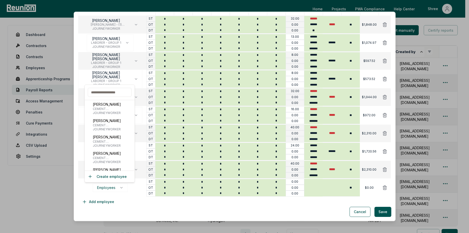
click at [98, 91] on input "text" at bounding box center [110, 92] width 44 height 9
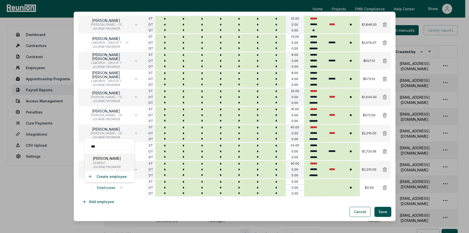
click at [101, 159] on p "[PERSON_NAME]" at bounding box center [114, 158] width 43 height 5
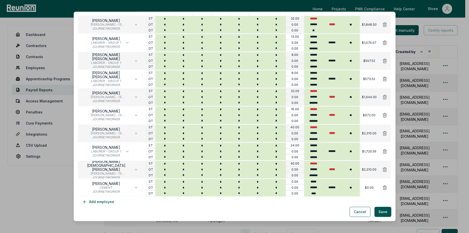
click at [167, 210] on div "Cancel Save" at bounding box center [234, 212] width 313 height 10
click at [244, 183] on input "*" at bounding box center [239, 182] width 19 height 6
click at [223, 212] on div "Cancel Save" at bounding box center [234, 212] width 313 height 10
click at [104, 200] on button "Add employee" at bounding box center [98, 202] width 40 height 10
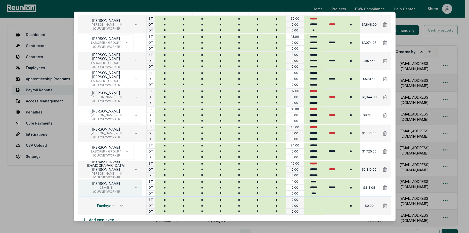
scroll to position [115, 0]
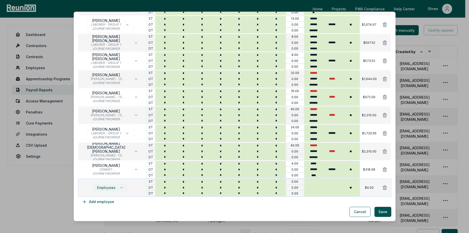
click at [106, 188] on span "Employees" at bounding box center [106, 187] width 18 height 4
click at [103, 149] on span "APPRENTICE" at bounding box center [113, 151] width 40 height 4
click at [188, 181] on input "*" at bounding box center [183, 182] width 19 height 6
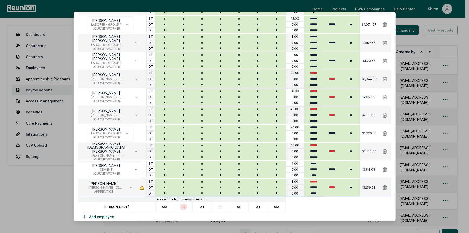
click at [204, 178] on div "DANIEL ENCISO CARPENTER - (1) Carpenter, Cabinet Installer, Insulation Installe…" at bounding box center [234, 187] width 313 height 18
click at [203, 181] on input "*" at bounding box center [201, 182] width 19 height 6
click at [220, 183] on input "*" at bounding box center [220, 182] width 19 height 6
click at [238, 182] on input "*" at bounding box center [239, 182] width 19 height 6
click at [259, 182] on input "*" at bounding box center [257, 182] width 19 height 6
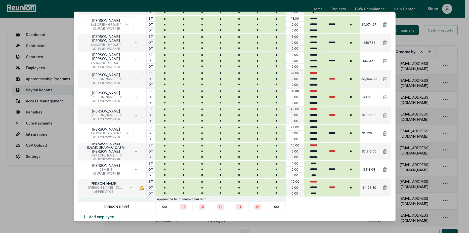
click at [191, 219] on div "Show Double Time Employee Sun 6 / 8 Mon 6 / 9 Tue 6 / 10 Wed 6 / 11 Thur 6 / 12…" at bounding box center [234, 95] width 313 height 252
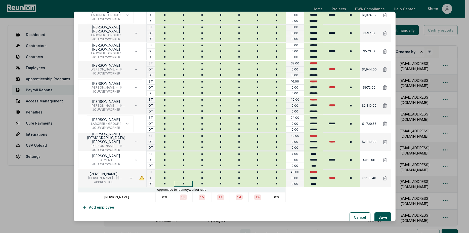
scroll to position [130, 0]
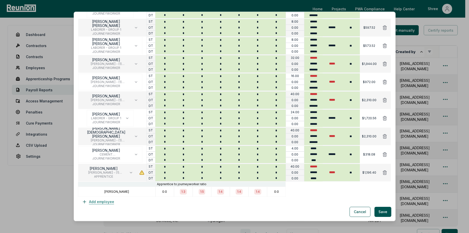
click at [99, 200] on button "Add employee" at bounding box center [98, 202] width 40 height 10
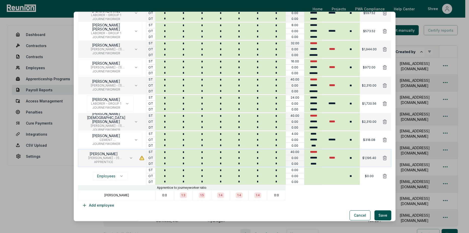
scroll to position [148, 0]
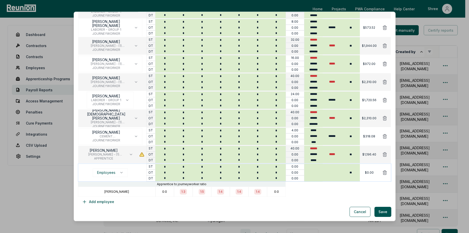
click at [384, 175] on button at bounding box center [384, 172] width 13 height 10
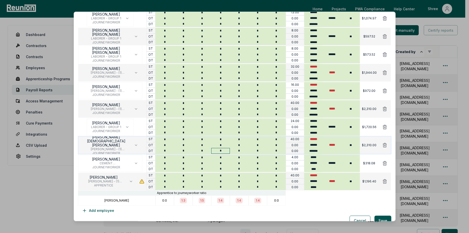
scroll to position [130, 0]
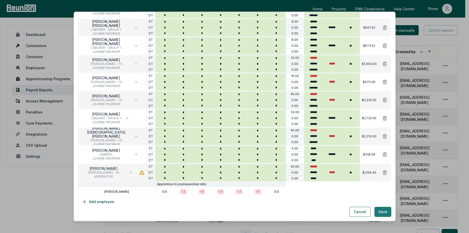
click at [381, 213] on button "Save" at bounding box center [382, 212] width 17 height 10
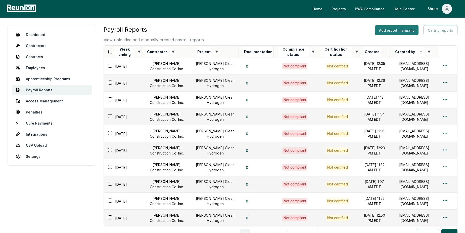
click at [400, 31] on button "Add report manually" at bounding box center [396, 30] width 43 height 10
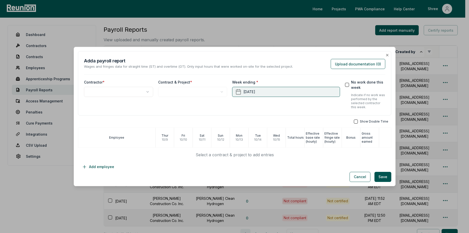
click at [284, 94] on button "October 15th, 2025" at bounding box center [286, 92] width 108 height 10
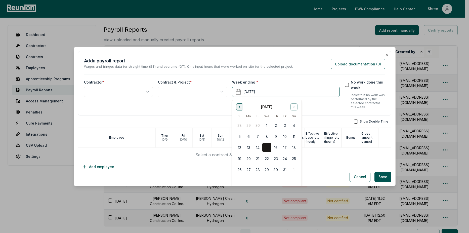
click at [243, 109] on button "Go to previous month" at bounding box center [239, 106] width 7 height 7
click at [242, 109] on button "Go to previous month" at bounding box center [239, 106] width 7 height 7
click at [240, 108] on icon "Go to previous month" at bounding box center [239, 107] width 4 height 4
click at [294, 147] on button "21" at bounding box center [293, 147] width 9 height 9
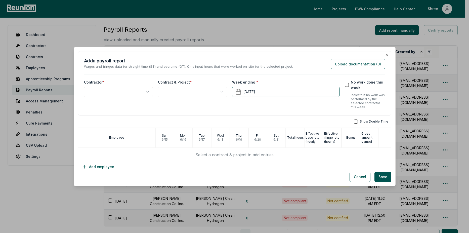
click at [133, 90] on body "Please visit us on your desktop We're working on making our marketplace mobile-…" at bounding box center [232, 144] width 465 height 289
click at [173, 90] on body "Please visit us on your desktop We're working on making our marketplace mobile-…" at bounding box center [232, 144] width 465 height 289
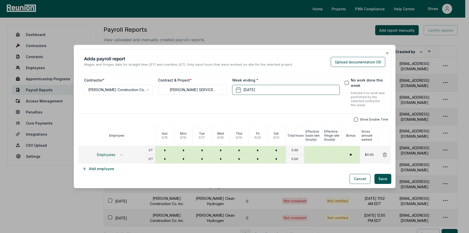
click at [354, 118] on button "button" at bounding box center [356, 119] width 4 height 4
click at [103, 152] on button "Employees" at bounding box center [110, 154] width 35 height 9
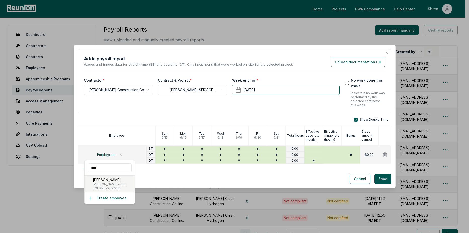
click at [108, 182] on span "[PERSON_NAME] - (1) [PERSON_NAME], Cabinet Installer, Insulation Installer, Har…" at bounding box center [113, 184] width 40 height 4
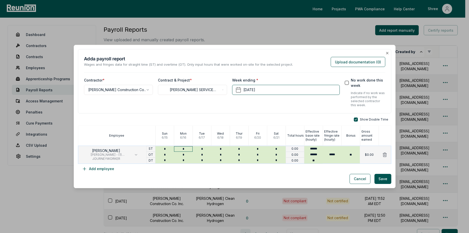
click at [185, 146] on input "*" at bounding box center [183, 149] width 19 height 6
click at [204, 149] on input "*" at bounding box center [201, 149] width 19 height 6
click at [96, 165] on button "Add employee" at bounding box center [98, 169] width 40 height 10
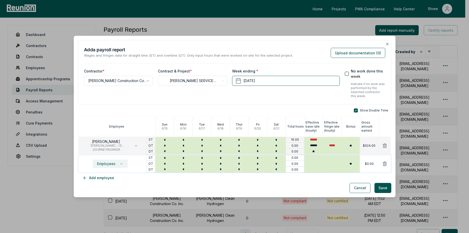
click at [101, 161] on button "Employees" at bounding box center [110, 163] width 35 height 9
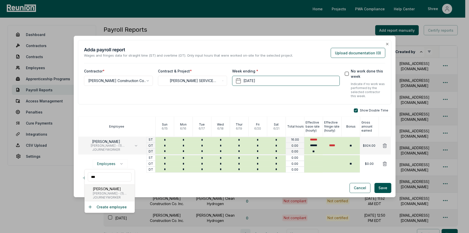
click at [99, 193] on span "[PERSON_NAME] - (1) [PERSON_NAME], Cabinet Installer, Insulation Installer, Har…" at bounding box center [113, 193] width 40 height 4
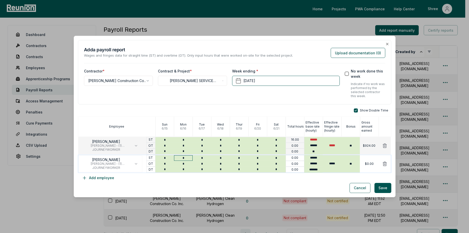
click at [187, 158] on input "*" at bounding box center [183, 158] width 19 height 6
click at [199, 158] on input "*" at bounding box center [201, 158] width 19 height 6
click at [224, 159] on input "*" at bounding box center [220, 158] width 19 height 6
click at [236, 159] on input "*" at bounding box center [239, 158] width 19 height 6
click at [258, 160] on input "*" at bounding box center [257, 158] width 19 height 6
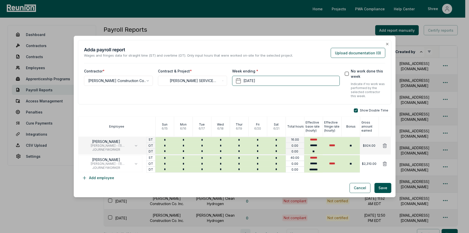
click at [239, 179] on div "Show Double Time Employee Sun 6 / 15 Mon 6 / 16 Tue 6 / 17 Wed 6 / 18 Thur 6 / …" at bounding box center [234, 145] width 313 height 74
click at [95, 177] on button "Add employee" at bounding box center [98, 178] width 40 height 10
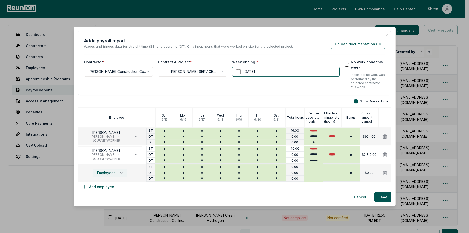
click at [103, 170] on button "Employees" at bounding box center [110, 172] width 35 height 9
click at [101, 129] on p "[PERSON_NAME]" at bounding box center [113, 126] width 40 height 5
click at [185, 167] on input "*" at bounding box center [183, 167] width 19 height 6
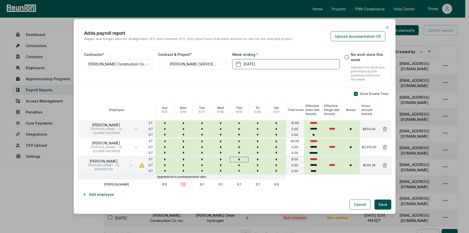
click at [239, 159] on input "*" at bounding box center [239, 160] width 19 height 6
click at [257, 160] on input "*" at bounding box center [257, 160] width 19 height 6
click at [106, 194] on button "Add employee" at bounding box center [98, 194] width 40 height 10
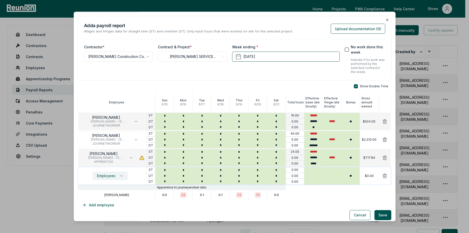
click at [99, 173] on button "Employees" at bounding box center [110, 175] width 35 height 9
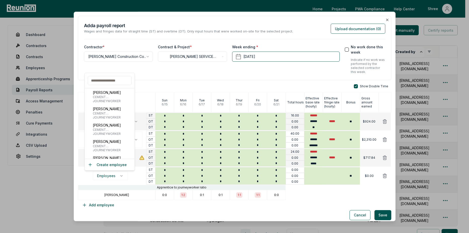
click at [101, 80] on input "text" at bounding box center [110, 80] width 44 height 9
click at [144, 206] on div "Show Double Time Employee Sun 6 / 15 Mon 6 / 16 Tue 6 / 17 Wed 6 / 18 Thur 6 / …" at bounding box center [234, 147] width 313 height 126
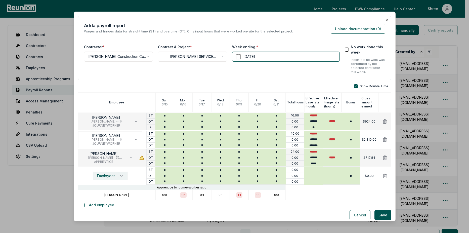
click at [106, 177] on span "Employees" at bounding box center [106, 176] width 18 height 4
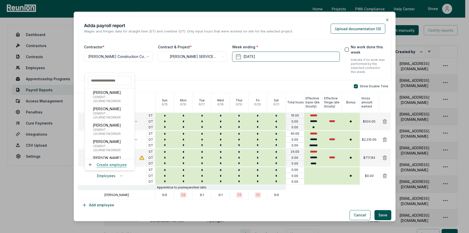
click at [108, 163] on button "Create employee" at bounding box center [107, 164] width 39 height 5
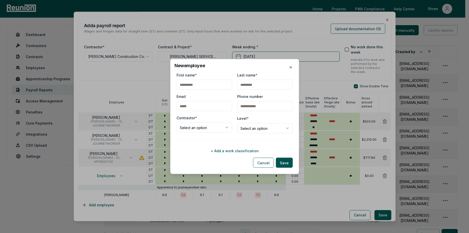
click at [195, 82] on input "First name *" at bounding box center [204, 85] width 56 height 10
click at [257, 85] on input "Last name *" at bounding box center [265, 85] width 56 height 10
click at [214, 108] on input "Email" at bounding box center [204, 106] width 56 height 10
click at [183, 127] on body "Please visit us on your desktop We're working on making our marketplace mobile-…" at bounding box center [232, 144] width 465 height 289
click at [230, 129] on div "**********" at bounding box center [234, 124] width 116 height 18
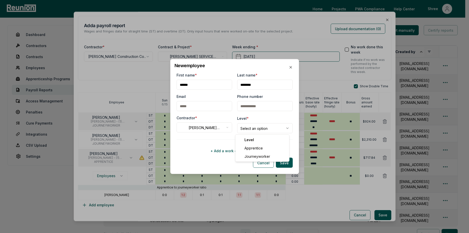
click at [250, 129] on body "Please visit us on your desktop We're working on making our marketplace mobile-…" at bounding box center [232, 144] width 465 height 289
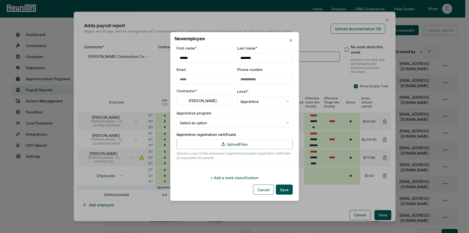
click at [190, 126] on body "Please visit us on your desktop We're working on making our marketplace mobile-…" at bounding box center [232, 144] width 465 height 289
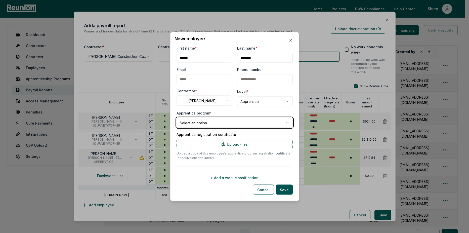
click at [190, 126] on body "Please visit us on your desktop We're working on making our marketplace mobile-…" at bounding box center [232, 144] width 465 height 289
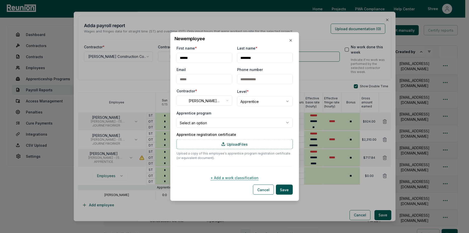
click at [234, 180] on button "+ Add a work classification" at bounding box center [234, 177] width 116 height 10
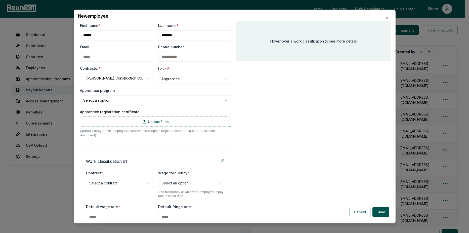
scroll to position [50, 0]
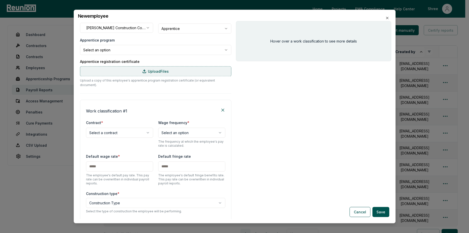
click at [167, 74] on label "Upload Files" at bounding box center [155, 71] width 151 height 10
click at [0, 0] on input "Upload Files" at bounding box center [0, 0] width 0 height 0
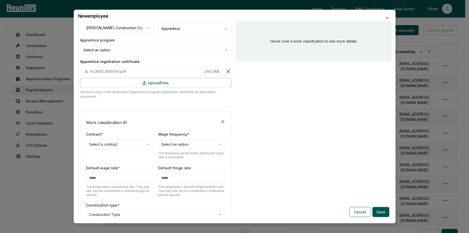
click at [99, 47] on body "Please visit us on your desktop We're working on making our marketplace mobile-…" at bounding box center [232, 144] width 465 height 289
click at [103, 64] on div "Apprentice program" at bounding box center [153, 61] width 145 height 8
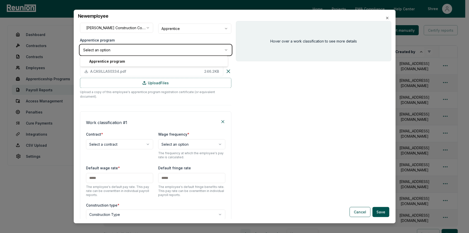
click at [247, 91] on body "Please visit us on your desktop We're working on making our marketplace mobile-…" at bounding box center [232, 144] width 465 height 289
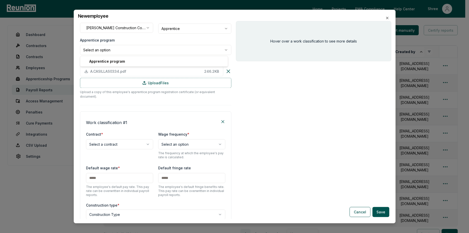
click at [133, 50] on body "Please visit us on your desktop We're working on making our marketplace mobile-…" at bounding box center [232, 144] width 465 height 289
click at [120, 61] on div "Apprentice program" at bounding box center [153, 61] width 145 height 8
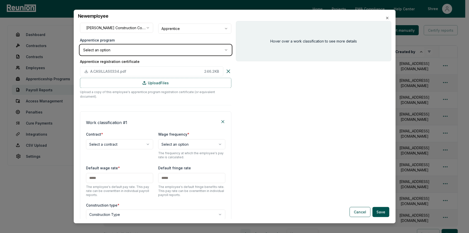
click at [232, 100] on body "Please visit us on your desktop We're working on making our marketplace mobile-…" at bounding box center [232, 144] width 465 height 289
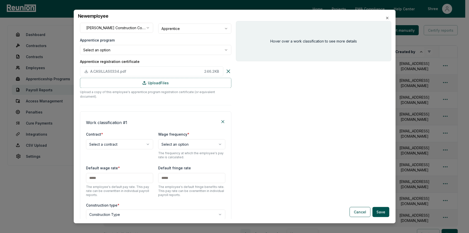
click at [249, 100] on div "Hover over a work classification to see more details" at bounding box center [313, 120] width 155 height 198
click at [110, 137] on body "Please visit us on your desktop We're working on making our marketplace mobile-…" at bounding box center [232, 144] width 465 height 289
drag, startPoint x: 116, startPoint y: 151, endPoint x: 150, endPoint y: 147, distance: 34.2
click at [170, 143] on body "Please visit us on your desktop We're working on making our marketplace mobile-…" at bounding box center [232, 144] width 465 height 289
click at [128, 175] on input "text" at bounding box center [119, 178] width 67 height 10
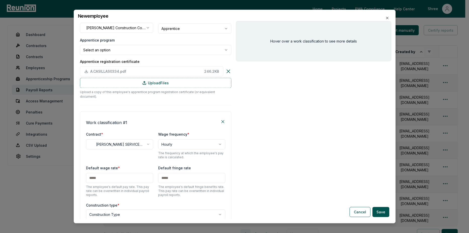
click at [93, 174] on input "text" at bounding box center [119, 178] width 67 height 10
click at [99, 173] on input "******" at bounding box center [119, 178] width 67 height 10
click at [305, 181] on div "Hover over a work classification to see more details" at bounding box center [313, 120] width 155 height 198
click at [179, 174] on input "text" at bounding box center [191, 178] width 67 height 10
click at [288, 175] on div "Hover over a work classification to see more details" at bounding box center [313, 120] width 155 height 198
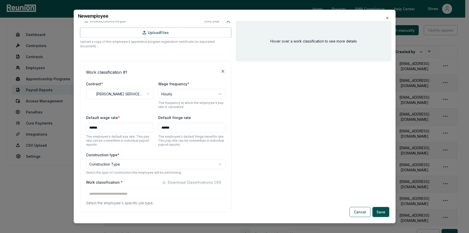
scroll to position [117, 0]
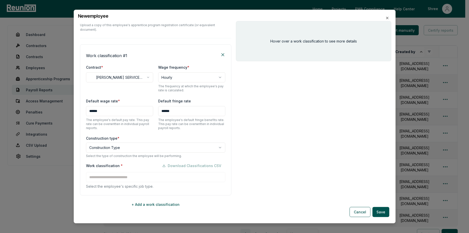
click at [157, 141] on body "Please visit us on your desktop We're working on making our marketplace mobile-…" at bounding box center [232, 144] width 465 height 289
click at [107, 172] on input at bounding box center [155, 177] width 139 height 10
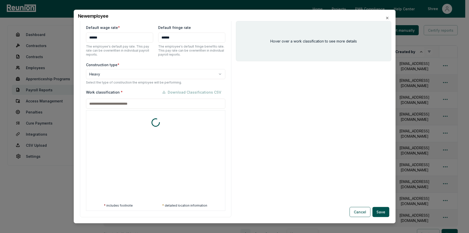
scroll to position [212, 0]
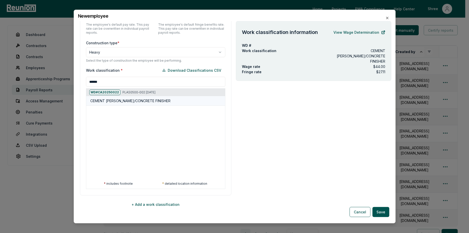
click at [112, 99] on h5 "CEMENT [PERSON_NAME]/CONCRETE FINISHER" at bounding box center [130, 100] width 80 height 5
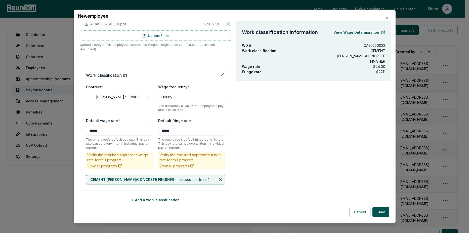
scroll to position [93, 0]
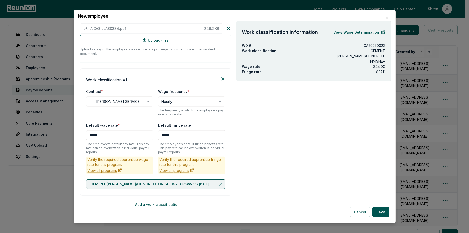
click at [289, 133] on div "Work classification information View Wage Determination WD # CA20250022 Work cl…" at bounding box center [313, 120] width 155 height 198
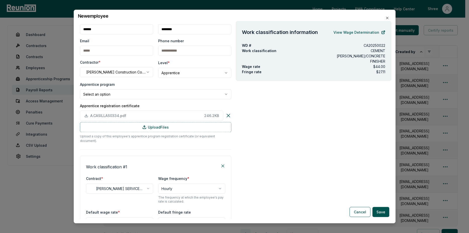
scroll to position [0, 0]
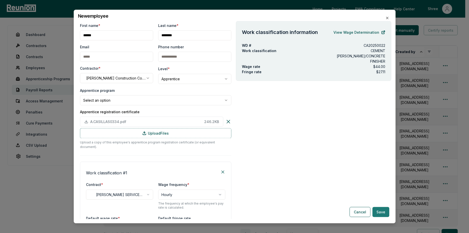
click at [378, 210] on button "Save" at bounding box center [380, 212] width 17 height 10
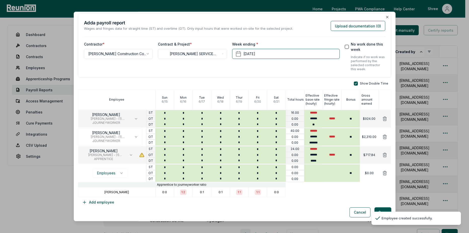
scroll to position [3, 0]
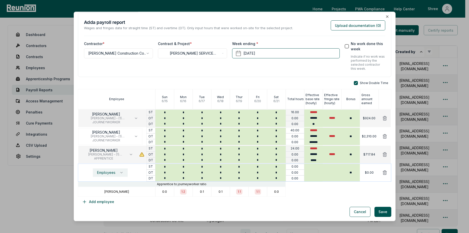
click at [109, 175] on button "Employees" at bounding box center [110, 172] width 35 height 9
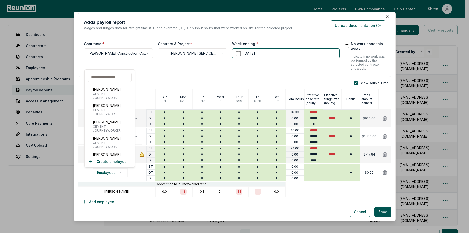
click at [96, 76] on input "text" at bounding box center [110, 77] width 44 height 9
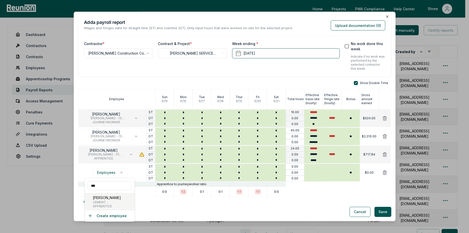
click at [112, 205] on span "APPRENTICE" at bounding box center [114, 206] width 43 height 4
click at [138, 207] on div "Cancel Save" at bounding box center [234, 212] width 313 height 10
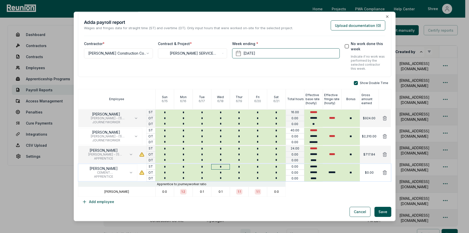
click at [222, 169] on input "*" at bounding box center [220, 167] width 19 height 6
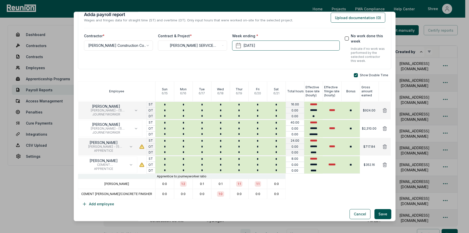
scroll to position [13, 0]
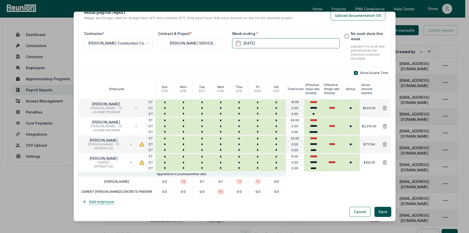
click at [100, 204] on button "Add employee" at bounding box center [98, 202] width 40 height 10
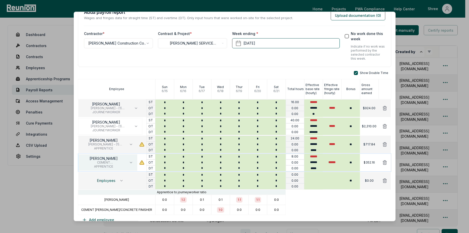
scroll to position [31, 0]
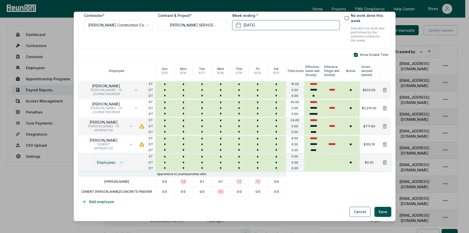
click at [106, 165] on button "Employees" at bounding box center [110, 162] width 35 height 9
click at [99, 194] on span "JOURNEYWORKER" at bounding box center [108, 196] width 30 height 4
click at [220, 156] on input "*" at bounding box center [220, 157] width 19 height 6
click at [225, 210] on div "Cancel Save" at bounding box center [234, 212] width 313 height 10
click at [95, 203] on button "Add employee" at bounding box center [98, 202] width 40 height 10
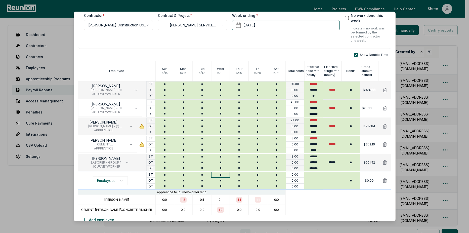
click at [219, 174] on input "*" at bounding box center [220, 175] width 19 height 6
click at [222, 162] on input "*" at bounding box center [220, 163] width 19 height 6
click at [107, 181] on span "Employees" at bounding box center [106, 180] width 18 height 4
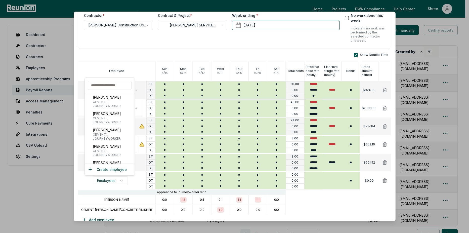
click at [116, 85] on input "text" at bounding box center [110, 85] width 44 height 9
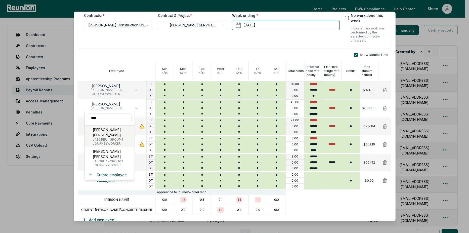
click at [100, 141] on span "JOURNEYWORKER" at bounding box center [113, 143] width 40 height 4
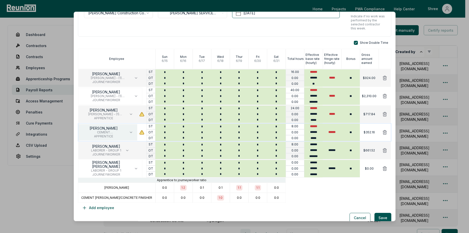
scroll to position [50, 0]
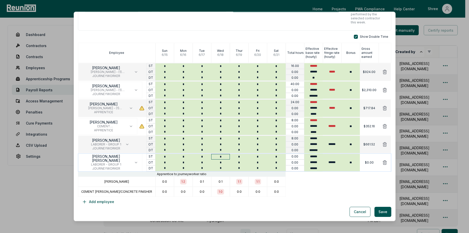
click at [221, 159] on input "*" at bounding box center [220, 157] width 19 height 6
click at [92, 204] on button "Add employee" at bounding box center [98, 202] width 40 height 10
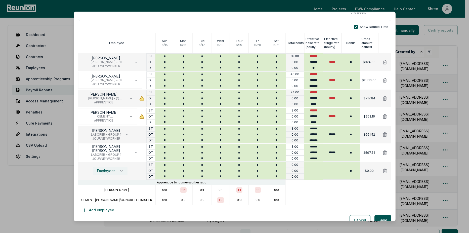
scroll to position [68, 0]
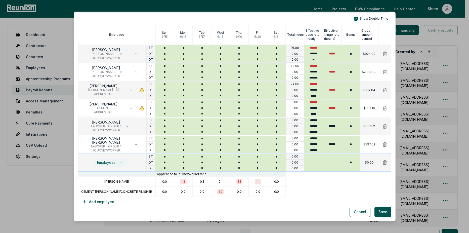
click at [107, 161] on span "Employees" at bounding box center [106, 162] width 18 height 4
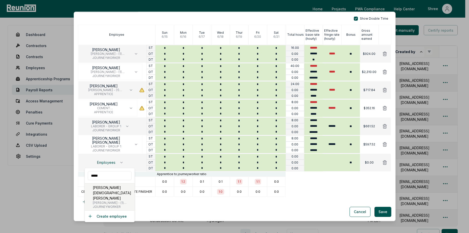
click at [101, 194] on p "[PERSON_NAME][DEMOGRAPHIC_DATA] [PERSON_NAME]" at bounding box center [113, 193] width 40 height 16
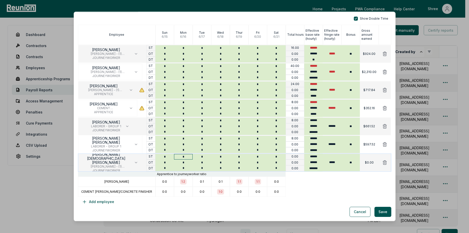
click at [186, 156] on input "*" at bounding box center [183, 157] width 19 height 6
click at [244, 156] on input "*" at bounding box center [239, 157] width 19 height 6
click at [321, 193] on div at bounding box center [337, 191] width 105 height 10
click at [102, 202] on button "Add employee" at bounding box center [98, 202] width 40 height 10
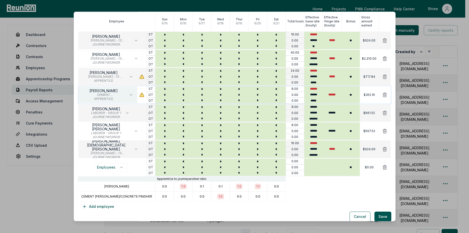
scroll to position [86, 0]
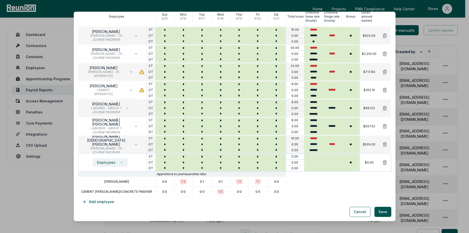
click at [118, 164] on button "Employees" at bounding box center [110, 162] width 35 height 9
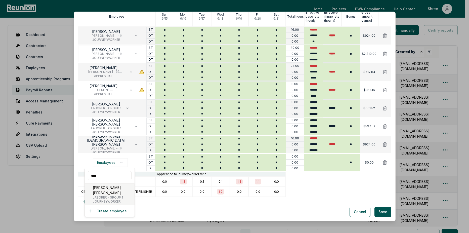
click at [108, 188] on p "[PERSON_NAME] [PERSON_NAME]" at bounding box center [113, 190] width 40 height 11
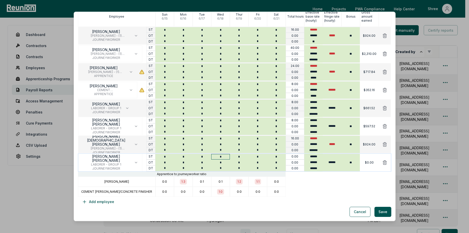
click at [224, 157] on input "*" at bounding box center [220, 157] width 19 height 6
click at [95, 205] on button "Add employee" at bounding box center [98, 202] width 40 height 10
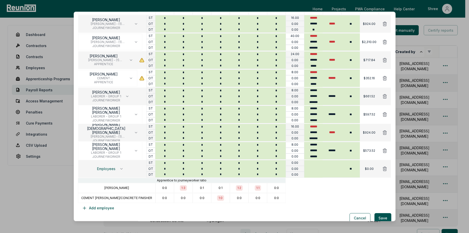
scroll to position [104, 0]
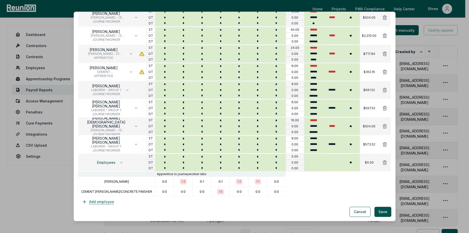
click at [103, 202] on button "Add employee" at bounding box center [98, 202] width 40 height 10
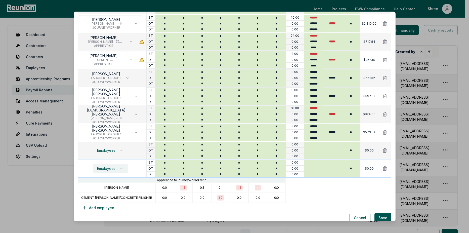
scroll to position [122, 0]
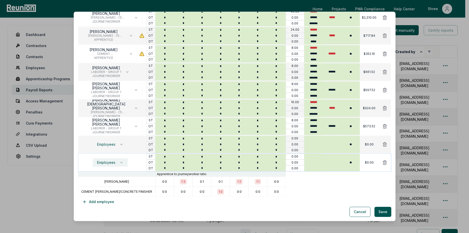
click at [110, 160] on span "Employees" at bounding box center [106, 162] width 18 height 4
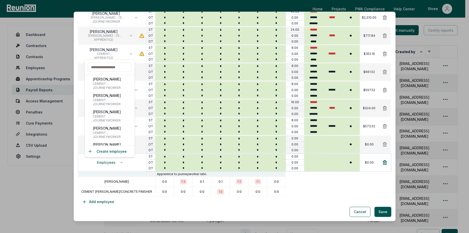
click at [383, 162] on icon at bounding box center [384, 162] width 5 height 5
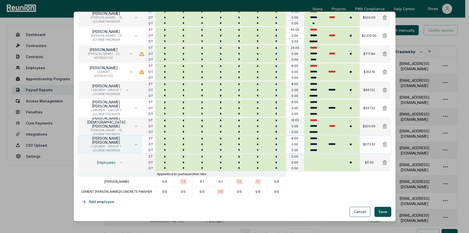
scroll to position [104, 0]
click at [104, 161] on span "Employees" at bounding box center [106, 162] width 18 height 4
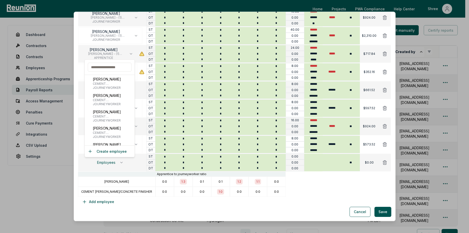
click at [104, 64] on input "text" at bounding box center [110, 67] width 44 height 9
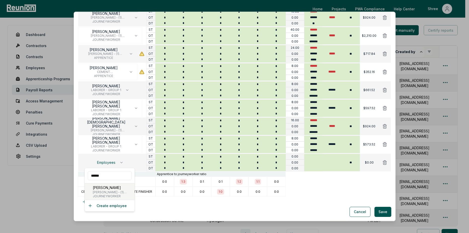
click at [95, 190] on p "[PERSON_NAME]" at bounding box center [113, 187] width 40 height 5
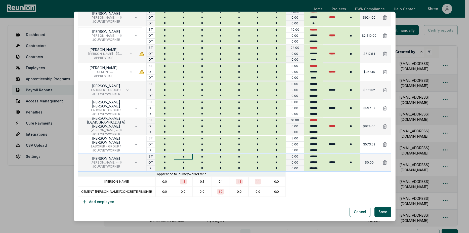
click at [183, 156] on input "*" at bounding box center [183, 157] width 19 height 6
click at [206, 157] on input "*" at bounding box center [201, 157] width 19 height 6
click at [218, 158] on input "*" at bounding box center [220, 157] width 19 height 6
click at [235, 158] on input "*" at bounding box center [239, 157] width 19 height 6
click at [253, 157] on input "*" at bounding box center [257, 157] width 19 height 6
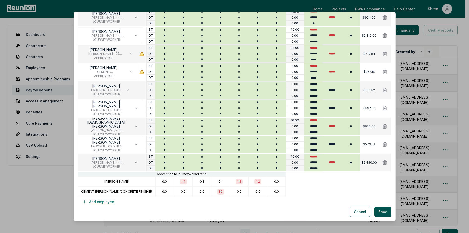
click at [96, 200] on button "Add employee" at bounding box center [98, 202] width 40 height 10
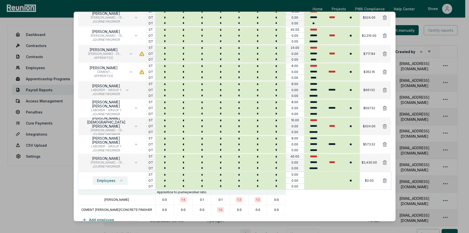
click at [113, 178] on button "Employees" at bounding box center [110, 180] width 35 height 9
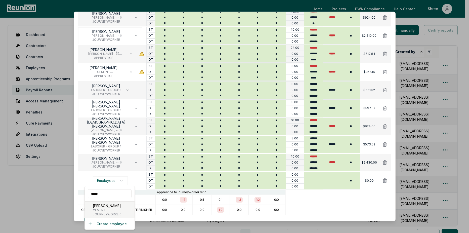
click at [99, 215] on span "JOURNEYWORKER" at bounding box center [114, 214] width 43 height 4
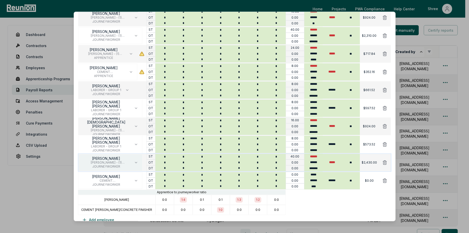
scroll to position [122, 0]
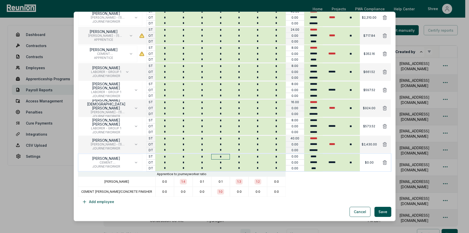
click at [220, 156] on input "*" at bounding box center [220, 157] width 19 height 6
click at [107, 201] on button "Add employee" at bounding box center [98, 202] width 40 height 10
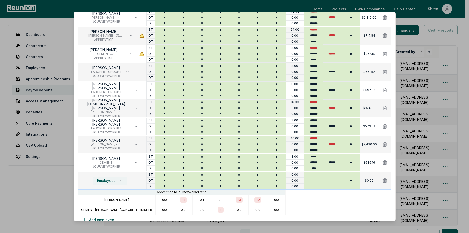
click at [105, 178] on span "Employees" at bounding box center [106, 180] width 18 height 4
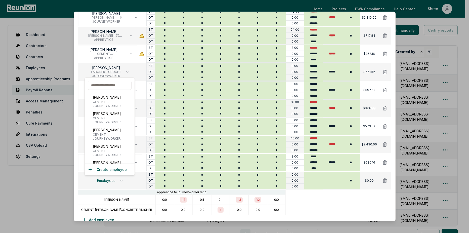
click at [97, 87] on input "text" at bounding box center [110, 85] width 44 height 9
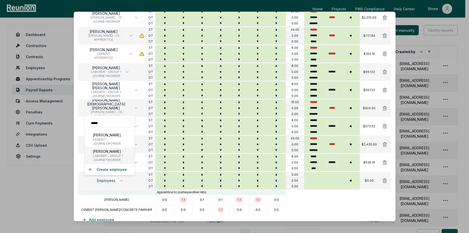
click at [104, 160] on span "JOURNEYWORKER" at bounding box center [108, 160] width 30 height 4
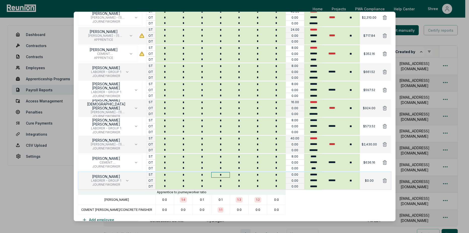
click at [220, 176] on input "*" at bounding box center [220, 175] width 19 height 6
click at [312, 203] on div at bounding box center [337, 200] width 105 height 10
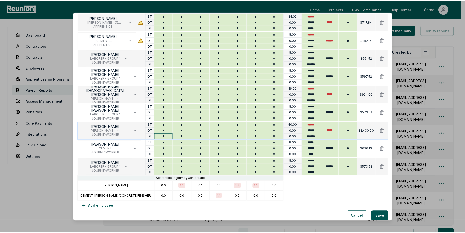
scroll to position [140, 0]
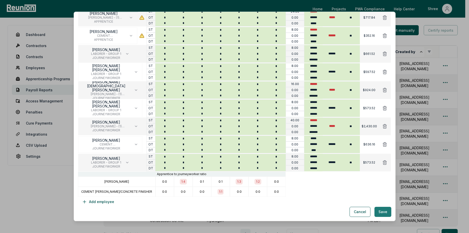
click at [380, 214] on button "Save" at bounding box center [382, 212] width 17 height 10
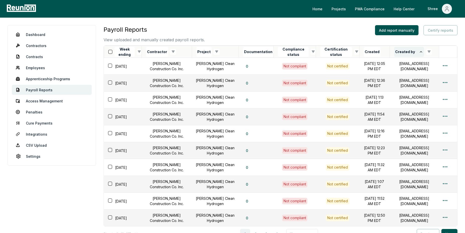
click at [413, 53] on button "Created by" at bounding box center [409, 52] width 30 height 10
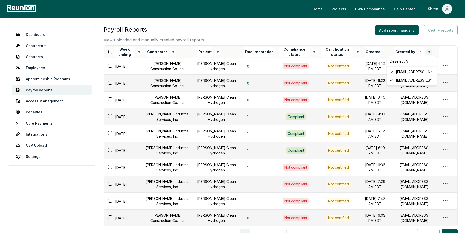
click at [431, 52] on html "Please visit us on your desktop We're working on making our marketplace mobile-…" at bounding box center [234, 144] width 469 height 289
click at [411, 81] on span "[EMAIL_ADDRESS][DOMAIN_NAME]" at bounding box center [412, 79] width 33 height 5
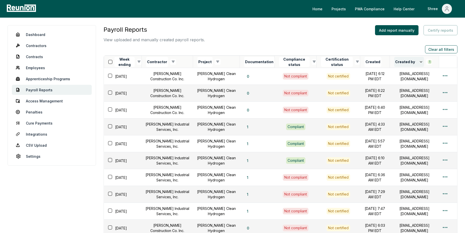
click at [420, 61] on button "Created by" at bounding box center [409, 62] width 30 height 10
click at [423, 61] on icon at bounding box center [421, 62] width 4 height 4
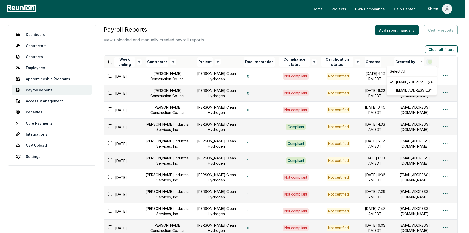
click at [434, 62] on html "Please visit us on your desktop We're working on making our marketplace mobile-…" at bounding box center [234, 149] width 469 height 299
click at [393, 88] on div "svijesh@avinah2.com ( 11 )" at bounding box center [411, 90] width 48 height 8
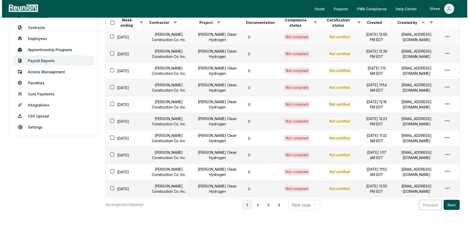
scroll to position [0, 0]
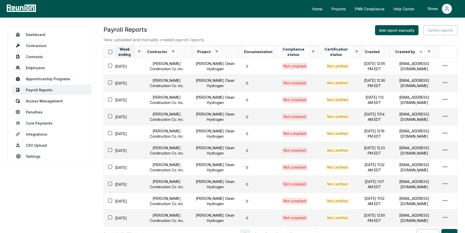
click at [123, 50] on button "Week ending" at bounding box center [124, 52] width 20 height 10
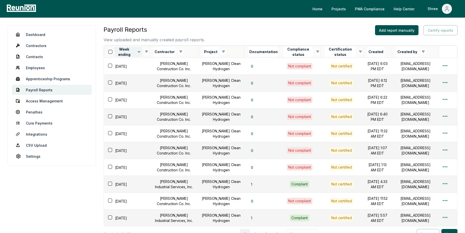
click at [130, 50] on button "Week ending" at bounding box center [128, 52] width 28 height 10
click at [424, 50] on html "Please visit us on your desktop We're working on making our marketplace mobile-…" at bounding box center [232, 144] width 465 height 289
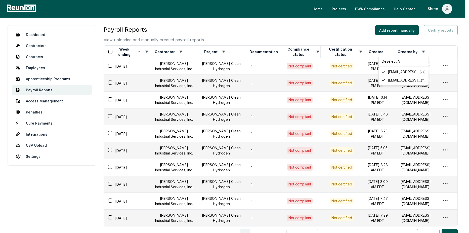
click at [379, 72] on div "Deselect All smishra@avinah2.com ( 24 ) svijesh@avinah2.com ( 11 )" at bounding box center [403, 71] width 50 height 30
click at [381, 72] on div "smishra@avinah2.com ( 24 )" at bounding box center [403, 72] width 48 height 8
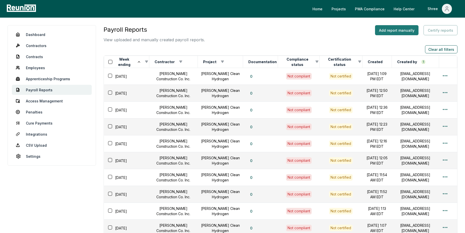
click at [382, 27] on button "Add report manually" at bounding box center [396, 30] width 43 height 10
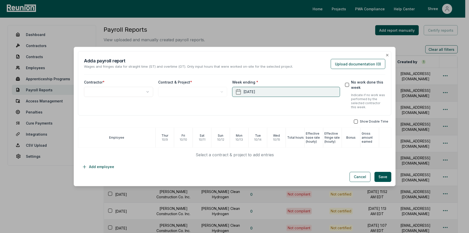
click at [288, 93] on button "October 15th, 2025" at bounding box center [286, 92] width 108 height 10
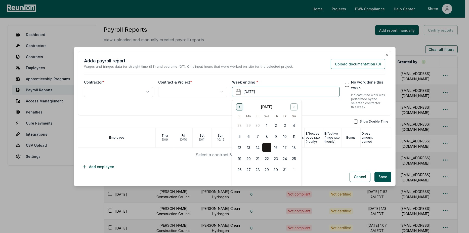
click at [239, 108] on icon "Go to previous month" at bounding box center [239, 107] width 4 height 4
click at [293, 159] on button "28" at bounding box center [293, 158] width 9 height 9
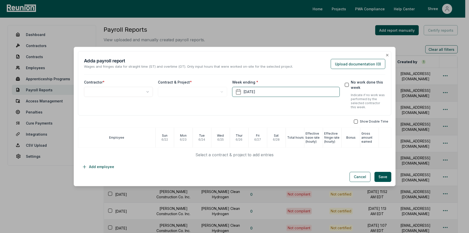
click at [99, 90] on body "Please visit us on your desktop We're working on making our marketplace mobile-…" at bounding box center [232, 149] width 465 height 299
click at [169, 97] on div "Contract & Project *" at bounding box center [192, 94] width 69 height 30
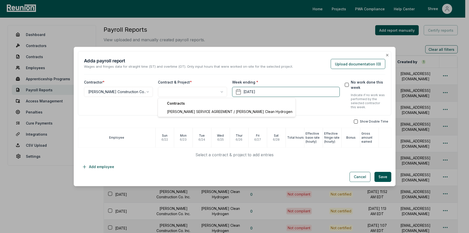
click at [174, 91] on body "Please visit us on your desktop We're working on making our marketplace mobile-…" at bounding box center [232, 149] width 465 height 299
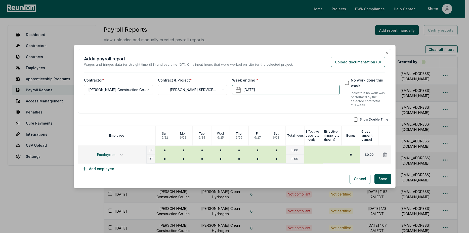
click at [355, 118] on div "Show Double Time" at bounding box center [234, 119] width 313 height 4
click at [355, 118] on button "button" at bounding box center [356, 119] width 4 height 4
click at [106, 150] on div "Employees" at bounding box center [112, 155] width 68 height 18
click at [106, 154] on span "Employees" at bounding box center [106, 155] width 18 height 4
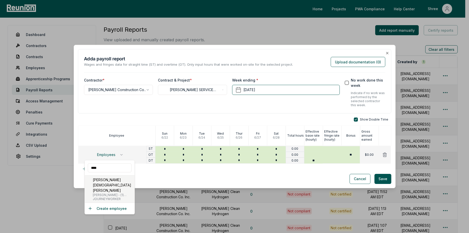
click at [97, 182] on p "[PERSON_NAME][DEMOGRAPHIC_DATA] [PERSON_NAME]" at bounding box center [113, 185] width 40 height 16
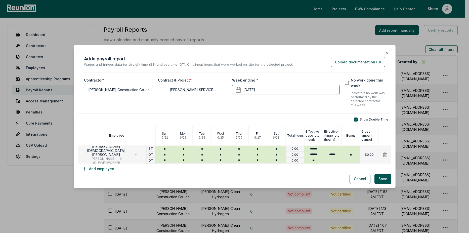
click at [168, 178] on div "Cancel Save" at bounding box center [234, 179] width 313 height 10
click at [181, 147] on input "*" at bounding box center [183, 149] width 19 height 6
click at [211, 147] on input "*" at bounding box center [220, 149] width 19 height 6
click at [203, 147] on input "*" at bounding box center [201, 149] width 19 height 6
click at [232, 174] on div "Cancel Save" at bounding box center [234, 179] width 313 height 10
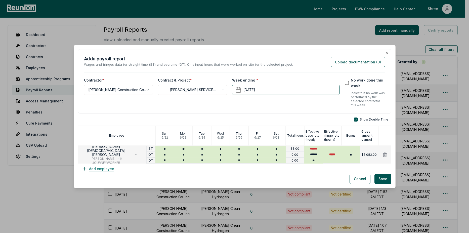
click at [99, 169] on button "Add employee" at bounding box center [98, 169] width 40 height 10
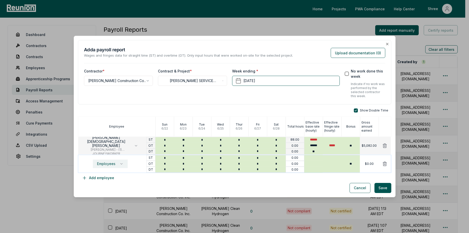
click at [105, 164] on span "Employees" at bounding box center [106, 164] width 18 height 4
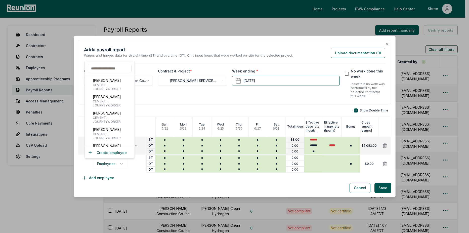
click at [106, 68] on input "text" at bounding box center [110, 68] width 44 height 9
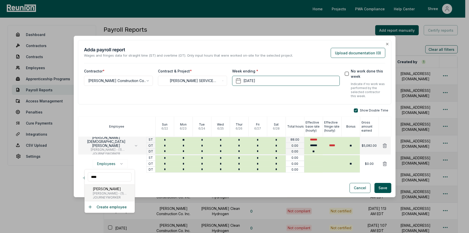
click at [105, 193] on span "[PERSON_NAME] - (1) [PERSON_NAME], Cabinet Installer, Insulation Installer, Har…" at bounding box center [113, 193] width 40 height 4
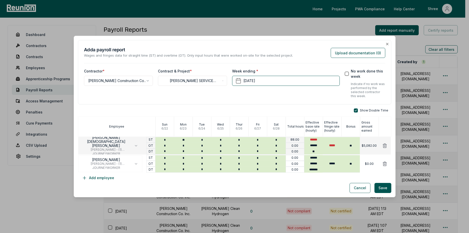
click at [159, 184] on div "Cancel Save" at bounding box center [234, 188] width 313 height 10
click at [185, 157] on input "*" at bounding box center [183, 158] width 19 height 6
click at [202, 155] on input "*" at bounding box center [201, 158] width 19 height 6
click at [219, 155] on input "*" at bounding box center [220, 158] width 19 height 6
click at [240, 159] on input "*" at bounding box center [239, 158] width 19 height 6
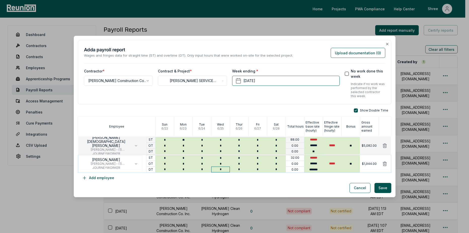
click at [221, 170] on input "*" at bounding box center [220, 169] width 19 height 6
click at [239, 168] on input "*" at bounding box center [239, 169] width 19 height 6
click at [229, 183] on div "Cancel Save" at bounding box center [234, 188] width 313 height 10
click at [95, 175] on button "Add employee" at bounding box center [98, 178] width 40 height 10
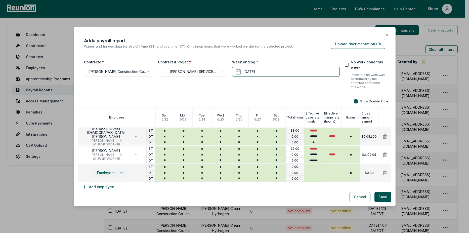
click at [106, 171] on span "Employees" at bounding box center [106, 173] width 18 height 4
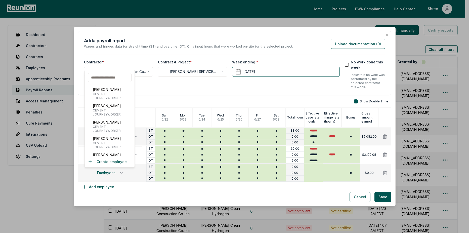
click at [104, 77] on input "text" at bounding box center [110, 77] width 44 height 9
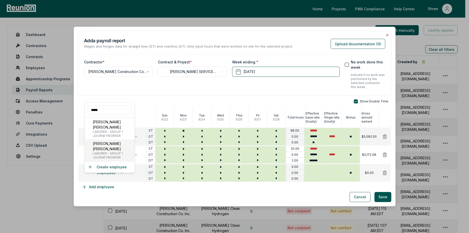
click at [99, 144] on p "[PERSON_NAME] [PERSON_NAME]" at bounding box center [113, 146] width 40 height 11
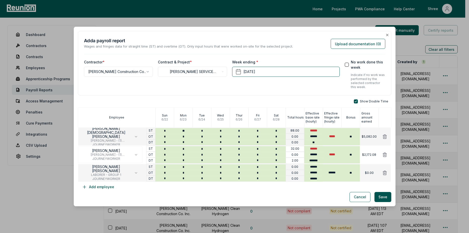
click at [160, 186] on div "Show Double Time Employee Sun 6 / 22 Mon 6 / 23 Tue 6 / 24 Wed 6 / 25 Thur 6 / …" at bounding box center [234, 145] width 313 height 92
click at [239, 168] on input "*" at bounding box center [239, 167] width 19 height 6
click at [238, 178] on input "*" at bounding box center [239, 178] width 19 height 6
click at [240, 172] on input "*" at bounding box center [239, 173] width 19 height 6
click at [241, 162] on input "*" at bounding box center [239, 160] width 19 height 6
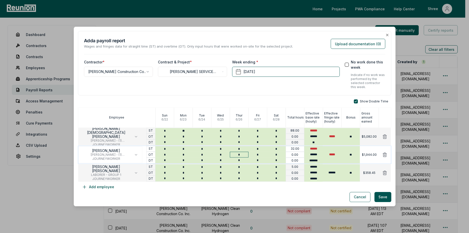
click at [242, 155] on input "*" at bounding box center [239, 155] width 19 height 6
click at [238, 183] on div "Show Double Time Employee Sun 6 / 22 Mon 6 / 23 Tue 6 / 24 Wed 6 / 25 Thur 6 / …" at bounding box center [234, 145] width 313 height 92
click at [237, 174] on input "*" at bounding box center [239, 173] width 19 height 6
click at [201, 193] on div "Cancel Save" at bounding box center [234, 197] width 313 height 10
click at [110, 188] on button "Add employee" at bounding box center [98, 187] width 40 height 10
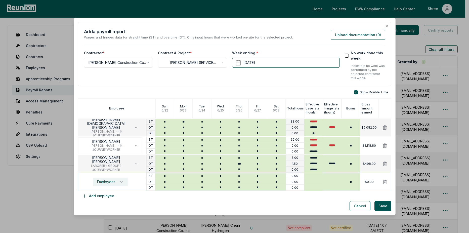
click at [104, 183] on span "Employees" at bounding box center [106, 182] width 18 height 4
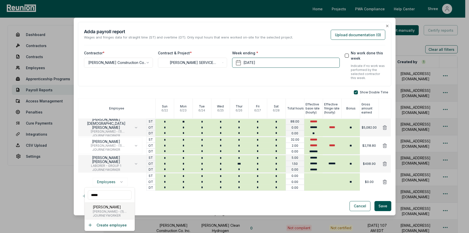
click at [109, 209] on p "[PERSON_NAME]" at bounding box center [113, 206] width 40 height 5
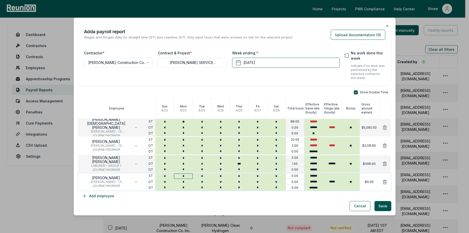
click at [186, 177] on input "*" at bounding box center [183, 176] width 19 height 6
click at [201, 177] on input "*" at bounding box center [201, 176] width 19 height 6
click at [219, 176] on input "*" at bounding box center [220, 176] width 19 height 6
click at [235, 175] on input "*" at bounding box center [239, 176] width 19 height 6
click at [230, 199] on div "Show Double Time Employee Sun 6 / 22 Mon 6 / 23 Tue 6 / 24 Wed 6 / 25 Thur 6 / …" at bounding box center [234, 145] width 313 height 111
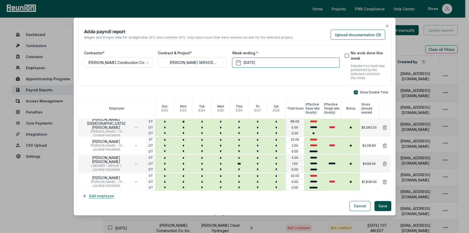
click at [95, 192] on button "Add employee" at bounding box center [98, 196] width 40 height 10
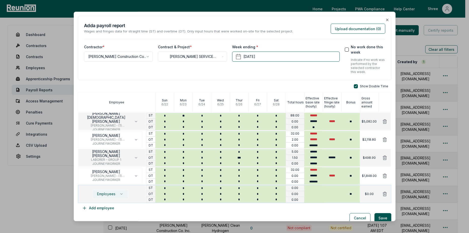
click at [103, 193] on span "Employees" at bounding box center [106, 194] width 18 height 4
click at [98, 164] on p "[PERSON_NAME]" at bounding box center [114, 164] width 43 height 5
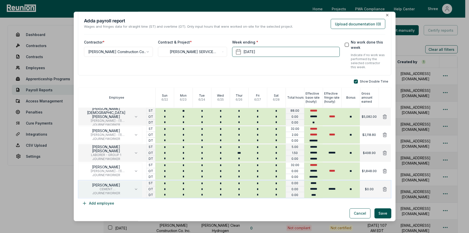
scroll to position [6, 0]
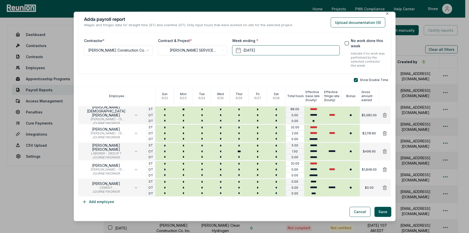
click at [168, 205] on div "Show Double Time Employee Sun 6 / 22 Mon 6 / 23 Tue 6 / 24 Wed 6 / 25 Thur 6 / …" at bounding box center [234, 142] width 313 height 129
click at [239, 181] on input "*" at bounding box center [239, 182] width 19 height 6
click at [238, 188] on input "*" at bounding box center [239, 188] width 19 height 6
drag, startPoint x: 156, startPoint y: 210, endPoint x: 148, endPoint y: 210, distance: 8.0
click at [156, 210] on div "Cancel Save" at bounding box center [234, 212] width 313 height 10
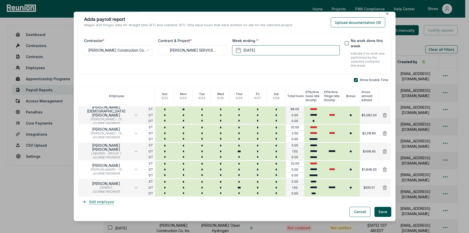
click at [103, 206] on button "Add employee" at bounding box center [98, 202] width 40 height 10
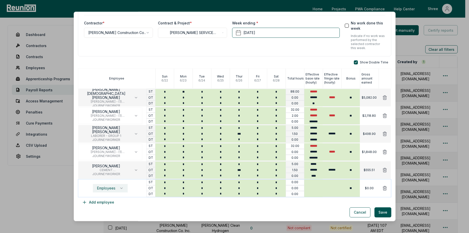
scroll to position [24, 0]
click at [112, 185] on span "Employees" at bounding box center [106, 187] width 18 height 4
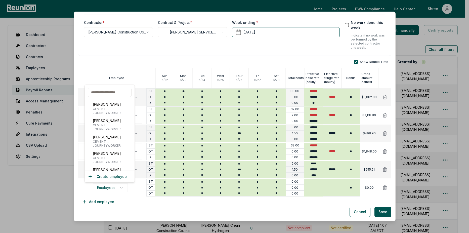
click at [109, 92] on input "text" at bounding box center [110, 92] width 44 height 9
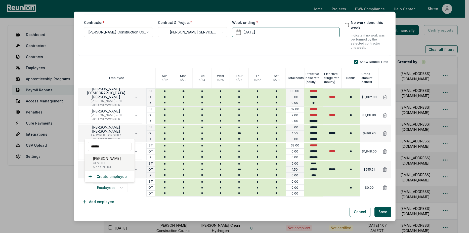
click at [107, 159] on p "[PERSON_NAME]" at bounding box center [114, 158] width 43 height 5
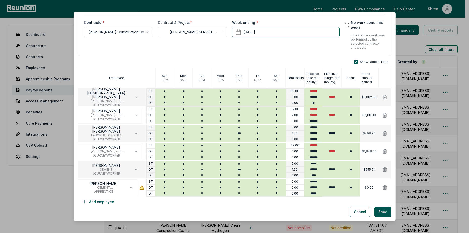
click at [124, 203] on div "Show Double Time Employee Sun 6 / 22 Mon 6 / 23 Tue 6 / 24 Wed 6 / 25 Thur 6 / …" at bounding box center [234, 133] width 313 height 147
click at [240, 181] on input "*" at bounding box center [239, 182] width 19 height 6
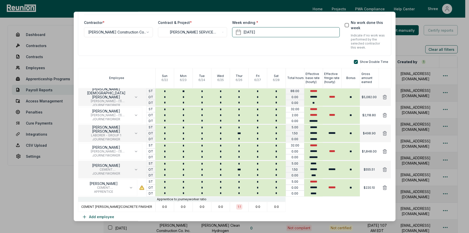
click at [312, 206] on div at bounding box center [337, 207] width 105 height 10
click at [239, 186] on input "*" at bounding box center [239, 188] width 19 height 6
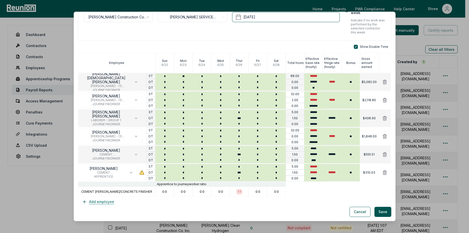
click at [95, 202] on button "Add employee" at bounding box center [98, 202] width 40 height 10
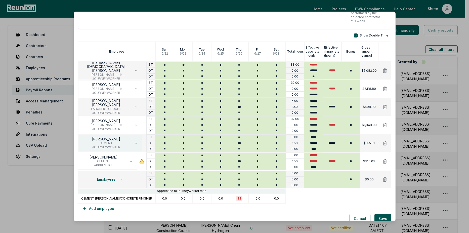
scroll to position [58, 0]
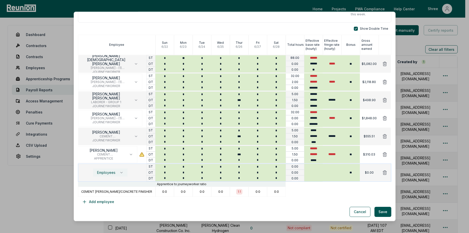
click at [103, 176] on button "Employees" at bounding box center [110, 172] width 35 height 9
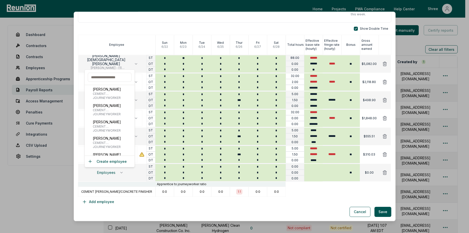
click at [108, 77] on input "text" at bounding box center [110, 77] width 44 height 9
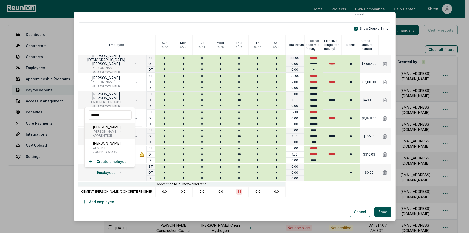
click at [114, 133] on span "[PERSON_NAME] - (1) [PERSON_NAME], Cabinet Installer, Insulation Installer, Har…" at bounding box center [113, 131] width 40 height 4
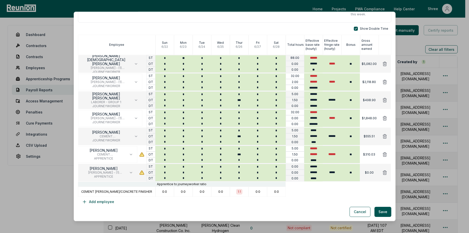
click at [151, 207] on div "Cancel Save" at bounding box center [234, 212] width 313 height 10
click at [185, 166] on input "*" at bounding box center [183, 167] width 19 height 6
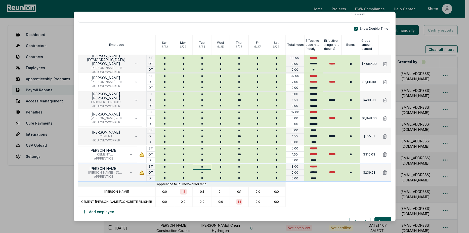
click at [207, 165] on input "*" at bounding box center [201, 167] width 19 height 6
click at [168, 211] on div "Show Double Time Employee Sun 6 / 22 Mon 6 / 23 Tue 6 / 24 Wed 6 / 25 Thur 6 / …" at bounding box center [234, 122] width 313 height 190
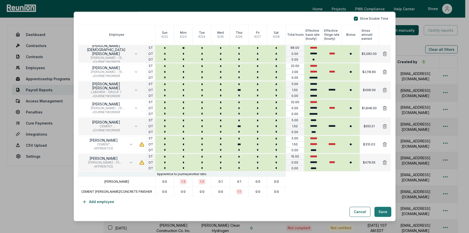
click at [379, 210] on button "Save" at bounding box center [382, 212] width 17 height 10
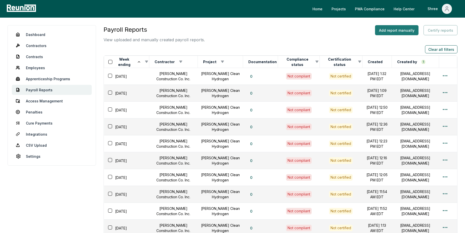
click at [407, 32] on button "Add report manually" at bounding box center [396, 30] width 43 height 10
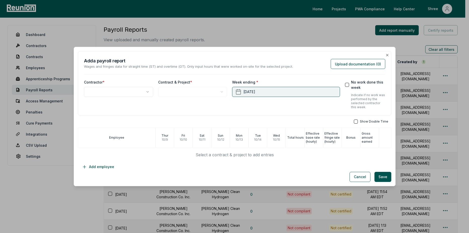
click at [260, 93] on button "October 15th, 2025" at bounding box center [286, 92] width 108 height 10
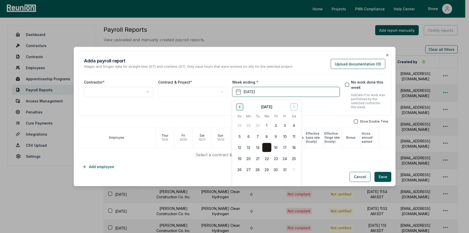
click at [242, 108] on button "Go to previous month" at bounding box center [239, 106] width 7 height 7
click at [295, 107] on icon "Go to next month" at bounding box center [294, 107] width 4 height 4
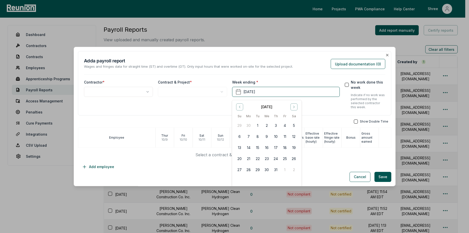
click at [298, 124] on div "July 2025 Su Mo Tu We Th Fr Sa 29 30 1 2 3 4 5 6 7 8 9 10 11 12 13 14 15 16 17 …" at bounding box center [266, 138] width 69 height 77
click at [294, 123] on button "5" at bounding box center [293, 125] width 9 height 9
click at [113, 90] on body "Please visit us on your desktop We're working on making our marketplace mobile-…" at bounding box center [232, 149] width 465 height 299
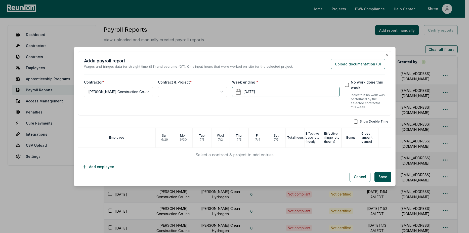
click at [173, 95] on body "Please visit us on your desktop We're working on making our marketplace mobile-…" at bounding box center [232, 149] width 465 height 299
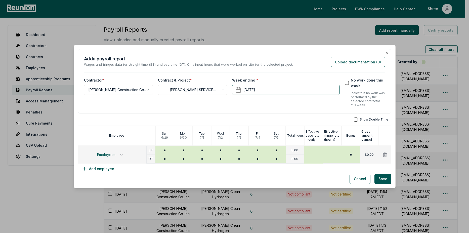
click at [355, 120] on button "button" at bounding box center [356, 119] width 4 height 4
click at [112, 155] on span "Employees" at bounding box center [106, 155] width 18 height 4
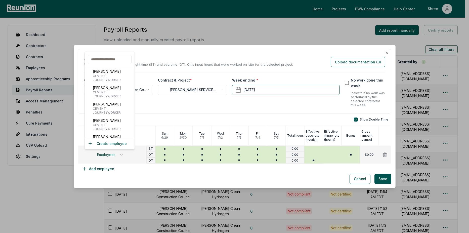
click at [112, 62] on input "text" at bounding box center [110, 59] width 44 height 9
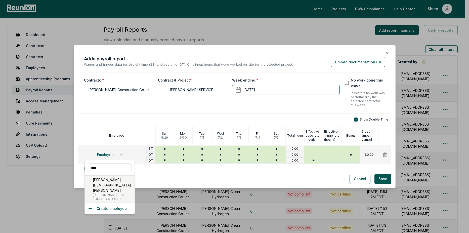
click at [100, 180] on p "[PERSON_NAME][DEMOGRAPHIC_DATA] [PERSON_NAME]" at bounding box center [113, 185] width 40 height 16
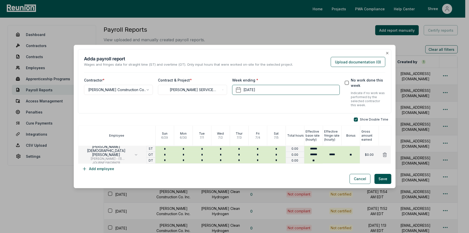
click at [151, 170] on div "Show Double Time Employee Sun 6 / 29 Mon 6 / 30 Tue 7 / 1 Wed 7 / 2 Thur 7 / 3 …" at bounding box center [234, 145] width 313 height 56
click at [199, 151] on input "*" at bounding box center [201, 149] width 19 height 6
click at [95, 171] on button "Add employee" at bounding box center [98, 169] width 40 height 10
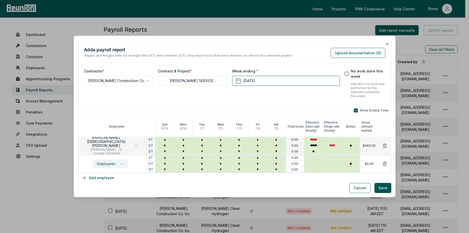
click at [113, 163] on span "Employees" at bounding box center [106, 164] width 18 height 4
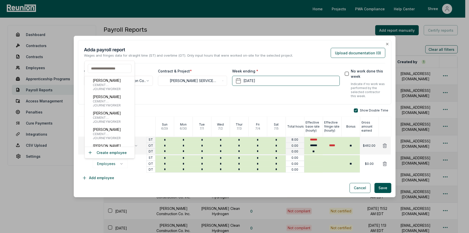
click at [101, 72] on input "text" at bounding box center [110, 68] width 44 height 9
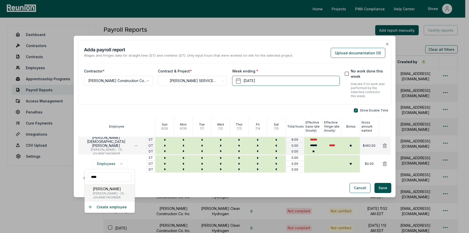
click at [99, 196] on span "JOURNEYWORKER" at bounding box center [113, 197] width 40 height 4
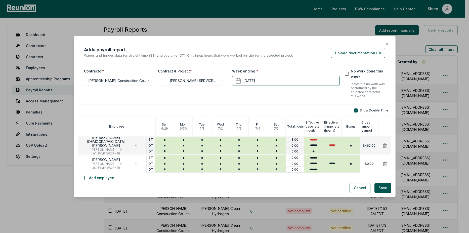
click at [150, 187] on div "Cancel Save" at bounding box center [234, 188] width 313 height 10
click at [201, 157] on input "*" at bounding box center [201, 158] width 19 height 6
click at [101, 179] on button "Add employee" at bounding box center [98, 178] width 40 height 10
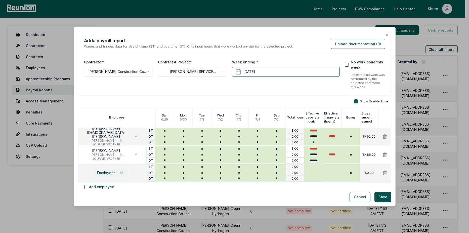
click at [117, 174] on button "Employees" at bounding box center [110, 172] width 35 height 9
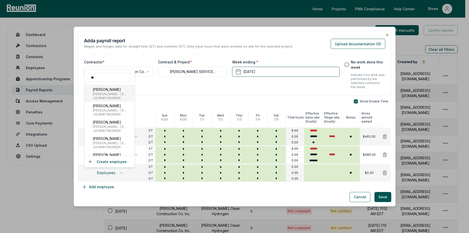
click at [100, 92] on p "[PERSON_NAME]" at bounding box center [113, 89] width 40 height 5
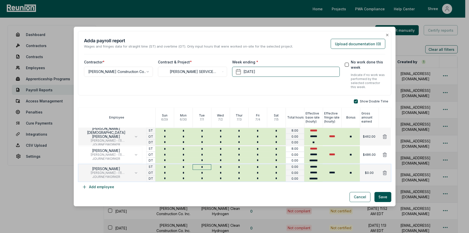
click at [203, 165] on input "*" at bounding box center [201, 167] width 19 height 6
click at [207, 96] on div "**********" at bounding box center [234, 111] width 313 height 161
click at [379, 198] on button "Save" at bounding box center [382, 197] width 17 height 10
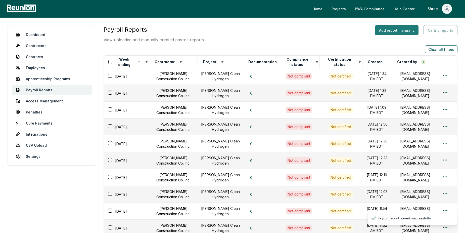
click at [412, 33] on button "Add report manually" at bounding box center [396, 30] width 43 height 10
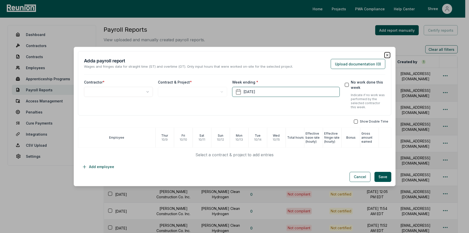
click at [385, 54] on icon "button" at bounding box center [387, 55] width 4 height 4
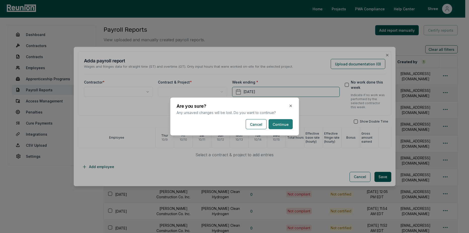
click at [290, 125] on button "Continue" at bounding box center [280, 124] width 24 height 10
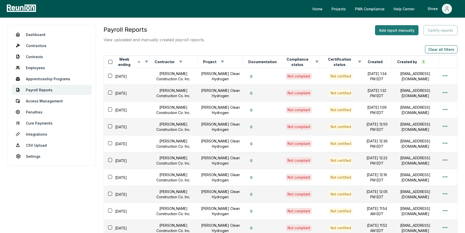
click at [398, 32] on button "Add report manually" at bounding box center [396, 30] width 43 height 10
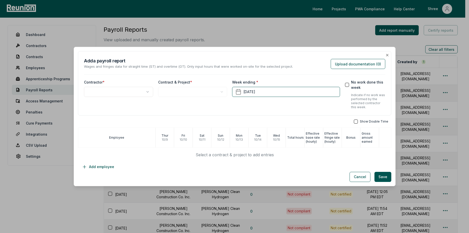
click at [346, 85] on button "No work done this week" at bounding box center [347, 85] width 4 height 4
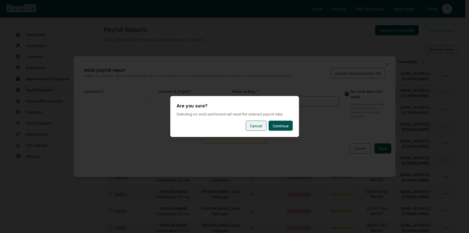
click at [266, 126] on button "Cancel" at bounding box center [256, 126] width 21 height 10
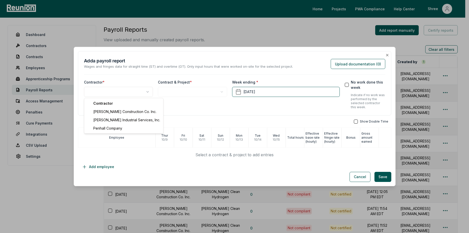
click at [125, 96] on body "Please visit us on your desktop We're working on making our marketplace mobile-…" at bounding box center [232, 149] width 465 height 299
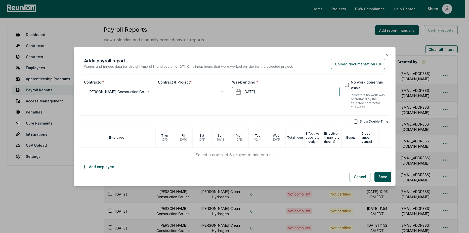
click at [172, 91] on body "Please visit us on your desktop We're working on making our marketplace mobile-…" at bounding box center [232, 149] width 465 height 299
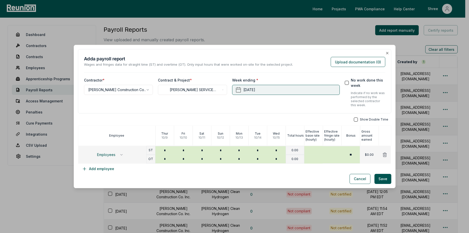
click at [285, 85] on button "October 15th, 2025" at bounding box center [286, 90] width 108 height 10
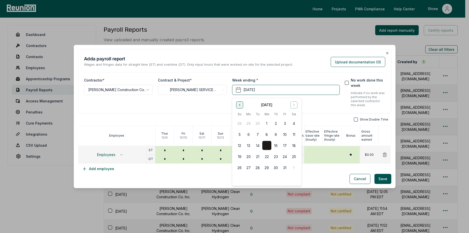
click at [240, 106] on icon "Go to previous month" at bounding box center [239, 105] width 1 height 2
click at [293, 131] on button "12" at bounding box center [293, 134] width 9 height 9
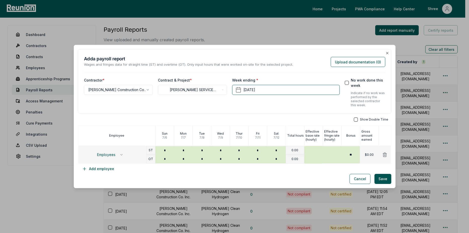
click at [347, 84] on div "No work done this week" at bounding box center [365, 82] width 40 height 11
click at [345, 82] on button "No work done this week" at bounding box center [347, 83] width 4 height 4
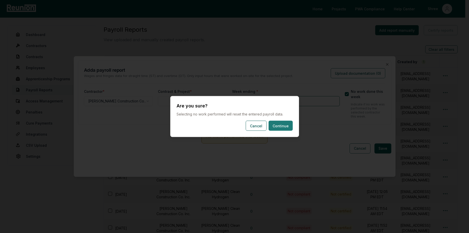
click at [274, 125] on button "Continue" at bounding box center [280, 126] width 24 height 10
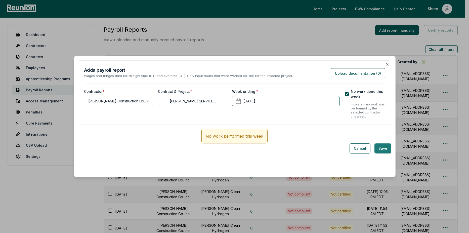
click at [380, 149] on button "Save" at bounding box center [382, 148] width 17 height 10
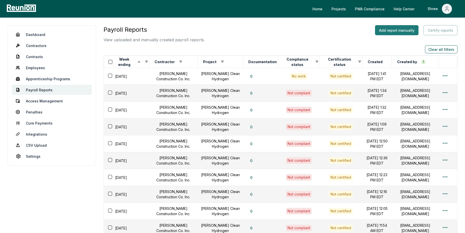
click at [401, 34] on button "Add report manually" at bounding box center [396, 30] width 43 height 10
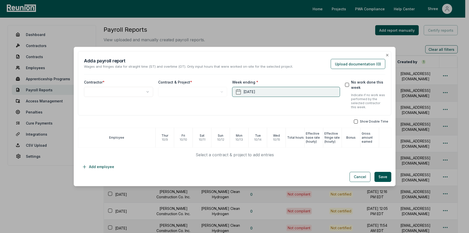
click at [241, 93] on icon "button" at bounding box center [238, 92] width 6 height 6
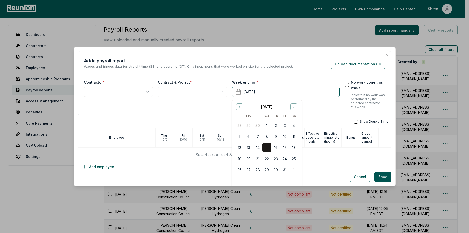
click at [244, 108] on div "October 2025" at bounding box center [266, 106] width 63 height 6
click at [240, 108] on icon "Go to previous month" at bounding box center [239, 107] width 4 height 4
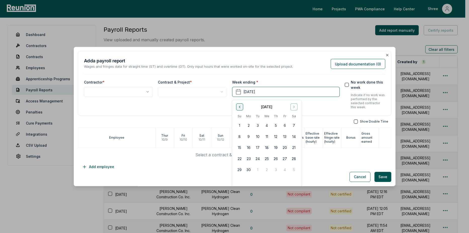
click at [241, 110] on button "Go to previous month" at bounding box center [239, 106] width 7 height 7
click at [294, 109] on button "Go to next month" at bounding box center [293, 106] width 7 height 7
click at [296, 110] on button "Go to next month" at bounding box center [293, 106] width 7 height 7
click at [296, 151] on button "19" at bounding box center [293, 147] width 9 height 9
click at [117, 91] on body "Please visit us on your desktop We're working on making our marketplace mobile-…" at bounding box center [232, 149] width 465 height 299
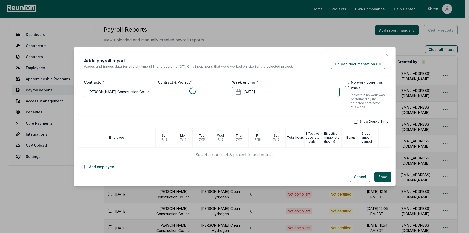
click at [181, 93] on div at bounding box center [192, 91] width 69 height 8
click at [212, 92] on body "Please visit us on your desktop We're working on making our marketplace mobile-…" at bounding box center [232, 149] width 465 height 299
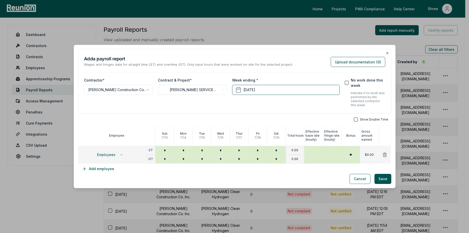
click at [354, 121] on button "button" at bounding box center [356, 119] width 4 height 4
click at [112, 154] on span "Employees" at bounding box center [106, 155] width 18 height 4
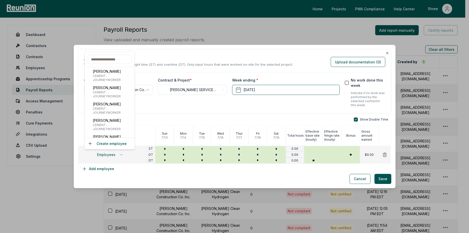
click at [106, 58] on input "text" at bounding box center [110, 59] width 44 height 9
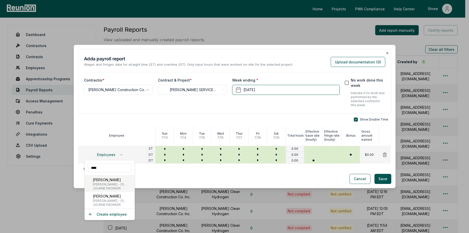
click at [105, 182] on span "[PERSON_NAME] - (1) [PERSON_NAME], Cabinet Installer, Insulation Installer, Har…" at bounding box center [113, 184] width 40 height 4
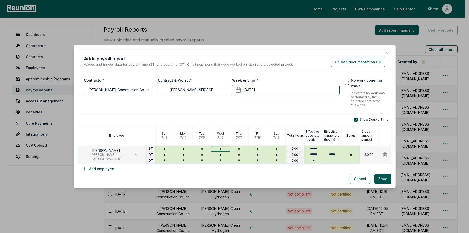
click at [220, 149] on input "*" at bounding box center [220, 149] width 19 height 6
click at [106, 168] on button "Add employee" at bounding box center [98, 169] width 40 height 10
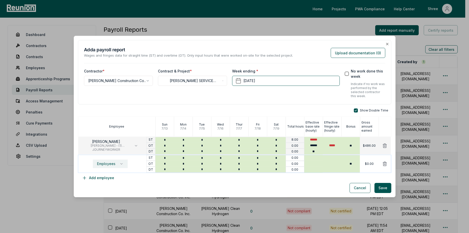
click at [114, 167] on button "Employees" at bounding box center [110, 163] width 35 height 9
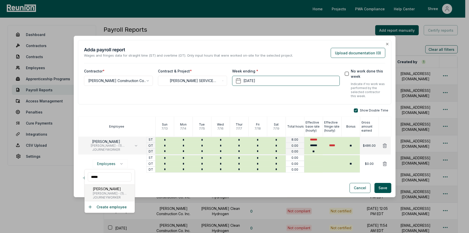
click at [115, 193] on span "[PERSON_NAME] - (1) [PERSON_NAME], Cabinet Installer, Insulation Installer, Har…" at bounding box center [113, 193] width 40 height 4
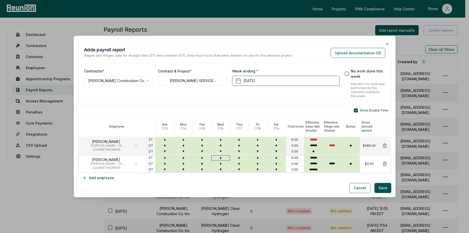
click at [222, 160] on input "*" at bounding box center [220, 158] width 19 height 6
click at [378, 188] on button "Save" at bounding box center [382, 188] width 17 height 10
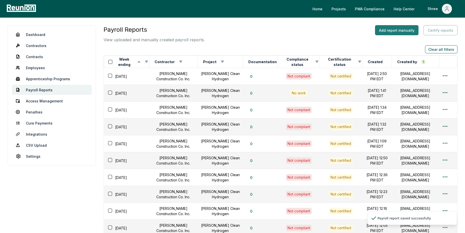
click at [390, 31] on button "Add report manually" at bounding box center [396, 30] width 43 height 10
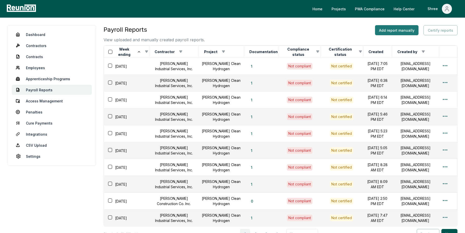
click at [391, 27] on button "Add report manually" at bounding box center [396, 30] width 43 height 10
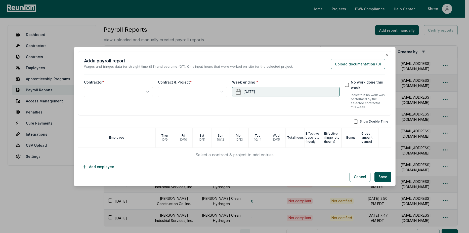
click at [280, 94] on button "[DATE]" at bounding box center [286, 92] width 108 height 10
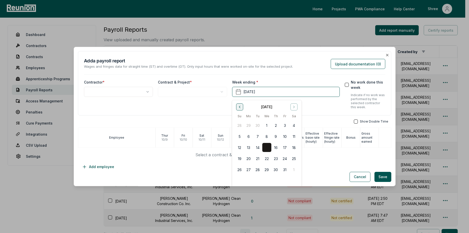
click at [241, 109] on button "Go to previous month" at bounding box center [239, 106] width 7 height 7
click at [294, 157] on button "26" at bounding box center [293, 158] width 9 height 9
click at [125, 85] on div "**********" at bounding box center [118, 94] width 69 height 30
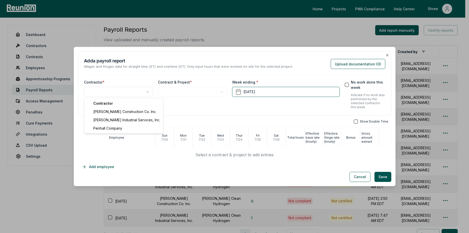
click at [128, 91] on body "Please visit us on your desktop We're working on making our marketplace mobile-…" at bounding box center [232, 144] width 465 height 289
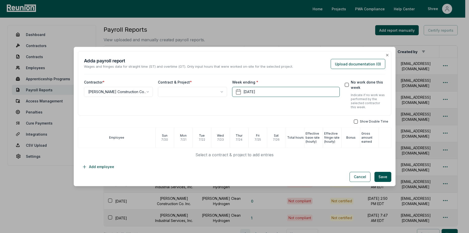
click at [169, 91] on body "Please visit us on your desktop We're working on making our marketplace mobile-…" at bounding box center [232, 144] width 465 height 289
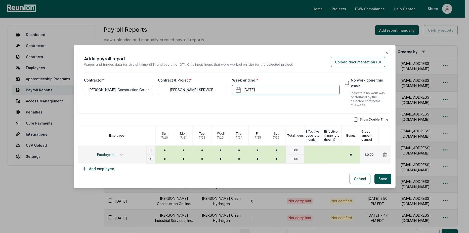
click at [354, 120] on button "button" at bounding box center [356, 119] width 4 height 4
click at [120, 153] on icon "button" at bounding box center [121, 155] width 4 height 4
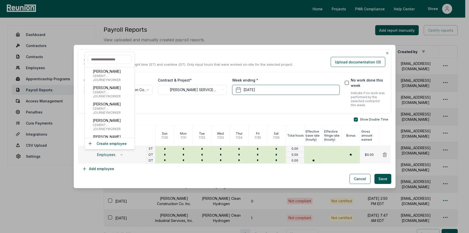
click at [108, 62] on input "text" at bounding box center [110, 59] width 44 height 9
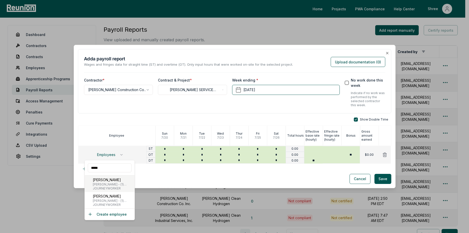
type input "*****"
click at [102, 186] on span "CARPENTER - (1) Carpenter, Cabinet Installer, Insulation Installer, Hardwood Fl…" at bounding box center [113, 184] width 40 height 4
type input "******"
type input "*****"
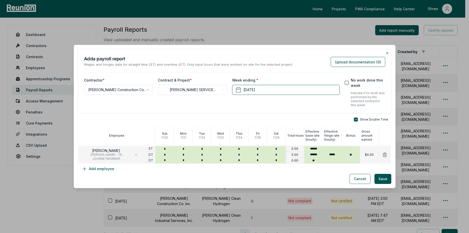
click at [132, 176] on div "Cancel Save" at bounding box center [234, 179] width 313 height 10
click at [201, 150] on input "*" at bounding box center [201, 149] width 19 height 6
type input "*"
click at [380, 180] on button "Save" at bounding box center [382, 179] width 17 height 10
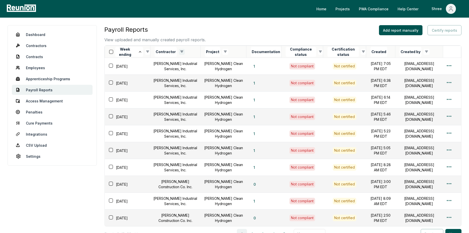
click at [178, 50] on html "Please visit us on your desktop We're working on making our marketplace mobile-…" at bounding box center [234, 144] width 469 height 289
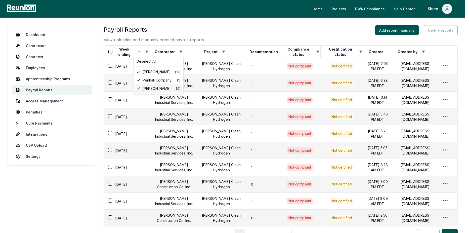
click at [141, 85] on div "[PERSON_NAME] Industrial Services, Inc. ( 20 )" at bounding box center [158, 88] width 48 height 8
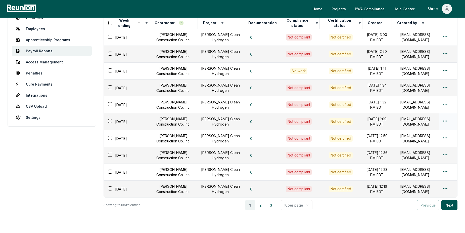
scroll to position [70, 0]
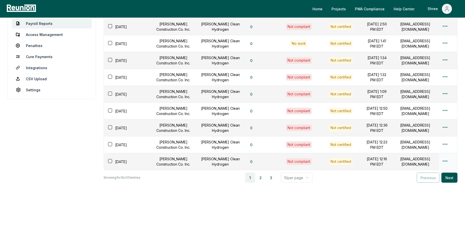
click at [444, 157] on html "Please visit us on your desktop We're working on making our marketplace mobile-…" at bounding box center [232, 83] width 465 height 299
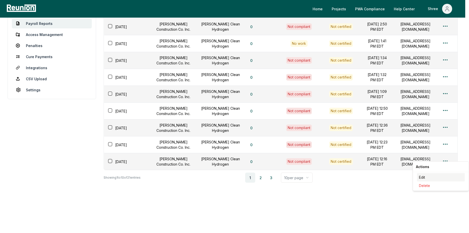
click at [425, 174] on div "Edit" at bounding box center [441, 177] width 48 height 8
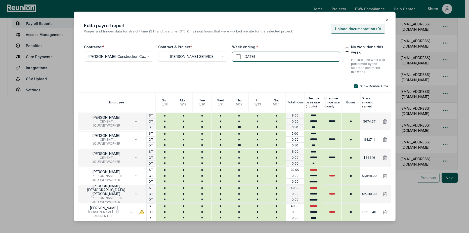
click at [340, 29] on button "Upload documentation ( 0 )" at bounding box center [357, 29] width 55 height 10
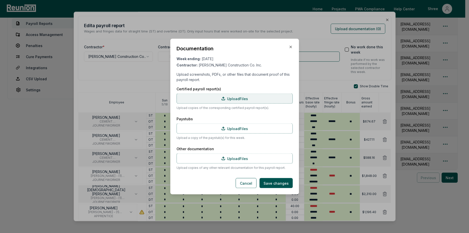
click at [238, 95] on label "Upload Files" at bounding box center [234, 98] width 116 height 10
click at [0, 0] on input "Upload Files" at bounding box center [0, 0] width 0 height 0
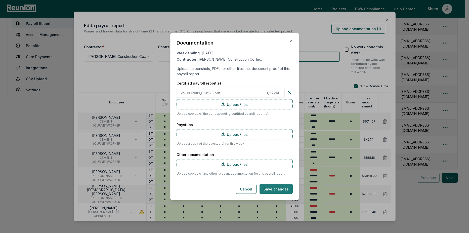
click at [280, 188] on button "Save changes" at bounding box center [275, 189] width 33 height 10
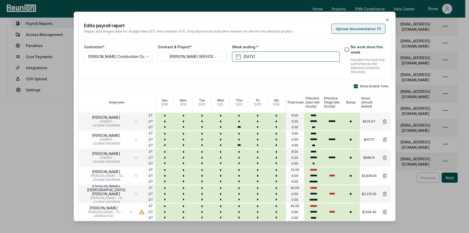
click at [344, 30] on button "Upload documentation ( 1 )" at bounding box center [358, 29] width 54 height 10
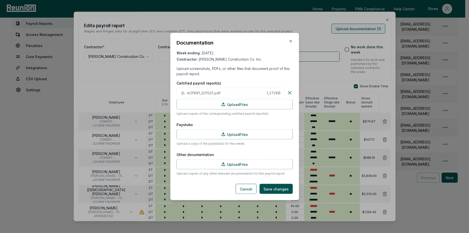
click at [344, 30] on div at bounding box center [234, 116] width 469 height 233
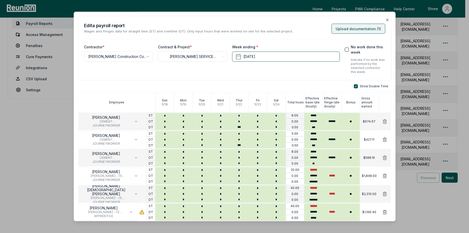
click at [344, 30] on button "Upload documentation ( 1 )" at bounding box center [358, 29] width 54 height 10
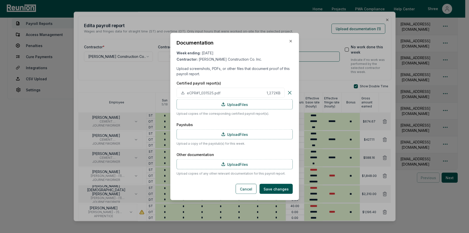
click at [292, 91] on icon at bounding box center [289, 93] width 6 height 6
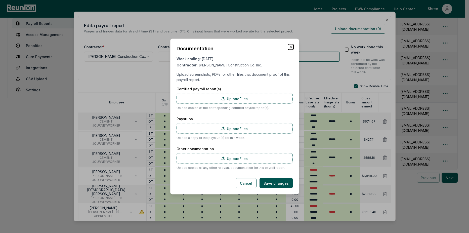
click at [290, 48] on icon "button" at bounding box center [290, 47] width 4 height 4
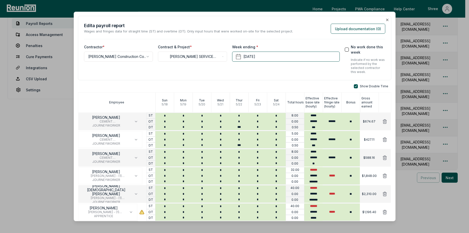
click at [308, 76] on div "**********" at bounding box center [234, 48] width 313 height 64
click at [360, 31] on button "Upload documentation ( 0 )" at bounding box center [357, 29] width 55 height 10
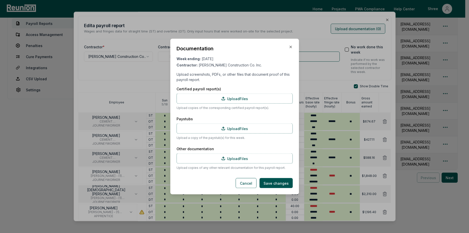
click at [360, 31] on div at bounding box center [234, 116] width 469 height 233
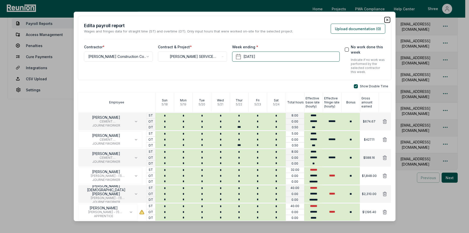
click at [385, 19] on icon "button" at bounding box center [387, 20] width 4 height 4
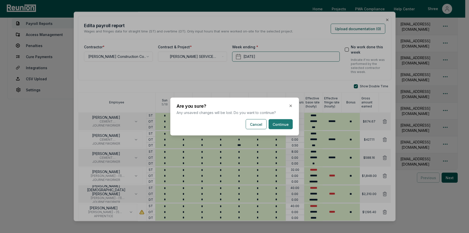
click at [275, 123] on button "Continue" at bounding box center [280, 124] width 24 height 10
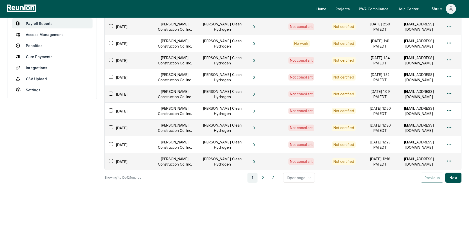
click at [303, 177] on html "Please visit us on your desktop We're working on making our marketplace mobile-…" at bounding box center [234, 83] width 469 height 299
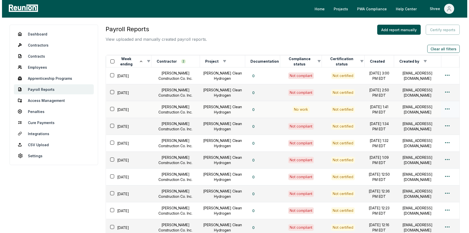
scroll to position [0, 0]
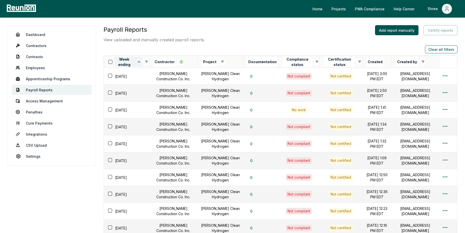
click at [141, 62] on icon at bounding box center [139, 62] width 4 height 4
click at [134, 76] on div "[DATE]" at bounding box center [128, 76] width 42 height 7
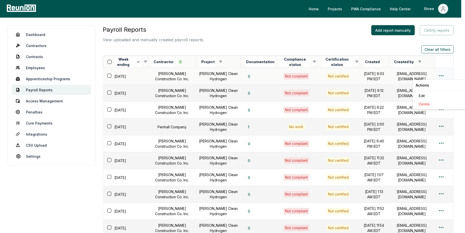
click at [420, 94] on div "Edit" at bounding box center [441, 95] width 48 height 8
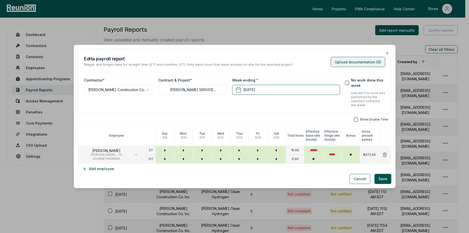
click at [340, 61] on button "Upload documentation ( 0 )" at bounding box center [357, 62] width 55 height 10
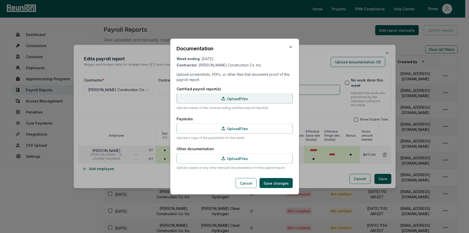
click at [224, 96] on label "Upload Files" at bounding box center [234, 98] width 116 height 10
click at [0, 0] on input "Upload Files" at bounding box center [0, 0] width 0 height 0
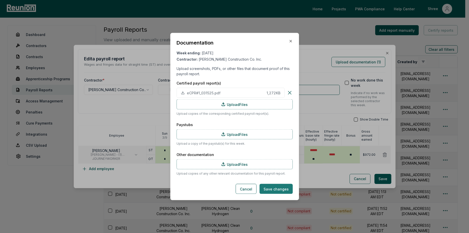
click at [275, 185] on button "Save changes" at bounding box center [275, 189] width 33 height 10
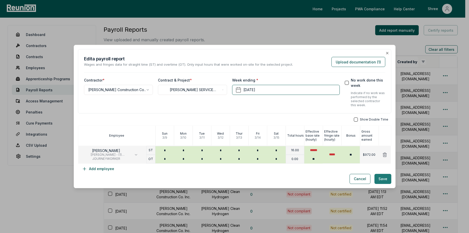
click at [380, 179] on button "Save" at bounding box center [382, 179] width 17 height 10
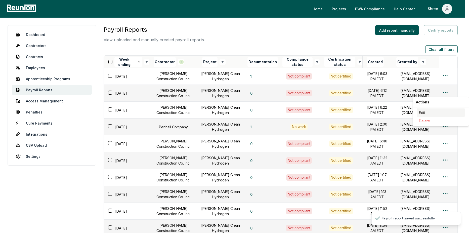
click at [427, 113] on div "Edit" at bounding box center [441, 112] width 48 height 8
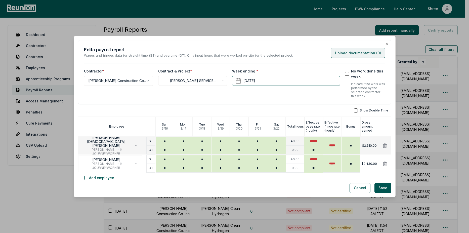
click at [350, 56] on button "Upload documentation ( 0 )" at bounding box center [357, 53] width 55 height 10
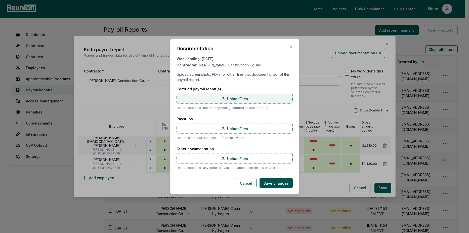
click at [217, 103] on label "Upload Files" at bounding box center [234, 98] width 116 height 10
click at [0, 0] on input "Upload Files" at bounding box center [0, 0] width 0 height 0
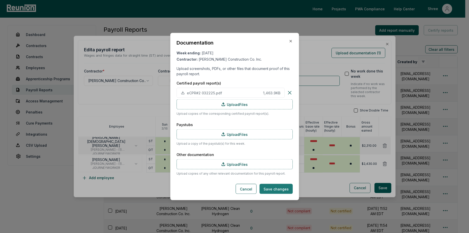
click at [278, 187] on button "Save changes" at bounding box center [275, 189] width 33 height 10
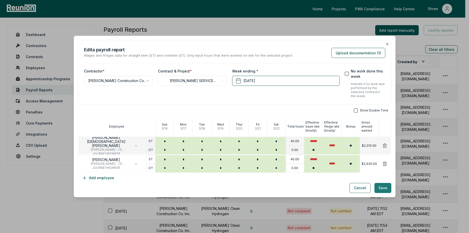
click at [379, 189] on button "Save" at bounding box center [382, 188] width 17 height 10
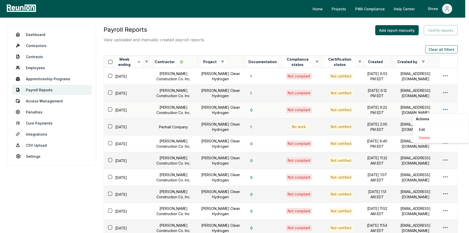
click at [423, 127] on div "Edit" at bounding box center [441, 129] width 48 height 8
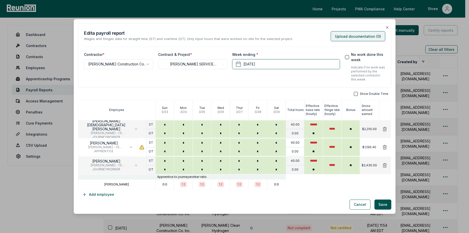
click at [362, 40] on button "Upload documentation ( 0 )" at bounding box center [357, 36] width 55 height 10
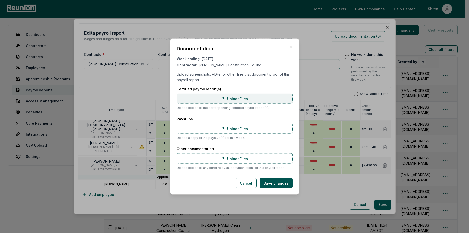
click at [238, 98] on label "Upload Files" at bounding box center [234, 98] width 116 height 10
click at [0, 0] on input "Upload Files" at bounding box center [0, 0] width 0 height 0
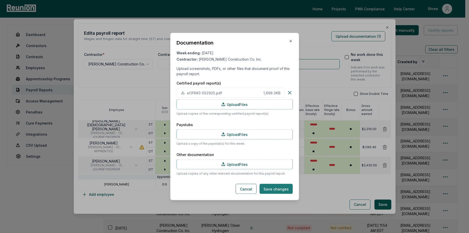
click at [273, 190] on button "Save changes" at bounding box center [275, 189] width 33 height 10
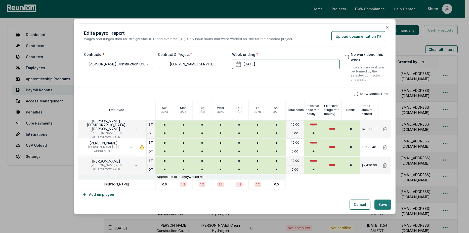
click at [375, 204] on button "Save" at bounding box center [382, 204] width 17 height 10
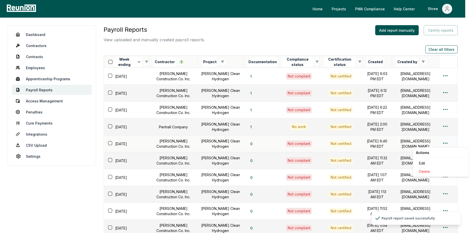
click at [420, 161] on div "Edit" at bounding box center [441, 163] width 48 height 8
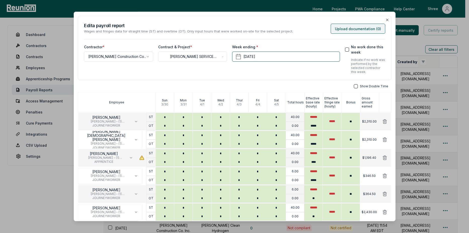
click at [370, 27] on button "Upload documentation ( 0 )" at bounding box center [357, 29] width 55 height 10
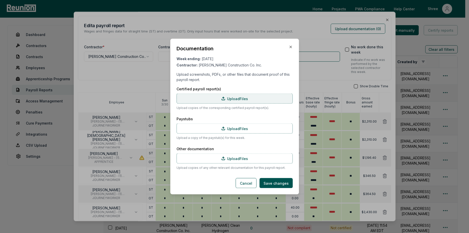
click at [223, 98] on icon at bounding box center [223, 98] width 4 height 4
click at [0, 0] on input "Upload Files" at bounding box center [0, 0] width 0 height 0
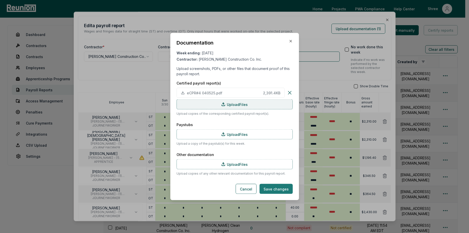
click at [277, 189] on button "Save changes" at bounding box center [275, 189] width 33 height 10
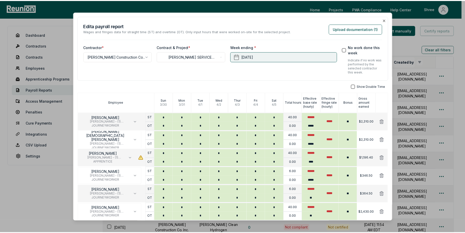
scroll to position [39, 0]
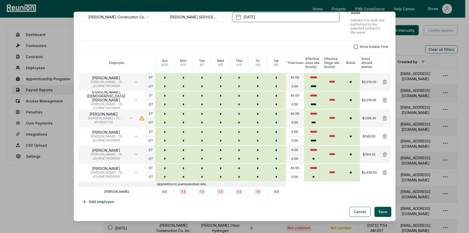
click at [378, 206] on div "Show Double Time Employee Sun 3 / 30 Mon 3 / 31 Tue 4 / 1 Wed 4 / 2 Thur 4 / 3 …" at bounding box center [234, 126] width 313 height 162
click at [378, 212] on button "Save" at bounding box center [382, 212] width 17 height 10
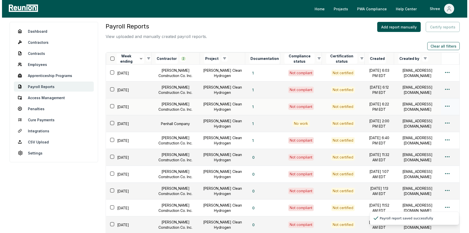
scroll to position [25, 0]
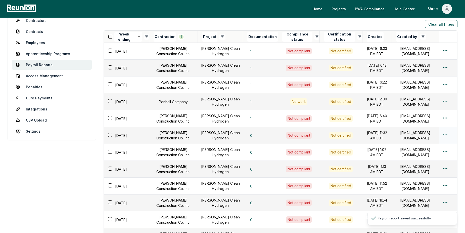
click at [444, 135] on html "Please visit us on your desktop We're working on making our marketplace mobile-…" at bounding box center [232, 217] width 465 height 484
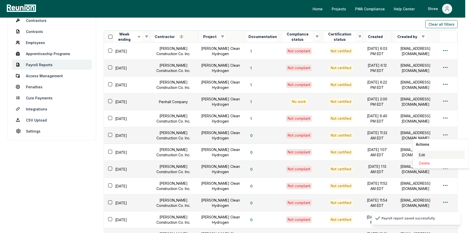
click at [419, 153] on div "Edit" at bounding box center [441, 155] width 48 height 8
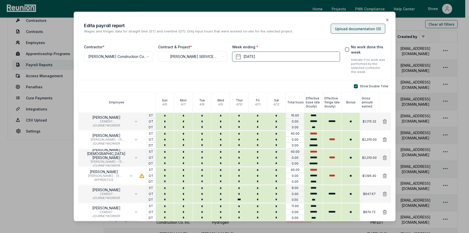
click at [347, 26] on button "Upload documentation ( 0 )" at bounding box center [357, 29] width 55 height 10
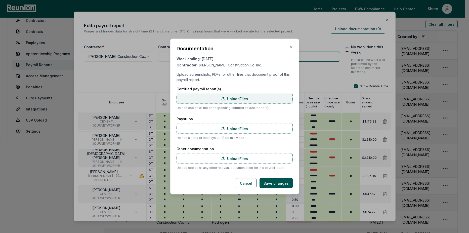
click at [229, 101] on label "Upload Files" at bounding box center [234, 98] width 116 height 10
click at [0, 0] on input "Upload Files" at bounding box center [0, 0] width 0 height 0
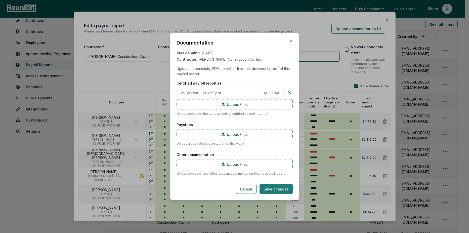
click at [278, 191] on button "Save changes" at bounding box center [275, 189] width 33 height 10
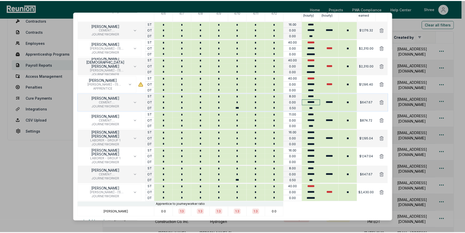
scroll to position [112, 0]
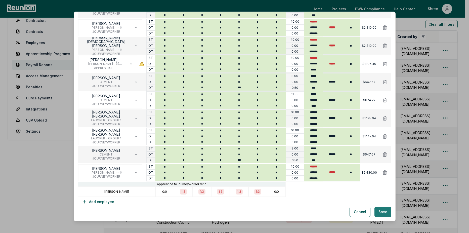
click at [378, 209] on button "Save" at bounding box center [382, 212] width 17 height 10
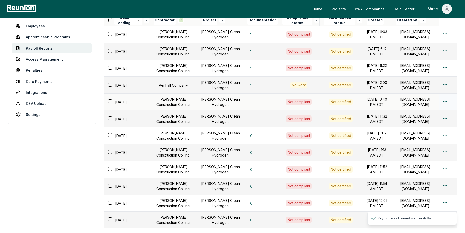
scroll to position [50, 0]
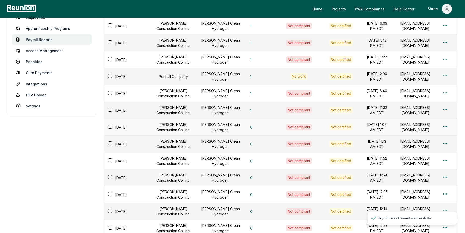
click at [445, 126] on html "Please visit us on your desktop We're working on making our marketplace mobile-…" at bounding box center [232, 192] width 465 height 484
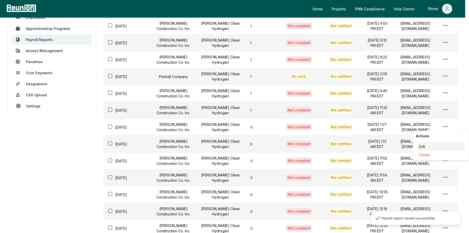
click at [426, 144] on div "Edit" at bounding box center [441, 146] width 48 height 8
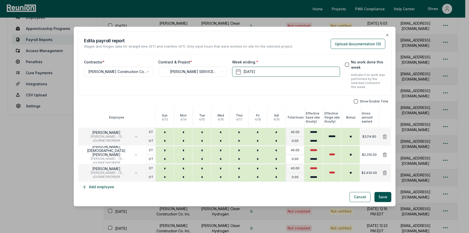
drag, startPoint x: 327, startPoint y: 43, endPoint x: 333, endPoint y: 43, distance: 6.1
click at [327, 43] on div "Edit a payroll report Wages and fringes data for straight time (ST) and overtim…" at bounding box center [234, 43] width 301 height 12
click at [333, 43] on button "Upload documentation ( 0 )" at bounding box center [357, 44] width 55 height 10
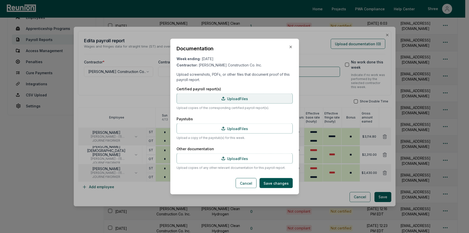
click at [236, 94] on label "Upload Files" at bounding box center [234, 98] width 116 height 10
click at [0, 0] on input "Upload Files" at bounding box center [0, 0] width 0 height 0
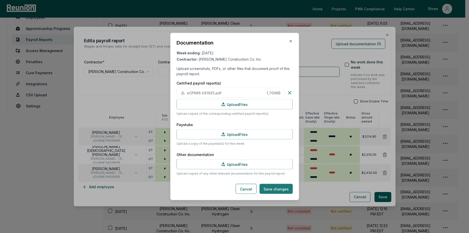
click at [280, 192] on button "Save changes" at bounding box center [275, 189] width 33 height 10
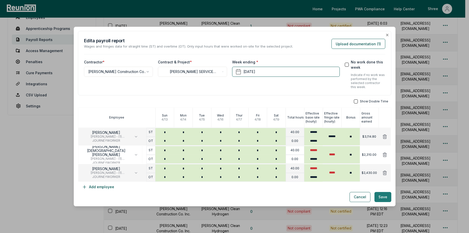
click at [378, 195] on button "Save" at bounding box center [382, 197] width 17 height 10
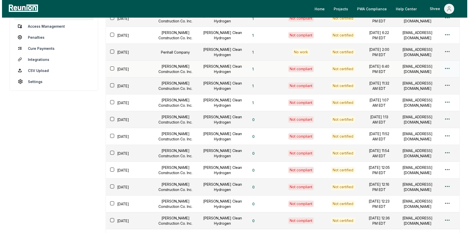
scroll to position [75, 0]
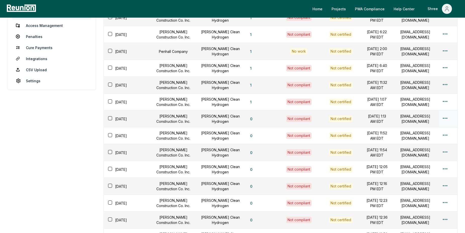
click at [446, 118] on html "Please visit us on your desktop We're working on making our marketplace mobile-…" at bounding box center [232, 167] width 465 height 484
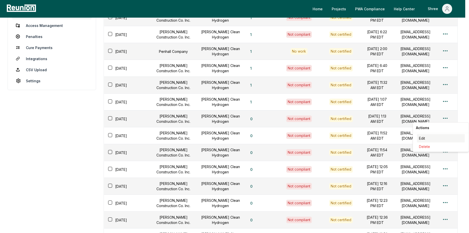
click at [427, 137] on div "Edit" at bounding box center [441, 138] width 48 height 8
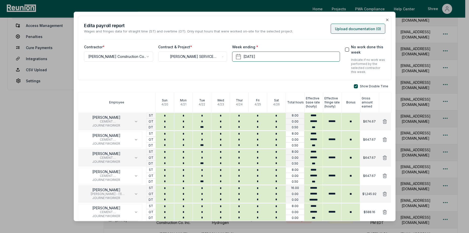
click at [346, 32] on button "Upload documentation ( 0 )" at bounding box center [357, 29] width 55 height 10
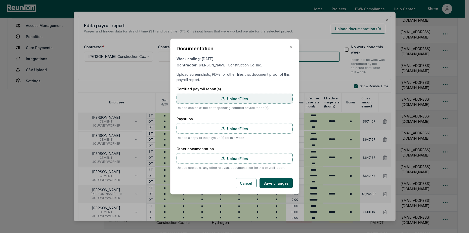
click at [219, 98] on label "Upload Files" at bounding box center [234, 98] width 116 height 10
click at [0, 0] on input "Upload Files" at bounding box center [0, 0] width 0 height 0
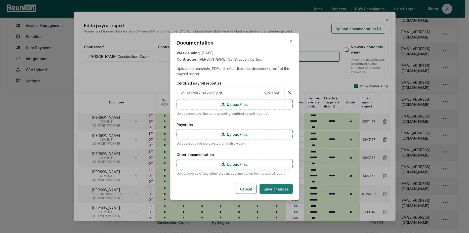
click at [281, 191] on button "Save changes" at bounding box center [275, 189] width 33 height 10
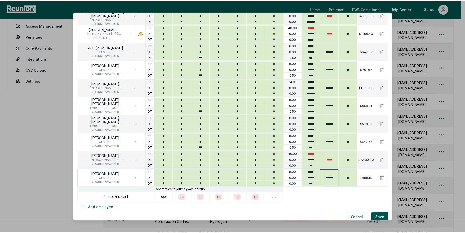
scroll to position [220, 0]
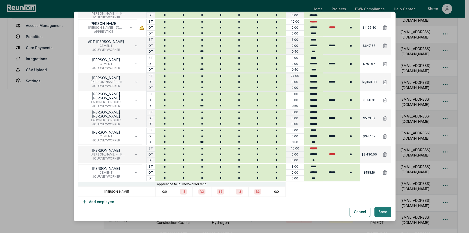
click at [383, 211] on button "Save" at bounding box center [382, 212] width 17 height 10
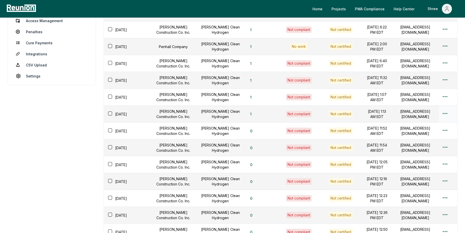
scroll to position [101, 0]
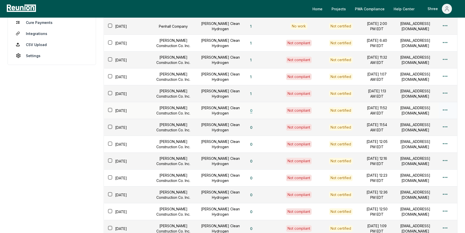
click at [246, 113] on button "0" at bounding box center [251, 110] width 10 height 10
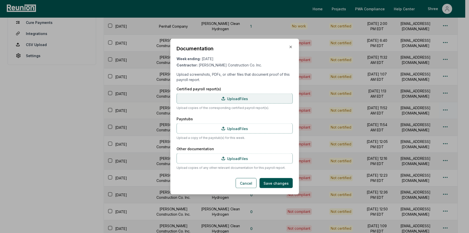
click at [235, 100] on label "Upload Files" at bounding box center [234, 98] width 116 height 10
click at [0, 0] on input "Upload Files" at bounding box center [0, 0] width 0 height 0
click at [235, 99] on label "Upload Files" at bounding box center [234, 98] width 116 height 10
click at [0, 0] on input "Upload Files" at bounding box center [0, 0] width 0 height 0
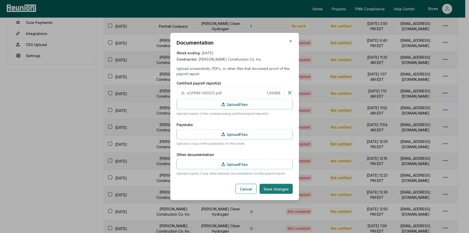
click at [280, 191] on button "Save changes" at bounding box center [275, 189] width 33 height 10
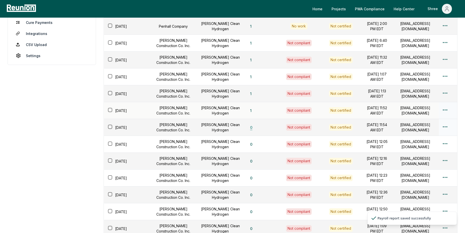
click at [246, 129] on button "0" at bounding box center [251, 127] width 10 height 10
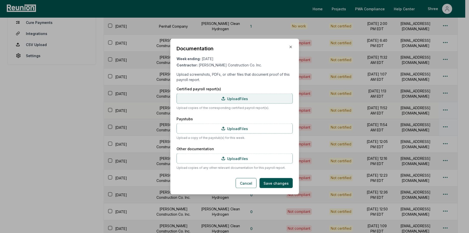
click at [239, 98] on label "Upload Files" at bounding box center [234, 98] width 116 height 10
click at [0, 0] on input "Upload Files" at bounding box center [0, 0] width 0 height 0
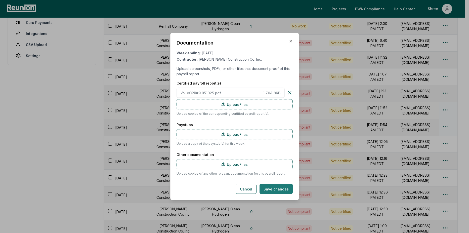
click at [272, 189] on button "Save changes" at bounding box center [275, 189] width 33 height 10
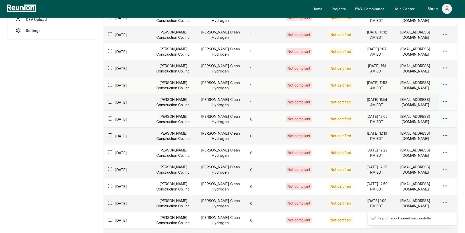
scroll to position [151, 0]
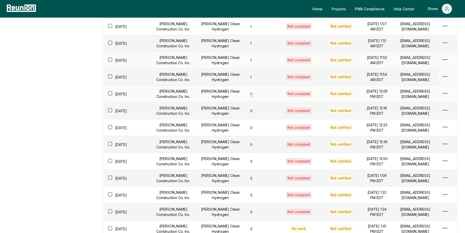
click at [246, 93] on button "0" at bounding box center [251, 94] width 10 height 10
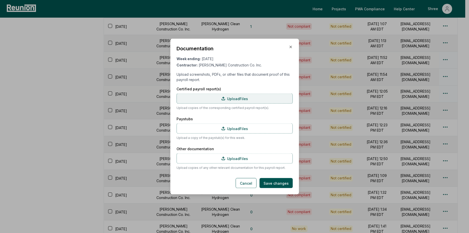
click at [234, 99] on label "Upload Files" at bounding box center [234, 98] width 116 height 10
click at [0, 0] on input "Upload Files" at bounding box center [0, 0] width 0 height 0
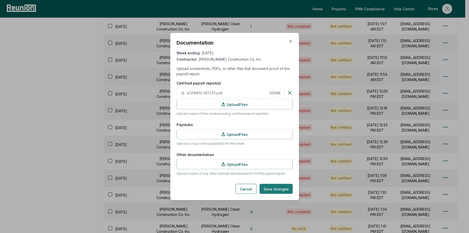
click at [282, 188] on button "Save changes" at bounding box center [275, 189] width 33 height 10
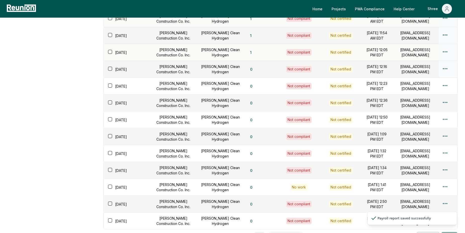
scroll to position [201, 0]
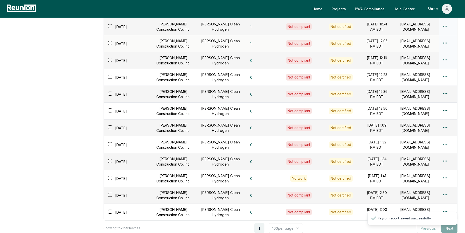
click at [246, 62] on button "0" at bounding box center [251, 60] width 10 height 10
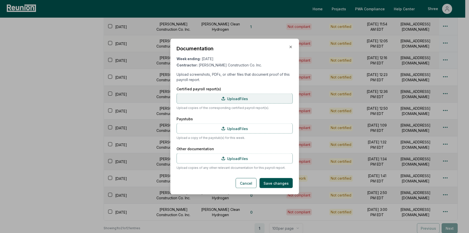
click at [221, 98] on icon at bounding box center [223, 98] width 4 height 4
click at [0, 0] on input "Upload Files" at bounding box center [0, 0] width 0 height 0
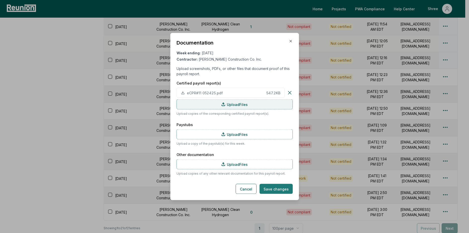
click at [270, 187] on button "Save changes" at bounding box center [275, 189] width 33 height 10
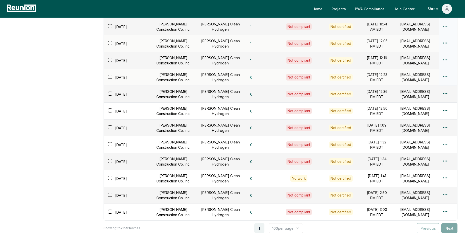
click at [246, 79] on button "0" at bounding box center [251, 77] width 10 height 10
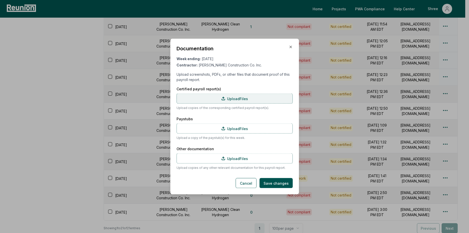
click at [239, 101] on label "Upload Files" at bounding box center [234, 98] width 116 height 10
click at [0, 0] on input "Upload Files" at bounding box center [0, 0] width 0 height 0
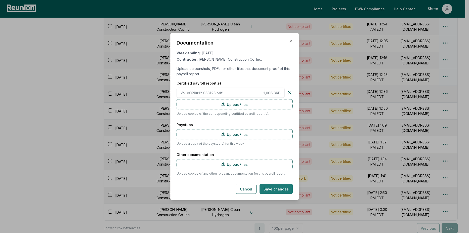
click at [275, 192] on button "Save changes" at bounding box center [275, 189] width 33 height 10
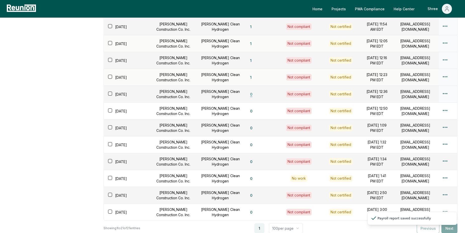
click at [246, 96] on button "0" at bounding box center [251, 94] width 10 height 10
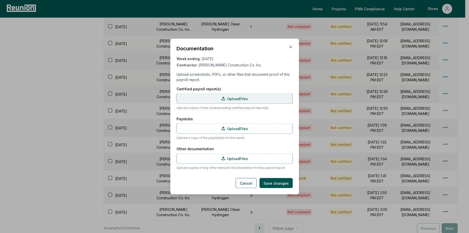
click at [238, 98] on label "Upload Files" at bounding box center [234, 98] width 116 height 10
click at [0, 0] on input "Upload Files" at bounding box center [0, 0] width 0 height 0
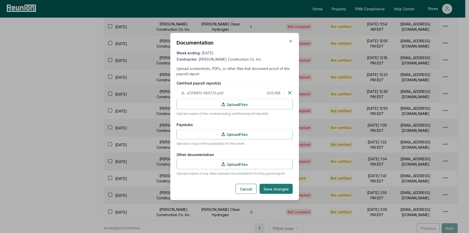
click at [270, 189] on button "Save changes" at bounding box center [275, 189] width 33 height 10
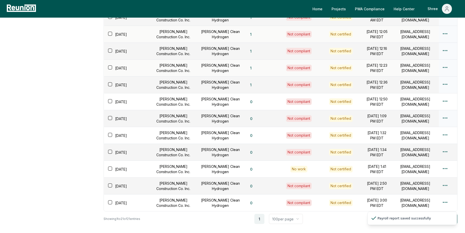
scroll to position [226, 0]
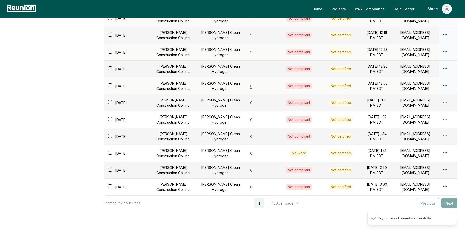
click at [246, 85] on button "0" at bounding box center [251, 86] width 10 height 10
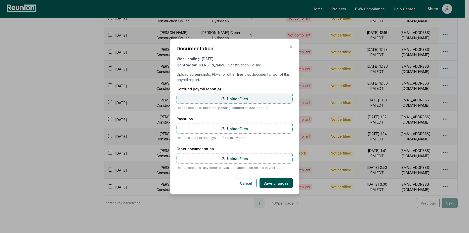
click at [233, 102] on label "Upload Files" at bounding box center [234, 98] width 116 height 10
click at [0, 0] on input "Upload Files" at bounding box center [0, 0] width 0 height 0
click at [233, 97] on label "Upload Files" at bounding box center [234, 98] width 116 height 10
click at [0, 0] on input "Upload Files" at bounding box center [0, 0] width 0 height 0
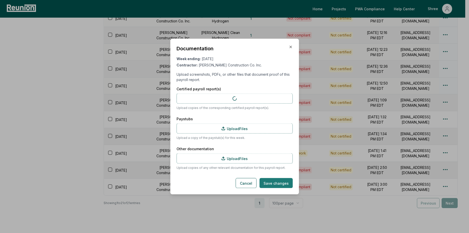
click at [278, 183] on button "Save changes" at bounding box center [275, 183] width 33 height 10
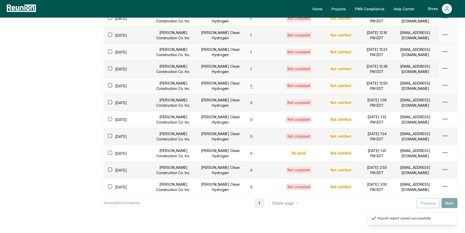
click at [246, 89] on button "0" at bounding box center [251, 86] width 10 height 10
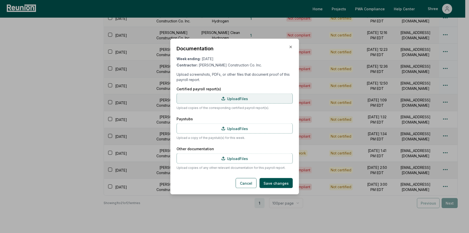
click at [231, 98] on label "Upload Files" at bounding box center [234, 98] width 116 height 10
click at [0, 0] on input "Upload Files" at bounding box center [0, 0] width 0 height 0
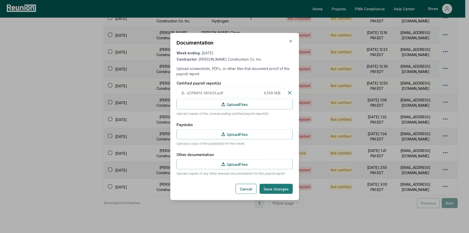
click at [273, 188] on button "Save changes" at bounding box center [275, 189] width 33 height 10
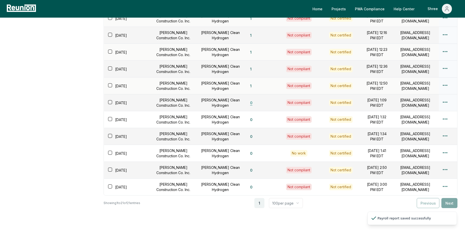
click at [246, 104] on button "0" at bounding box center [251, 103] width 10 height 10
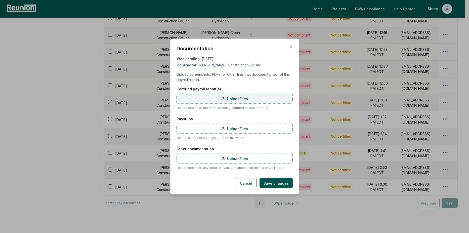
click at [236, 102] on label "Upload Files" at bounding box center [234, 98] width 116 height 10
click at [0, 0] on input "Upload Files" at bounding box center [0, 0] width 0 height 0
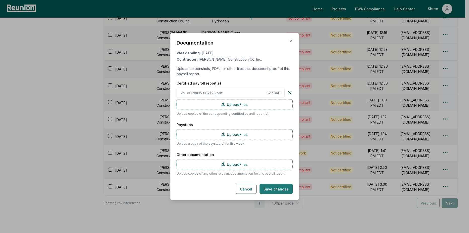
click at [277, 192] on button "Save changes" at bounding box center [275, 189] width 33 height 10
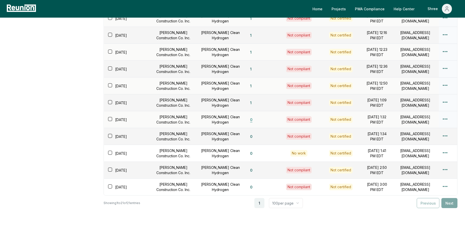
click at [246, 120] on button "0" at bounding box center [251, 119] width 10 height 10
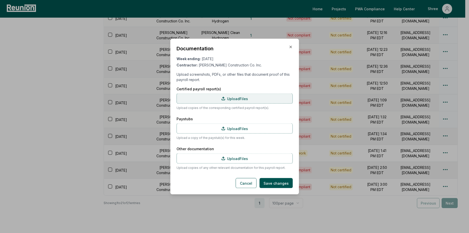
click at [240, 103] on label "Upload Files" at bounding box center [234, 98] width 116 height 10
click at [0, 0] on input "Upload Files" at bounding box center [0, 0] width 0 height 0
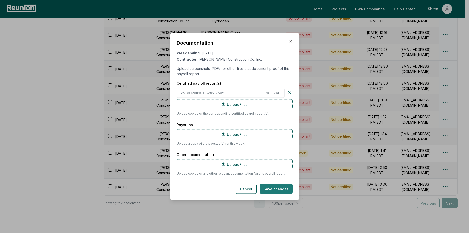
click at [280, 190] on button "Save changes" at bounding box center [275, 189] width 33 height 10
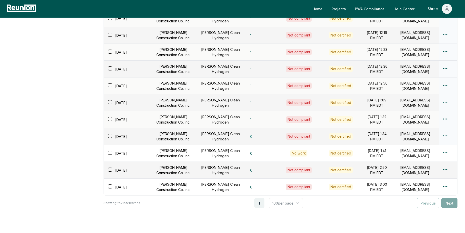
click at [246, 137] on button "0" at bounding box center [251, 136] width 10 height 10
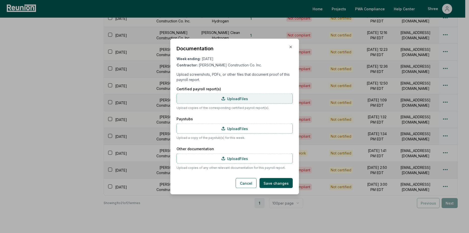
click at [234, 99] on label "Upload Files" at bounding box center [234, 98] width 116 height 10
click at [0, 0] on input "Upload Files" at bounding box center [0, 0] width 0 height 0
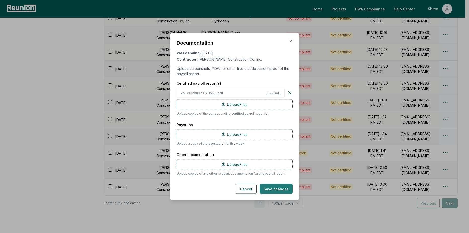
click at [272, 190] on button "Save changes" at bounding box center [275, 189] width 33 height 10
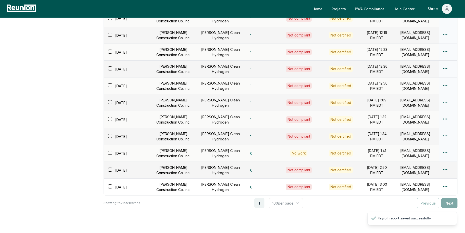
click at [246, 155] on button "0" at bounding box center [251, 153] width 10 height 10
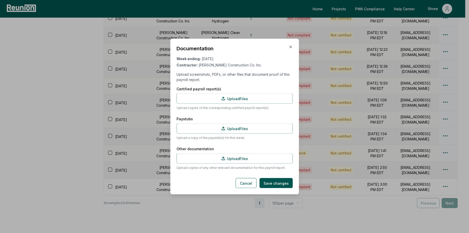
click at [234, 104] on div "Certified payroll report(s) Upload Files Upload copies of the corresponding cer…" at bounding box center [234, 98] width 116 height 24
click at [235, 100] on label "Upload Files" at bounding box center [234, 98] width 116 height 10
click at [0, 0] on input "Upload Files" at bounding box center [0, 0] width 0 height 0
click at [276, 186] on button "Save changes" at bounding box center [275, 183] width 33 height 10
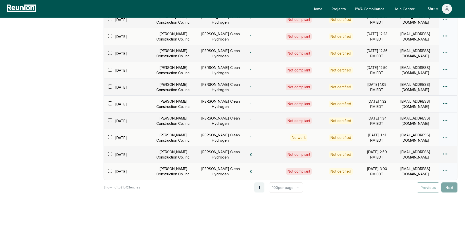
scroll to position [255, 0]
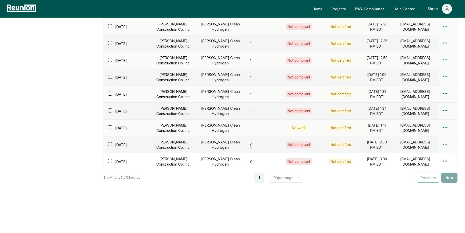
click at [246, 142] on button "0" at bounding box center [251, 144] width 10 height 10
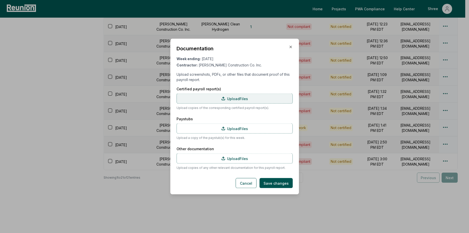
click at [235, 100] on label "Upload Files" at bounding box center [234, 98] width 116 height 10
click at [0, 0] on input "Upload Files" at bounding box center [0, 0] width 0 height 0
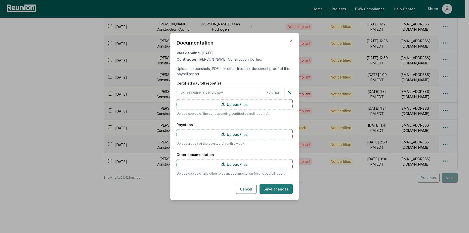
click at [276, 187] on button "Save changes" at bounding box center [275, 189] width 33 height 10
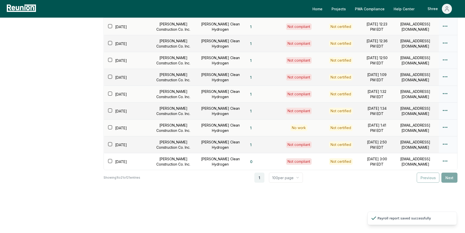
click at [246, 156] on button "0" at bounding box center [251, 161] width 10 height 10
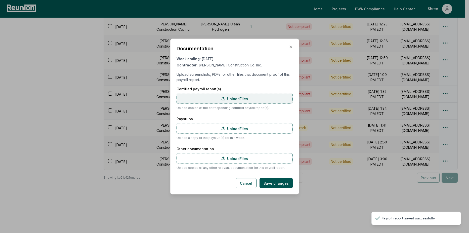
click at [219, 95] on label "Upload Files" at bounding box center [234, 98] width 116 height 10
click at [0, 0] on input "Upload Files" at bounding box center [0, 0] width 0 height 0
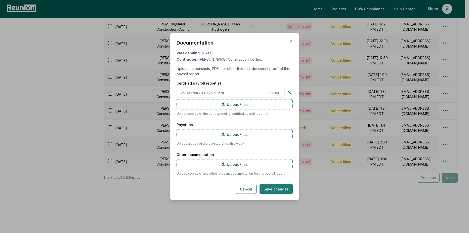
click at [284, 187] on button "Save changes" at bounding box center [275, 189] width 33 height 10
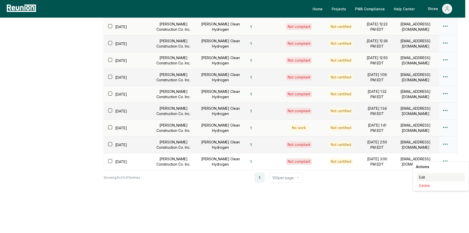
click at [419, 176] on div "Edit" at bounding box center [441, 177] width 48 height 8
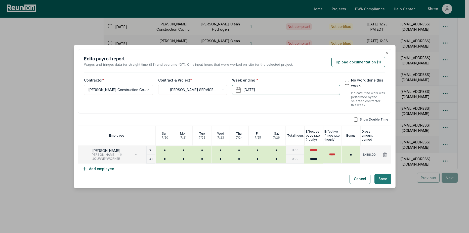
click at [382, 178] on button "Save" at bounding box center [382, 179] width 17 height 10
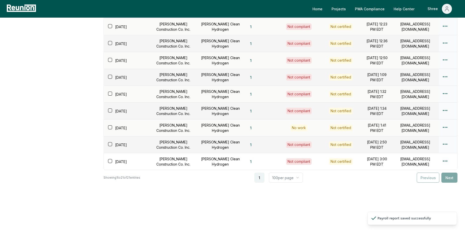
scroll to position [0, 0]
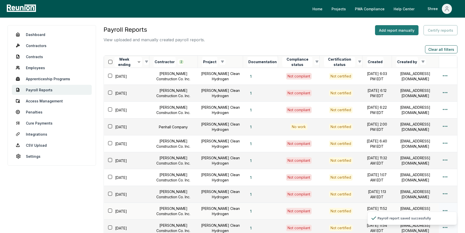
click at [401, 33] on button "Add report manually" at bounding box center [396, 30] width 43 height 10
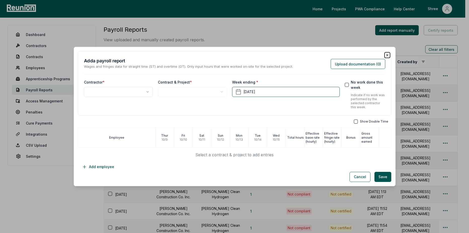
click at [385, 57] on icon "button" at bounding box center [387, 55] width 4 height 4
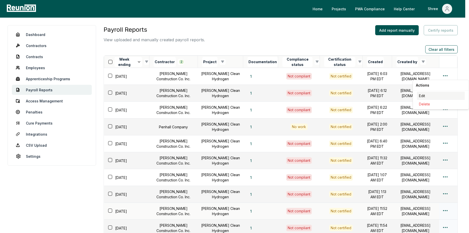
click at [426, 93] on div "Edit" at bounding box center [441, 95] width 48 height 8
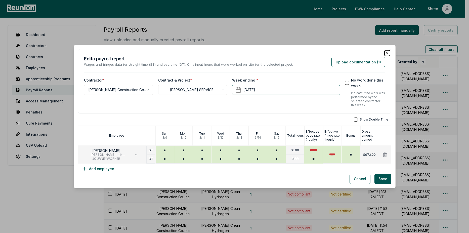
click at [385, 53] on icon "button" at bounding box center [387, 53] width 4 height 4
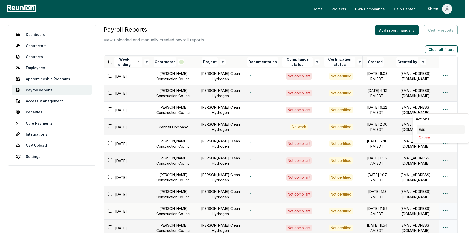
click at [420, 130] on div "Edit" at bounding box center [441, 129] width 48 height 8
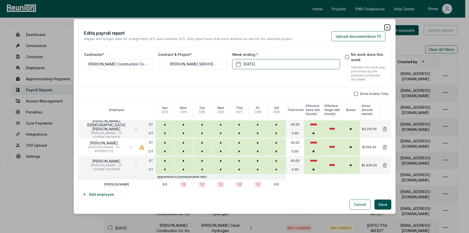
click at [385, 29] on icon "button" at bounding box center [387, 27] width 4 height 4
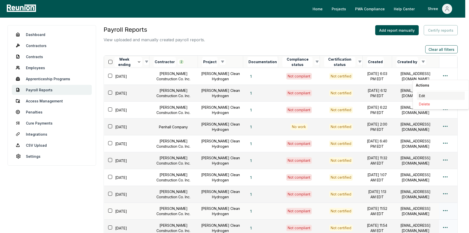
click at [426, 95] on div "Edit" at bounding box center [441, 95] width 48 height 8
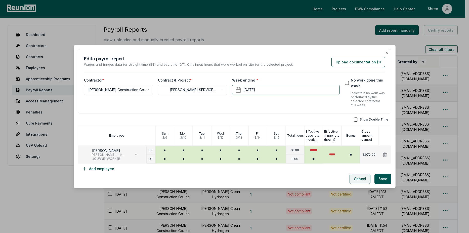
click at [358, 176] on button "Cancel" at bounding box center [359, 179] width 21 height 10
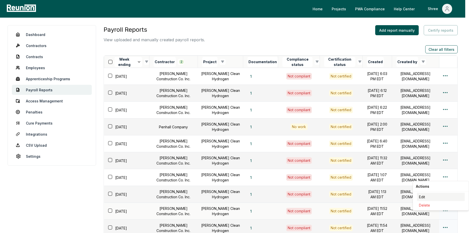
click at [421, 198] on div "Edit" at bounding box center [441, 196] width 48 height 8
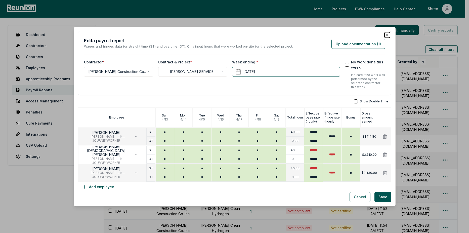
click at [385, 36] on icon "button" at bounding box center [387, 35] width 4 height 4
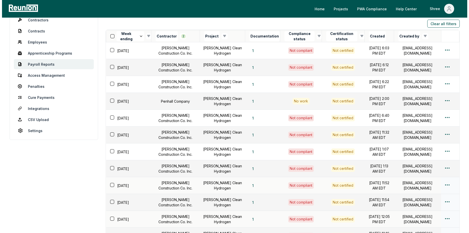
scroll to position [75, 0]
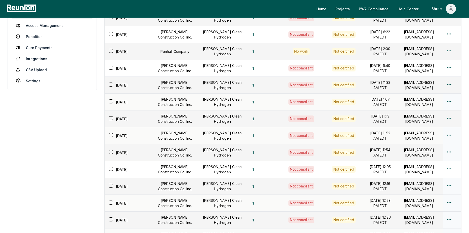
click at [445, 102] on html "Please visit us on your desktop We're working on making our marketplace mobile-…" at bounding box center [234, 167] width 469 height 484
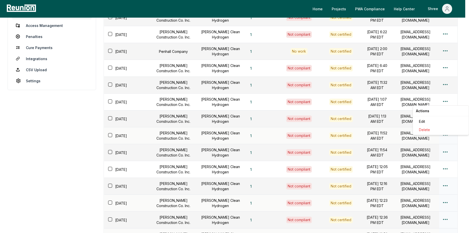
click at [65, 173] on html "Please visit us on your desktop We're working on making our marketplace mobile-…" at bounding box center [234, 167] width 469 height 484
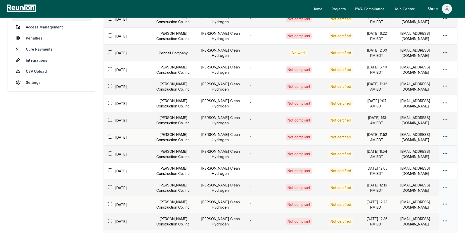
scroll to position [0, 0]
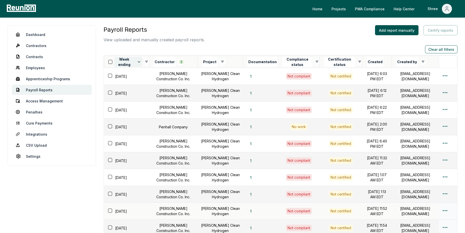
click at [139, 64] on icon at bounding box center [139, 62] width 4 height 4
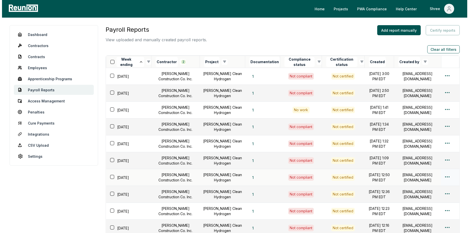
scroll to position [25, 0]
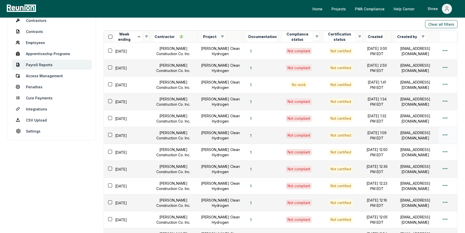
click at [446, 136] on html "Please visit us on your desktop We're working on making our marketplace mobile-…" at bounding box center [232, 217] width 465 height 484
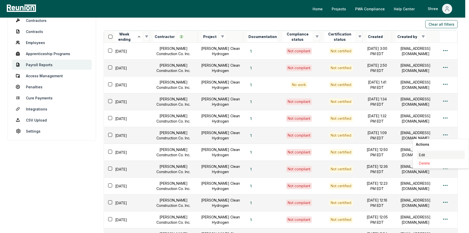
click at [418, 155] on div "Edit" at bounding box center [441, 155] width 48 height 8
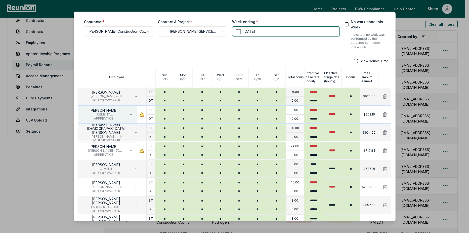
click at [120, 116] on span "CEMENT [PERSON_NAME]/CONCRETE FINISHER" at bounding box center [103, 114] width 43 height 4
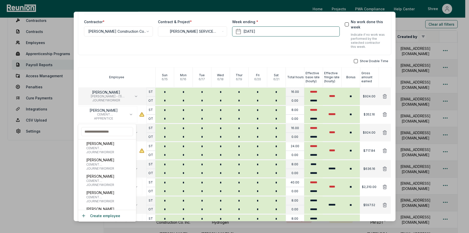
click at [288, 59] on div "**********" at bounding box center [234, 156] width 313 height 331
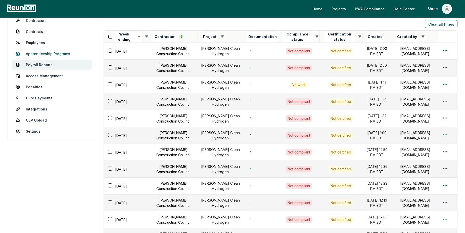
scroll to position [0, 0]
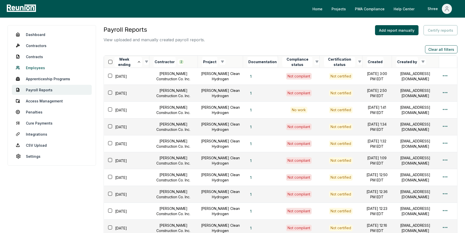
click at [38, 66] on link "Employees" at bounding box center [52, 68] width 80 height 10
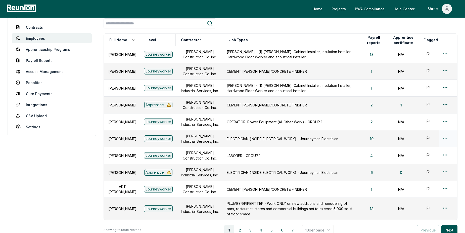
scroll to position [8, 0]
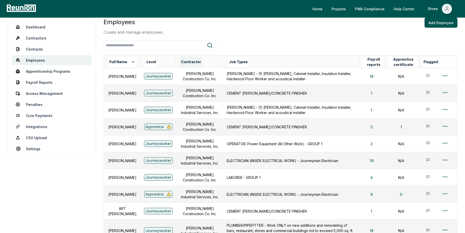
click at [193, 64] on button "Contractor" at bounding box center [191, 62] width 22 height 10
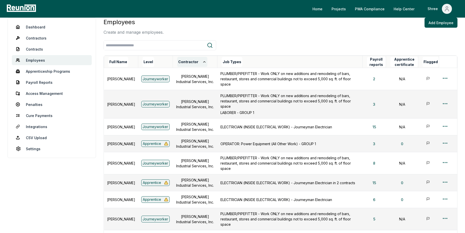
click at [190, 64] on button "Contractor" at bounding box center [192, 62] width 30 height 10
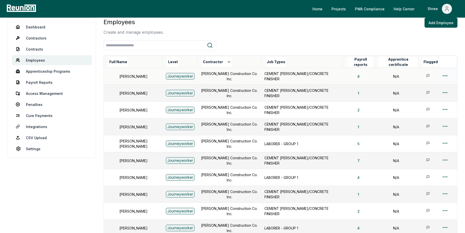
click at [445, 75] on html "Please visit us on your desktop We're working on making our marketplace mobile-…" at bounding box center [232, 145] width 465 height 307
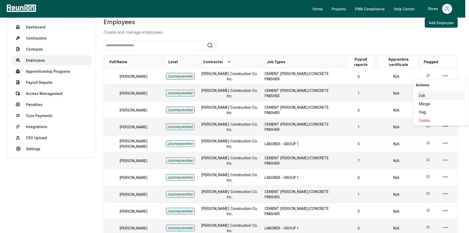
click at [421, 95] on div "Edit" at bounding box center [441, 95] width 48 height 8
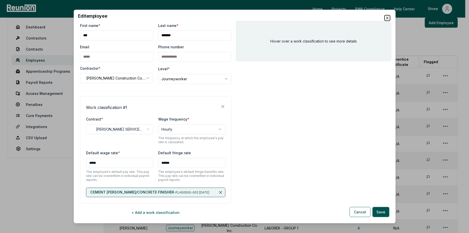
click at [388, 18] on icon "button" at bounding box center [387, 18] width 4 height 4
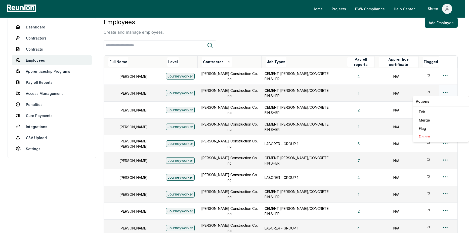
click at [445, 91] on html "Please visit us on your desktop We're working on making our marketplace mobile-…" at bounding box center [234, 145] width 469 height 307
click at [425, 113] on div "Edit" at bounding box center [441, 112] width 48 height 8
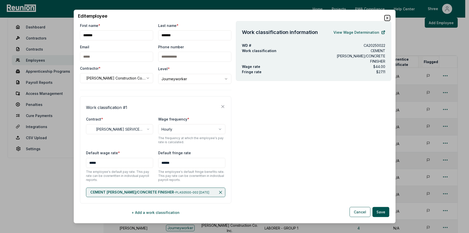
click at [386, 19] on icon "button" at bounding box center [387, 18] width 4 height 4
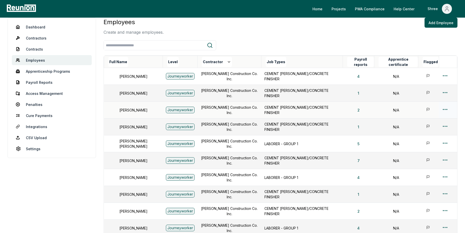
click at [442, 110] on html "Please visit us on your desktop We're working on making our marketplace mobile-…" at bounding box center [232, 145] width 465 height 307
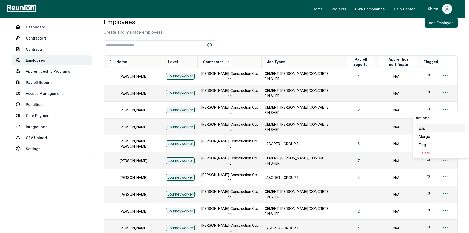
click at [424, 129] on div "Edit" at bounding box center [441, 128] width 48 height 8
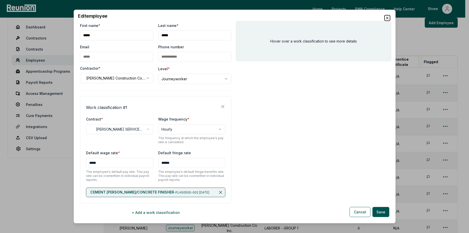
click at [388, 17] on icon "button" at bounding box center [387, 18] width 4 height 4
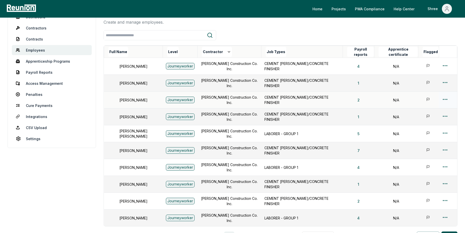
scroll to position [33, 0]
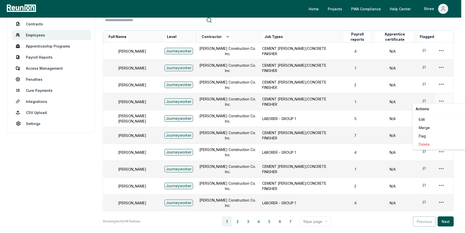
click at [442, 96] on html "Please visit us on your desktop We're working on making our marketplace mobile-…" at bounding box center [232, 120] width 465 height 307
click at [428, 120] on div "Edit" at bounding box center [441, 119] width 48 height 8
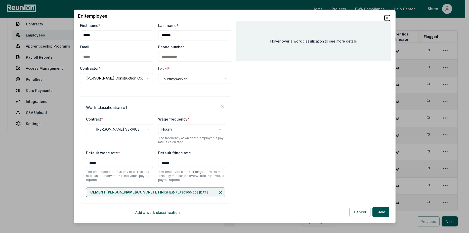
click at [387, 17] on icon "button" at bounding box center [387, 18] width 4 height 4
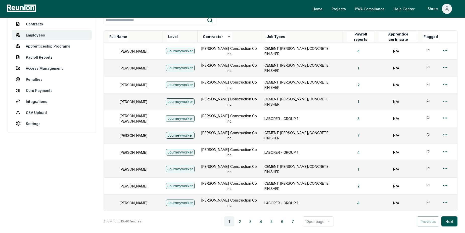
drag, startPoint x: 66, startPoint y: 197, endPoint x: 60, endPoint y: 152, distance: 46.0
click at [66, 197] on aside "Dashboard Contractors Contracts Employees Apprenticeship Programs Payroll Repor…" at bounding box center [52, 129] width 88 height 274
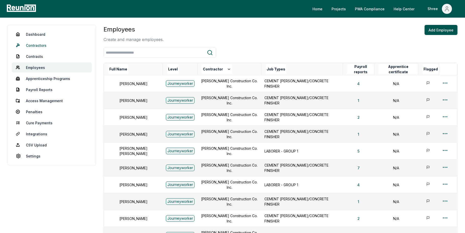
scroll to position [0, 0]
click at [40, 37] on link "Dashboard" at bounding box center [52, 34] width 80 height 10
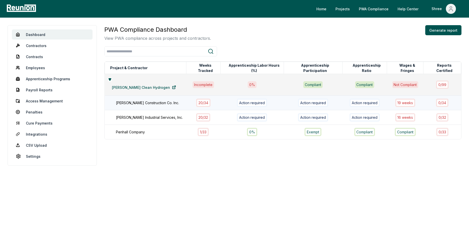
click at [152, 100] on div "[PERSON_NAME] Construction Co. Inc." at bounding box center [153, 102] width 75 height 5
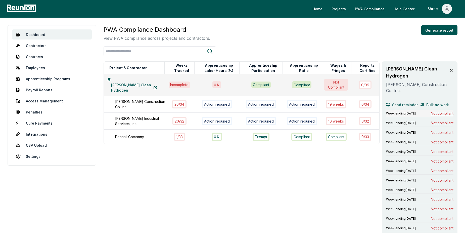
click at [441, 111] on span "Not compliant" at bounding box center [442, 113] width 23 height 5
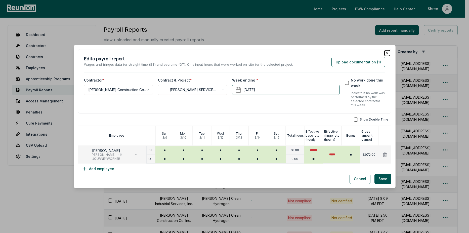
click at [386, 54] on icon "button" at bounding box center [387, 53] width 2 height 2
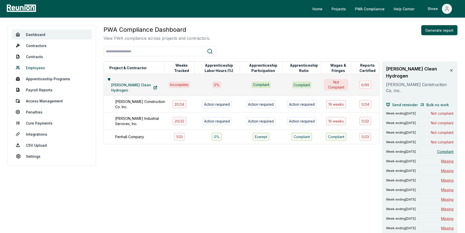
click at [34, 70] on link "Employees" at bounding box center [52, 68] width 80 height 10
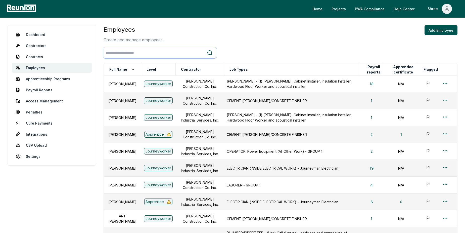
click at [147, 56] on input "search" at bounding box center [155, 52] width 103 height 9
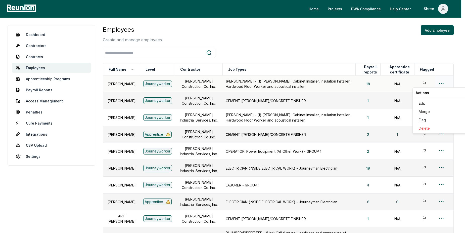
click at [443, 81] on html "Please visit us on your desktop We're working on making our marketplace mobile-…" at bounding box center [232, 156] width 465 height 312
click at [424, 103] on div "Edit" at bounding box center [441, 103] width 48 height 8
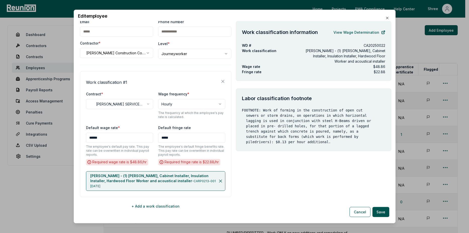
scroll to position [26, 0]
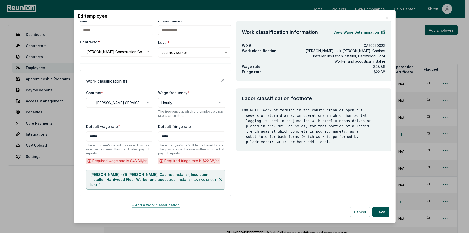
click at [145, 200] on button "+ Add a work classification" at bounding box center [155, 205] width 151 height 10
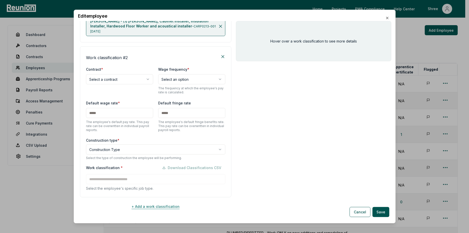
scroll to position [181, 0]
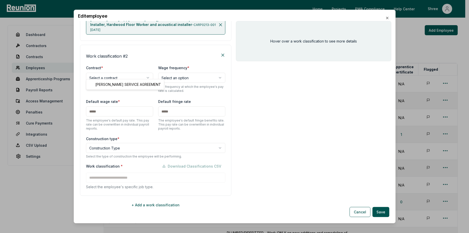
click at [117, 75] on body "Please visit us on your desktop We're working on making our marketplace mobile-…" at bounding box center [232, 156] width 465 height 312
select select "**********"
click at [186, 75] on body "Please visit us on your desktop We're working on making our marketplace mobile-…" at bounding box center [232, 156] width 465 height 312
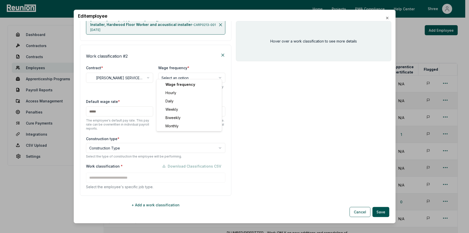
select select "******"
click at [220, 53] on icon at bounding box center [222, 55] width 5 height 5
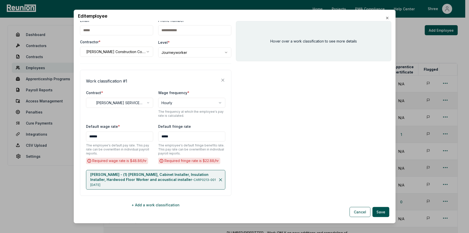
scroll to position [0, 0]
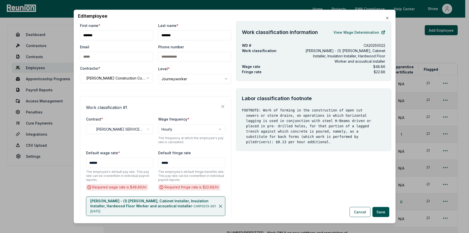
click at [142, 203] on p "CARPENTER - (1) Carpenter, Cabinet Installer, Insulation Installer, Hardwood Fl…" at bounding box center [153, 206] width 127 height 15
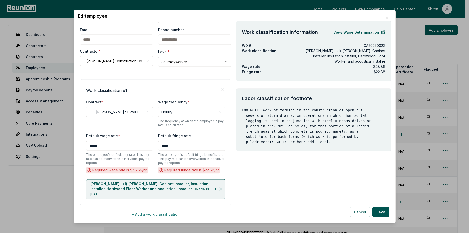
scroll to position [26, 0]
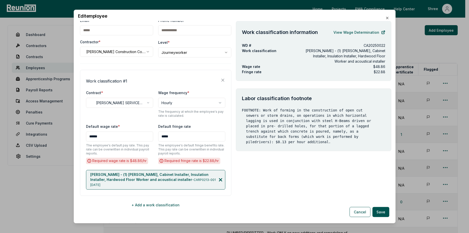
click at [218, 177] on icon at bounding box center [220, 179] width 5 height 5
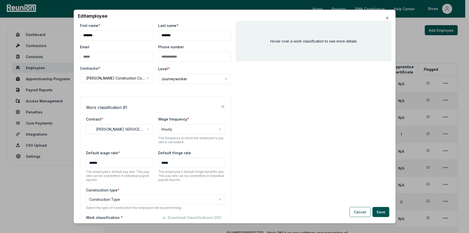
scroll to position [25, 0]
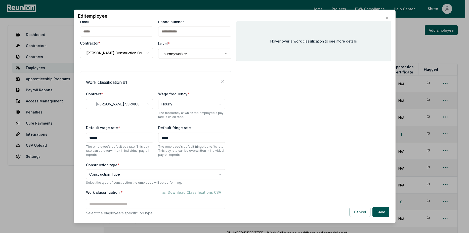
click at [171, 139] on input "*****" at bounding box center [191, 137] width 67 height 10
drag, startPoint x: 179, startPoint y: 141, endPoint x: 126, endPoint y: 138, distance: 52.3
click at [126, 138] on div "Default wage rate * ****** The employee's default pay rate. This pay rate can b…" at bounding box center [155, 140] width 139 height 32
type input "******"
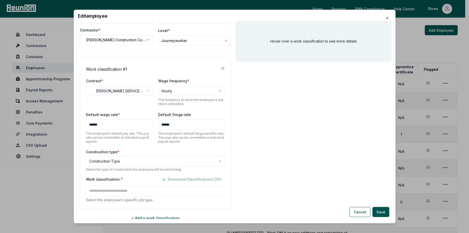
scroll to position [56, 0]
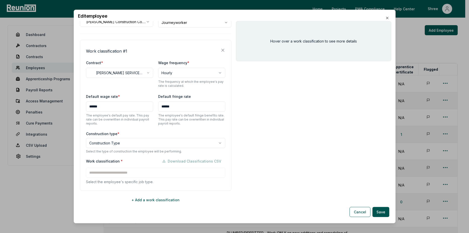
click at [135, 143] on body "Please visit us on your desktop We're working on making our marketplace mobile-…" at bounding box center [232, 156] width 465 height 312
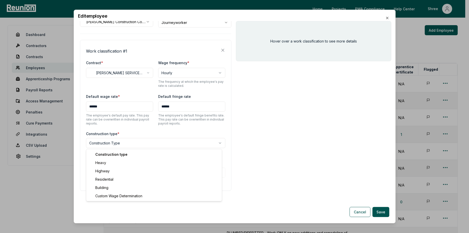
select select "*****"
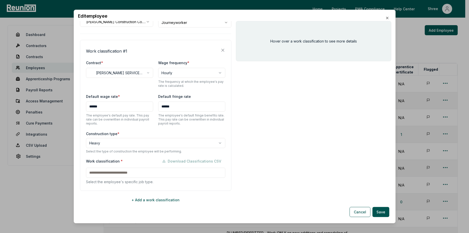
click at [107, 176] on div "Work classification * Download Classifications CSV Select the employee's specif…" at bounding box center [155, 170] width 139 height 28
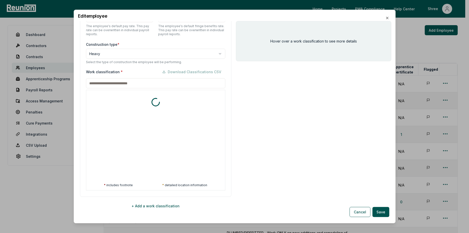
scroll to position [152, 0]
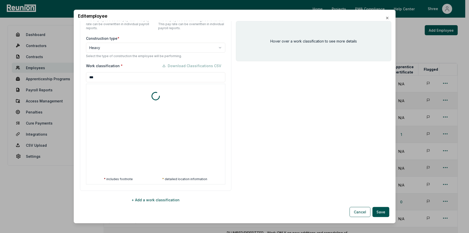
click at [109, 77] on input "***" at bounding box center [155, 77] width 139 height 10
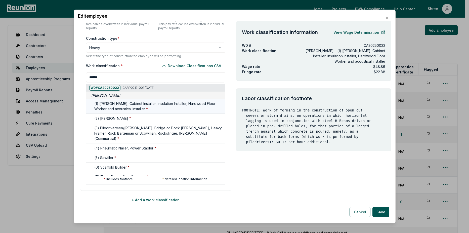
type input "******"
click at [113, 104] on h5 "(1) Carpenter, Cabinet Installer, Insulation Installer, Hardwood Floor Worker a…" at bounding box center [158, 106] width 129 height 11
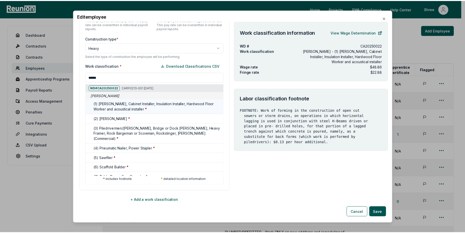
scroll to position [18, 0]
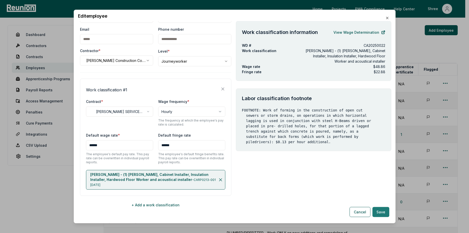
click at [379, 210] on button "Save" at bounding box center [380, 212] width 17 height 10
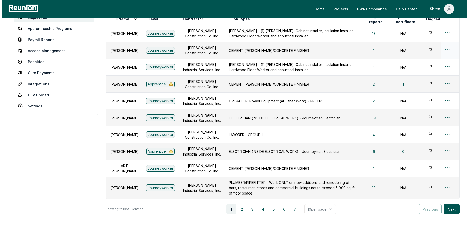
scroll to position [0, 0]
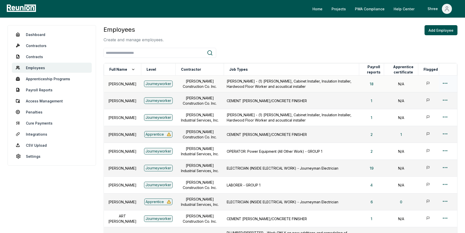
click at [443, 84] on html "Please visit us on your desktop We're working on making our marketplace mobile-…" at bounding box center [232, 156] width 465 height 312
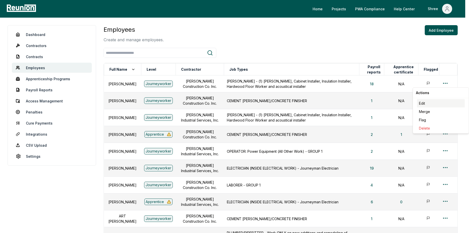
click at [427, 103] on div "Edit" at bounding box center [441, 103] width 48 height 8
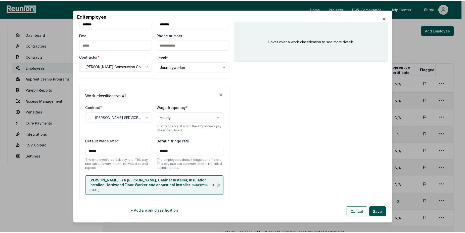
scroll to position [18, 0]
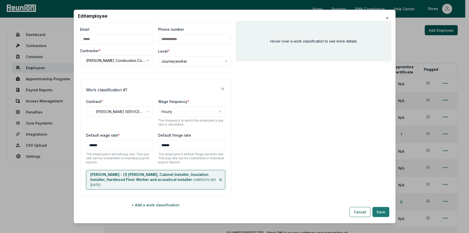
click at [380, 212] on button "Save" at bounding box center [380, 212] width 17 height 10
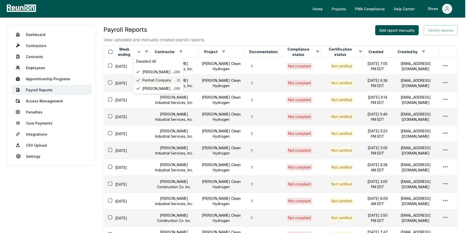
click at [141, 79] on div "Penhall Company ( 1 )" at bounding box center [158, 80] width 48 height 8
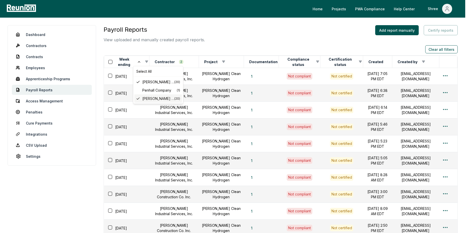
click at [137, 99] on icon at bounding box center [138, 99] width 3 height 2
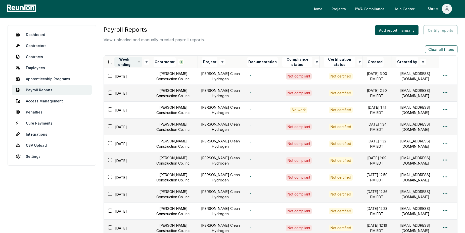
click at [140, 62] on icon at bounding box center [139, 61] width 2 height 1
click at [440, 78] on td at bounding box center [448, 76] width 18 height 17
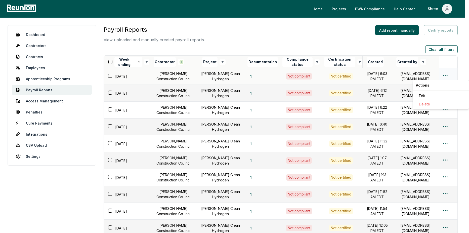
click at [444, 77] on html "Please visit us on your desktop We're working on making our marketplace mobile-…" at bounding box center [234, 233] width 469 height 467
click at [421, 95] on div "Edit" at bounding box center [441, 95] width 48 height 8
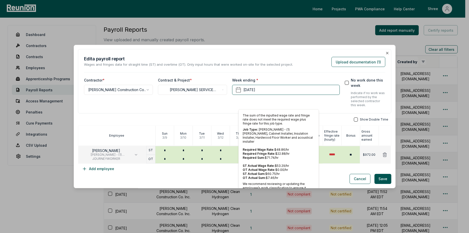
click at [329, 166] on div "Show Double Time Employee [DATE] [DATE] [DATE] [DATE] [DATE] [DATE] [DATE] Tota…" at bounding box center [234, 145] width 313 height 56
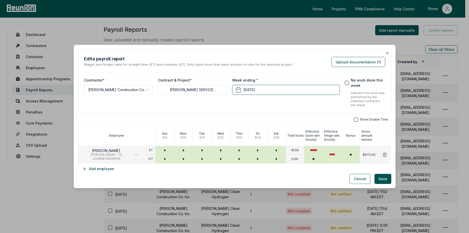
click at [355, 119] on button "button" at bounding box center [356, 119] width 4 height 4
click at [334, 157] on input "*****" at bounding box center [331, 154] width 19 height 17
drag, startPoint x: 334, startPoint y: 155, endPoint x: 317, endPoint y: 155, distance: 17.6
click at [317, 155] on div "[PERSON_NAME] - (1) [PERSON_NAME], Cabinet Installer, Insulation Installer, Har…" at bounding box center [234, 154] width 313 height 18
type input "******"
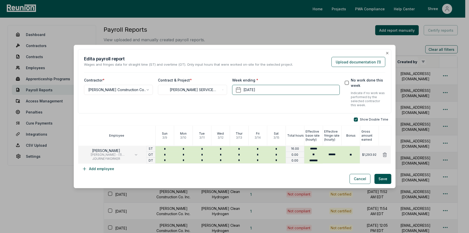
click at [290, 178] on div "Cancel Save" at bounding box center [234, 179] width 313 height 10
click at [382, 176] on button "Save" at bounding box center [382, 179] width 17 height 10
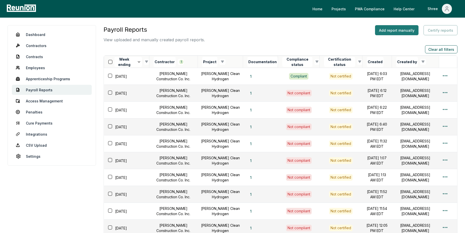
click at [387, 29] on button "Add report manually" at bounding box center [396, 30] width 43 height 10
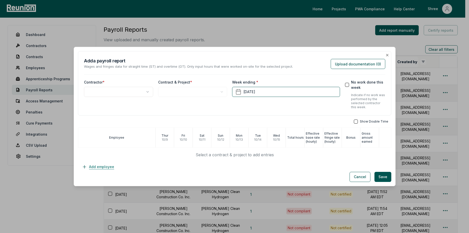
click at [101, 170] on button "Add employee" at bounding box center [98, 167] width 40 height 10
click at [93, 166] on button "Add employee" at bounding box center [98, 167] width 40 height 10
click at [355, 174] on button "Cancel" at bounding box center [359, 177] width 21 height 10
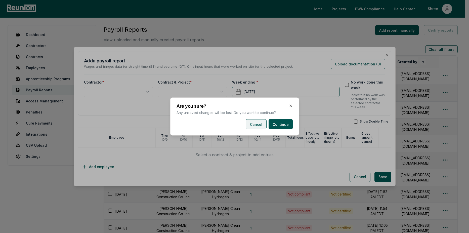
click at [260, 125] on button "Cancel" at bounding box center [256, 124] width 21 height 10
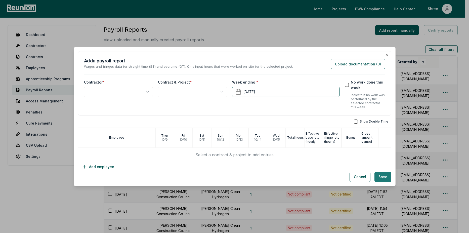
click at [374, 175] on button "Save" at bounding box center [382, 177] width 17 height 10
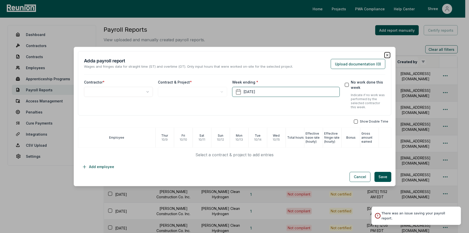
click at [385, 57] on icon "button" at bounding box center [387, 55] width 4 height 4
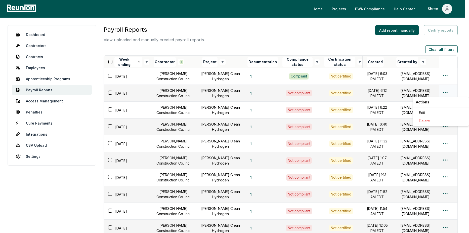
click at [443, 91] on html "Please visit us on your desktop We're working on making our marketplace mobile-…" at bounding box center [234, 233] width 469 height 467
click at [421, 110] on div "Edit" at bounding box center [441, 112] width 48 height 8
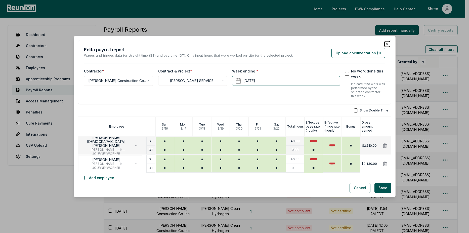
click at [386, 44] on icon "button" at bounding box center [387, 44] width 2 height 2
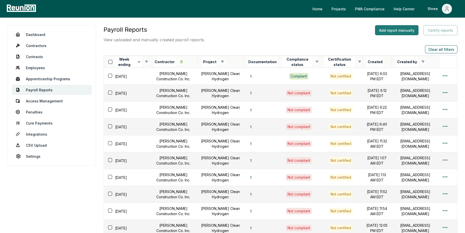
click at [388, 31] on button "Add report manually" at bounding box center [396, 30] width 43 height 10
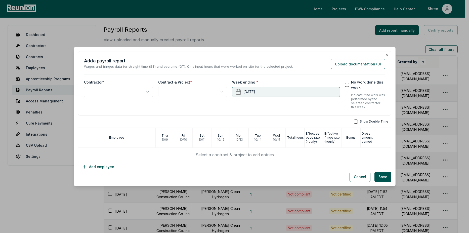
click at [248, 93] on button "October 15th, 2025" at bounding box center [286, 92] width 108 height 10
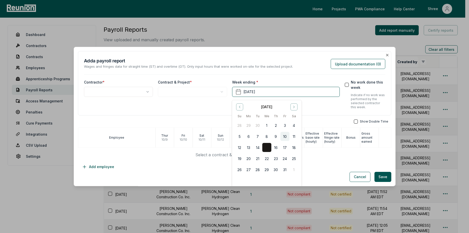
click at [282, 136] on button "10" at bounding box center [284, 136] width 9 height 9
click at [104, 85] on div "**********" at bounding box center [118, 94] width 69 height 30
click at [107, 92] on body "Please visit us on your desktop We're working on making our marketplace mobile-…" at bounding box center [232, 233] width 465 height 467
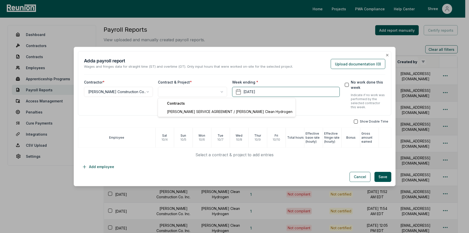
click at [164, 94] on body "Please visit us on your desktop We're working on making our marketplace mobile-…" at bounding box center [232, 233] width 465 height 467
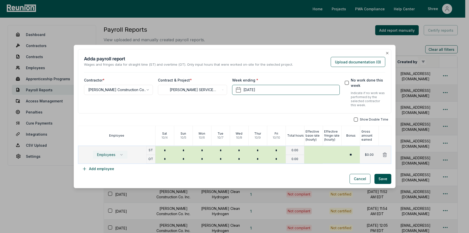
click at [119, 157] on button "Employees" at bounding box center [110, 154] width 35 height 9
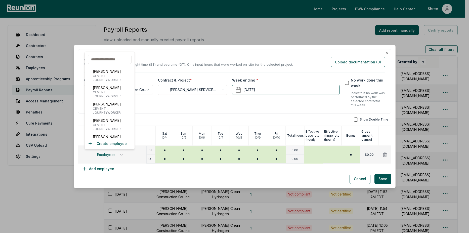
click at [112, 57] on input "text" at bounding box center [110, 59] width 44 height 9
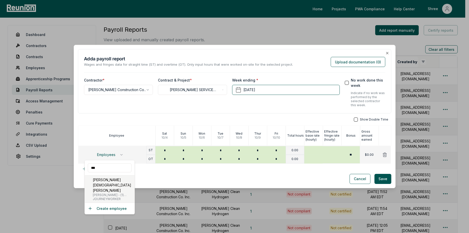
type input "***"
click at [104, 185] on p "[PERSON_NAME][DEMOGRAPHIC_DATA] [PERSON_NAME]" at bounding box center [113, 185] width 40 height 16
type input "******"
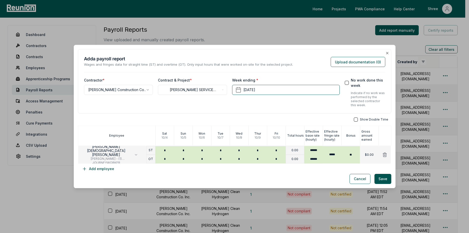
click at [327, 171] on div "Show Double Time Employee Sat 10 / 4 Sun 10 / 5 Mon 10 / 6 Tue 10 / 7 Wed 10 / …" at bounding box center [234, 145] width 313 height 56
click at [326, 168] on div "Show Double Time Employee Sat 10 / 4 Sun 10 / 5 Mon 10 / 6 Tue 10 / 7 Wed 10 / …" at bounding box center [234, 145] width 313 height 56
type input "*****"
click at [332, 152] on input "*****" at bounding box center [331, 154] width 19 height 17
click at [383, 156] on icon at bounding box center [385, 155] width 4 height 4
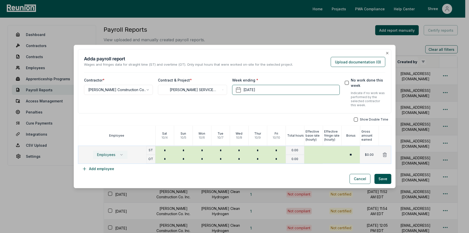
click at [123, 154] on button "Employees" at bounding box center [110, 154] width 35 height 9
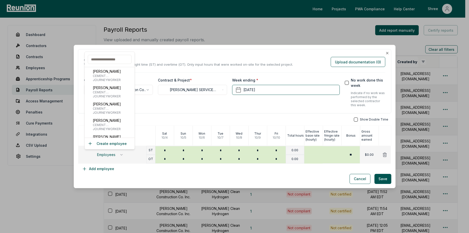
click at [114, 56] on input "text" at bounding box center [110, 59] width 44 height 9
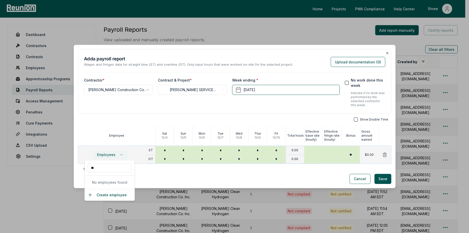
type input "*"
type input "***"
click at [102, 182] on span "[PERSON_NAME] - (1) [PERSON_NAME], Cabinet Installer, Insulation Installer, Har…" at bounding box center [113, 184] width 40 height 4
type input "******"
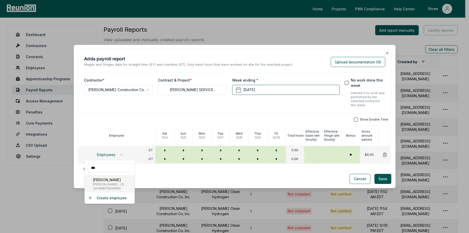
type input "******"
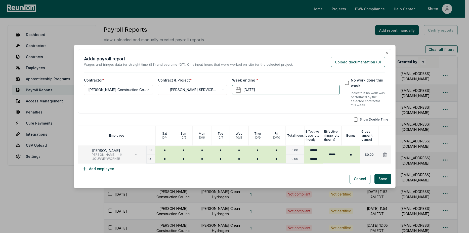
click at [266, 174] on div "Cancel Save" at bounding box center [234, 179] width 313 height 10
click at [385, 54] on icon "button" at bounding box center [387, 53] width 4 height 4
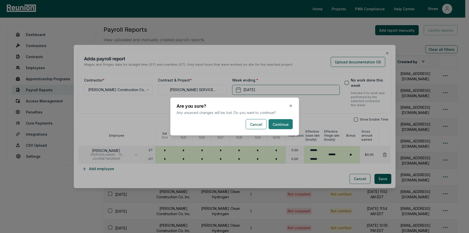
click at [283, 123] on button "Continue" at bounding box center [280, 124] width 24 height 10
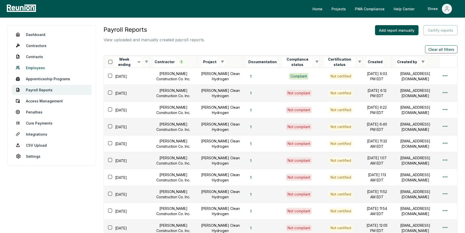
click at [21, 67] on span at bounding box center [19, 68] width 6 height 4
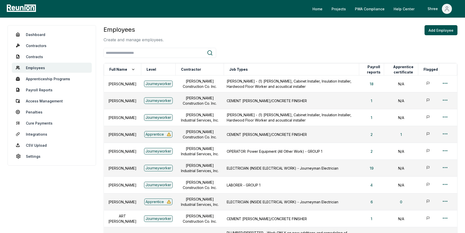
click at [278, 49] on div at bounding box center [281, 53] width 354 height 10
click at [375, 85] on button "18" at bounding box center [372, 84] width 12 height 10
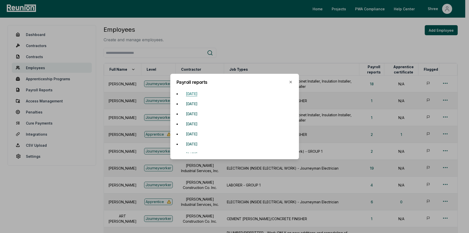
click at [201, 94] on button "[DATE]" at bounding box center [191, 93] width 19 height 10
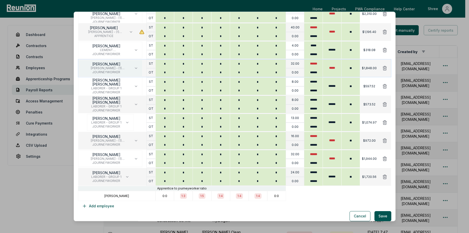
scroll to position [130, 0]
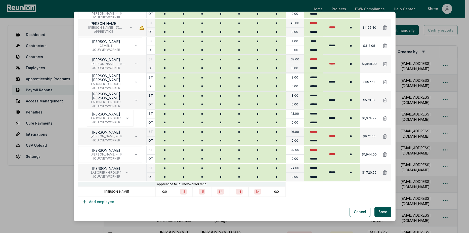
click at [93, 202] on button "Add employee" at bounding box center [98, 202] width 40 height 10
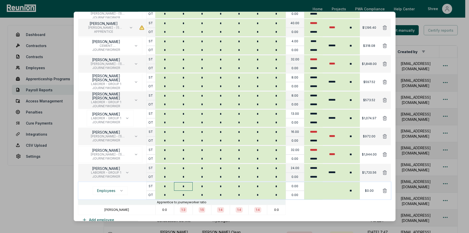
click at [185, 185] on input "*" at bounding box center [183, 186] width 19 height 9
type input "*"
click at [205, 186] on input "*" at bounding box center [201, 186] width 19 height 9
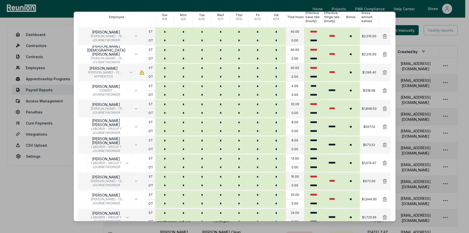
scroll to position [29, 0]
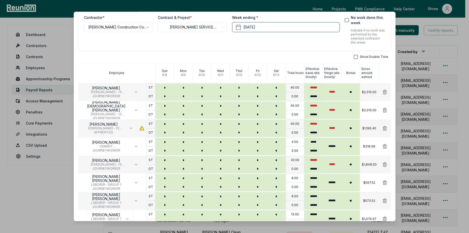
type input "*"
click at [354, 56] on button "button" at bounding box center [356, 57] width 4 height 4
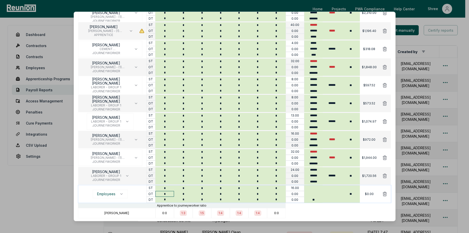
scroll to position [148, 0]
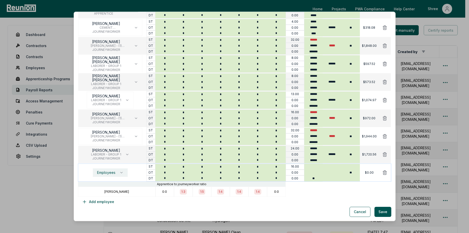
click at [120, 172] on icon "button" at bounding box center [121, 172] width 4 height 4
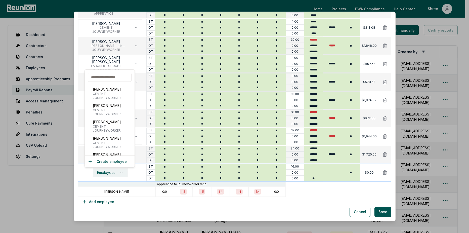
click at [120, 172] on icon "button" at bounding box center [121, 172] width 4 height 4
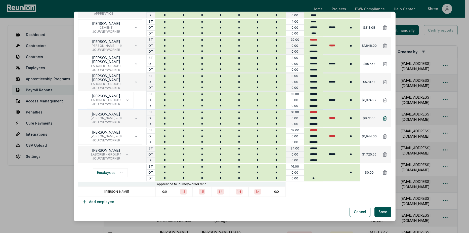
click at [383, 118] on icon at bounding box center [384, 118] width 5 height 5
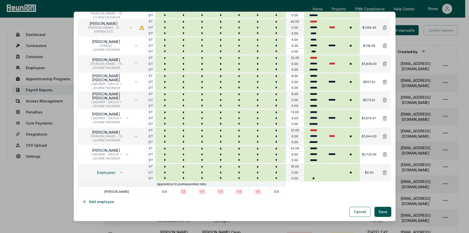
scroll to position [130, 0]
click at [111, 173] on span "Employees" at bounding box center [106, 172] width 18 height 4
type input "****"
click at [104, 206] on span "JOURNEYWORKER" at bounding box center [113, 206] width 40 height 4
type input "******"
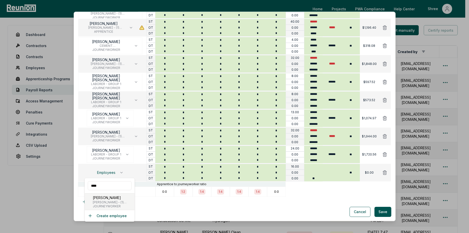
type input "******"
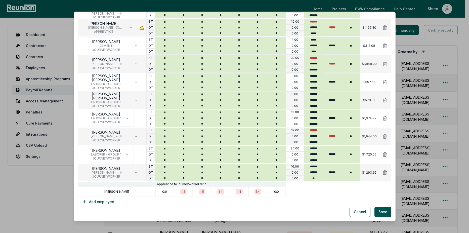
click at [160, 208] on div "Cancel Save" at bounding box center [234, 212] width 313 height 10
click at [377, 211] on button "Save" at bounding box center [382, 212] width 17 height 10
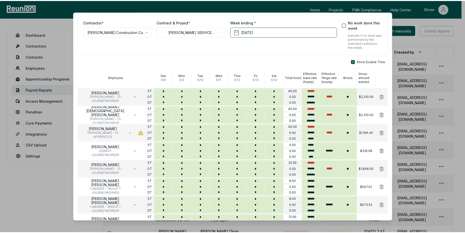
scroll to position [0, 0]
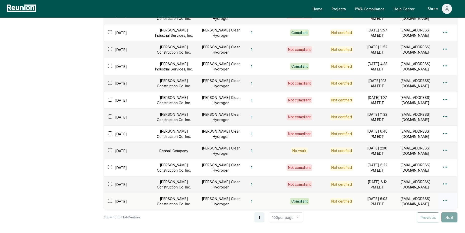
scroll to position [582, 0]
